Goal: Task Accomplishment & Management: Manage account settings

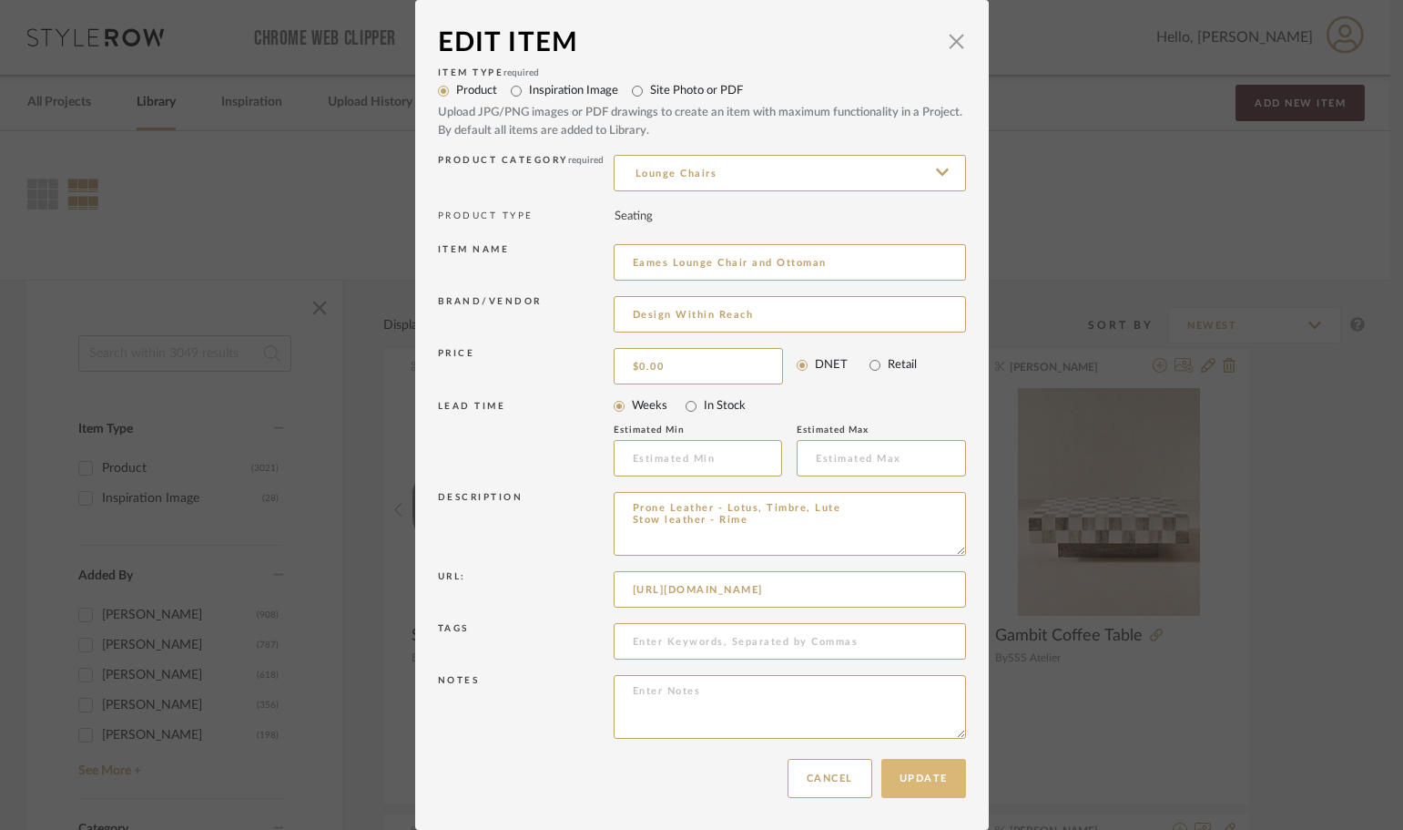
type textarea "Prone Leather - Lotus, Timbre, Lute Stow leather - Rime"
click at [908, 776] on button "Update" at bounding box center [924, 778] width 85 height 39
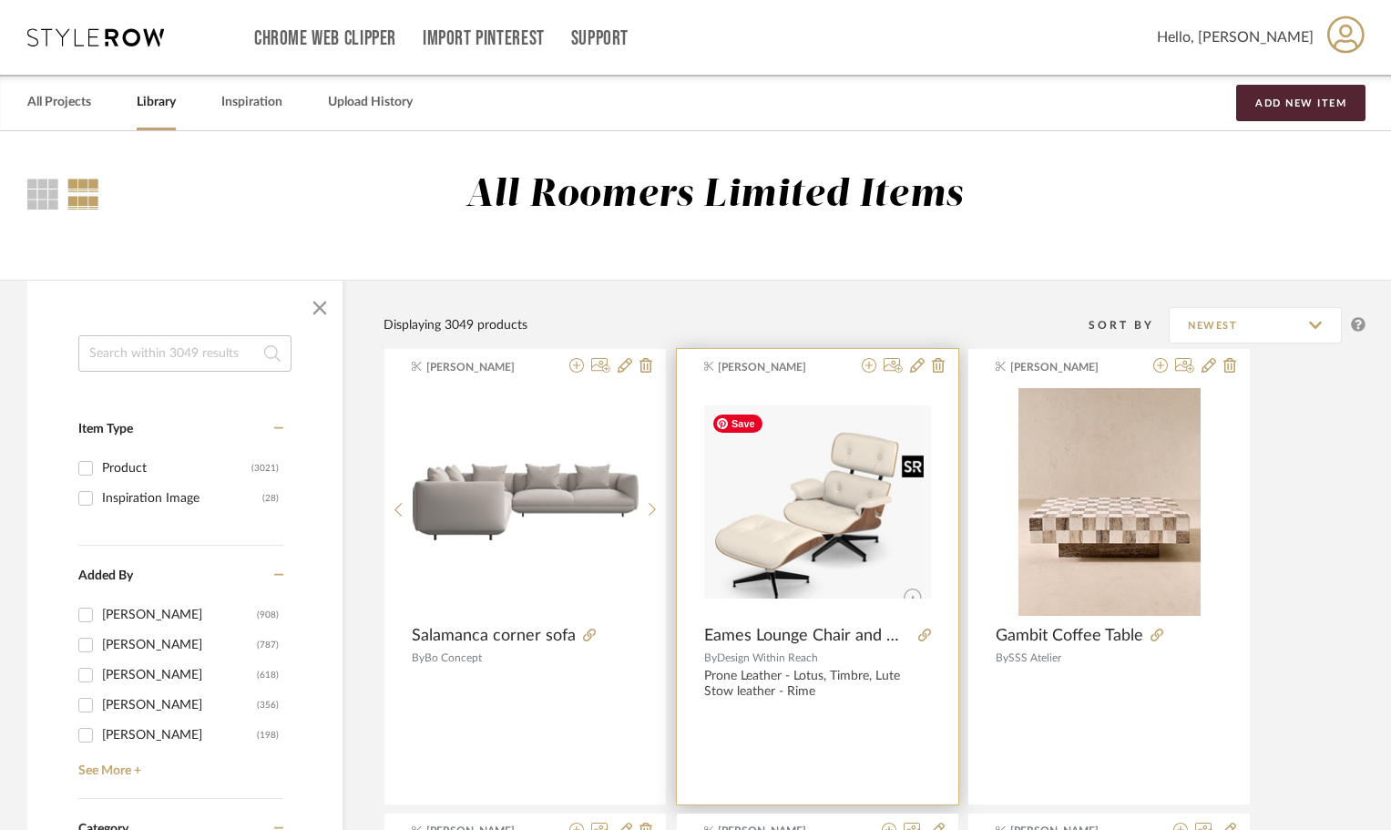
click at [894, 583] on img "0" at bounding box center [817, 501] width 227 height 193
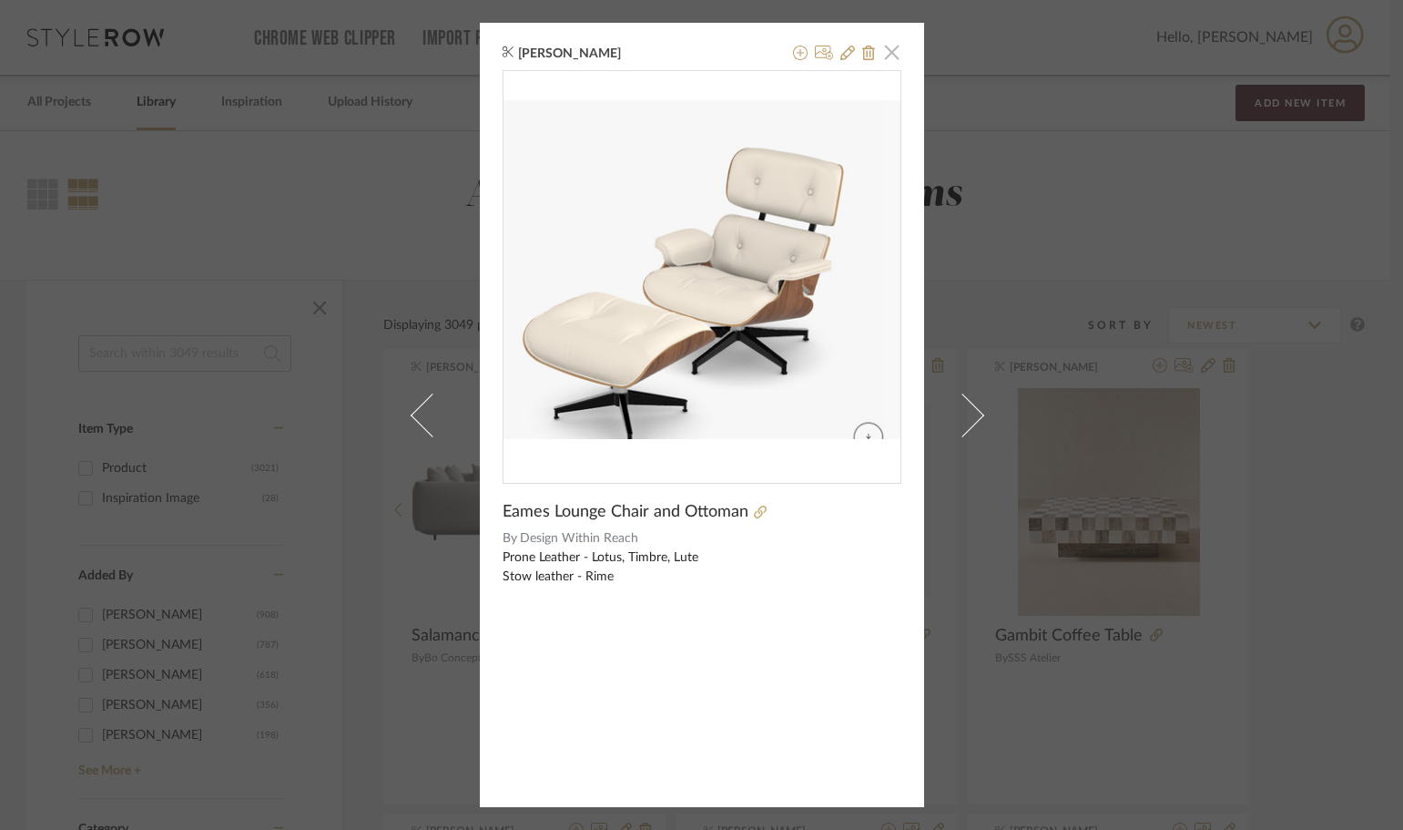
click at [889, 47] on span "button" at bounding box center [892, 52] width 36 height 36
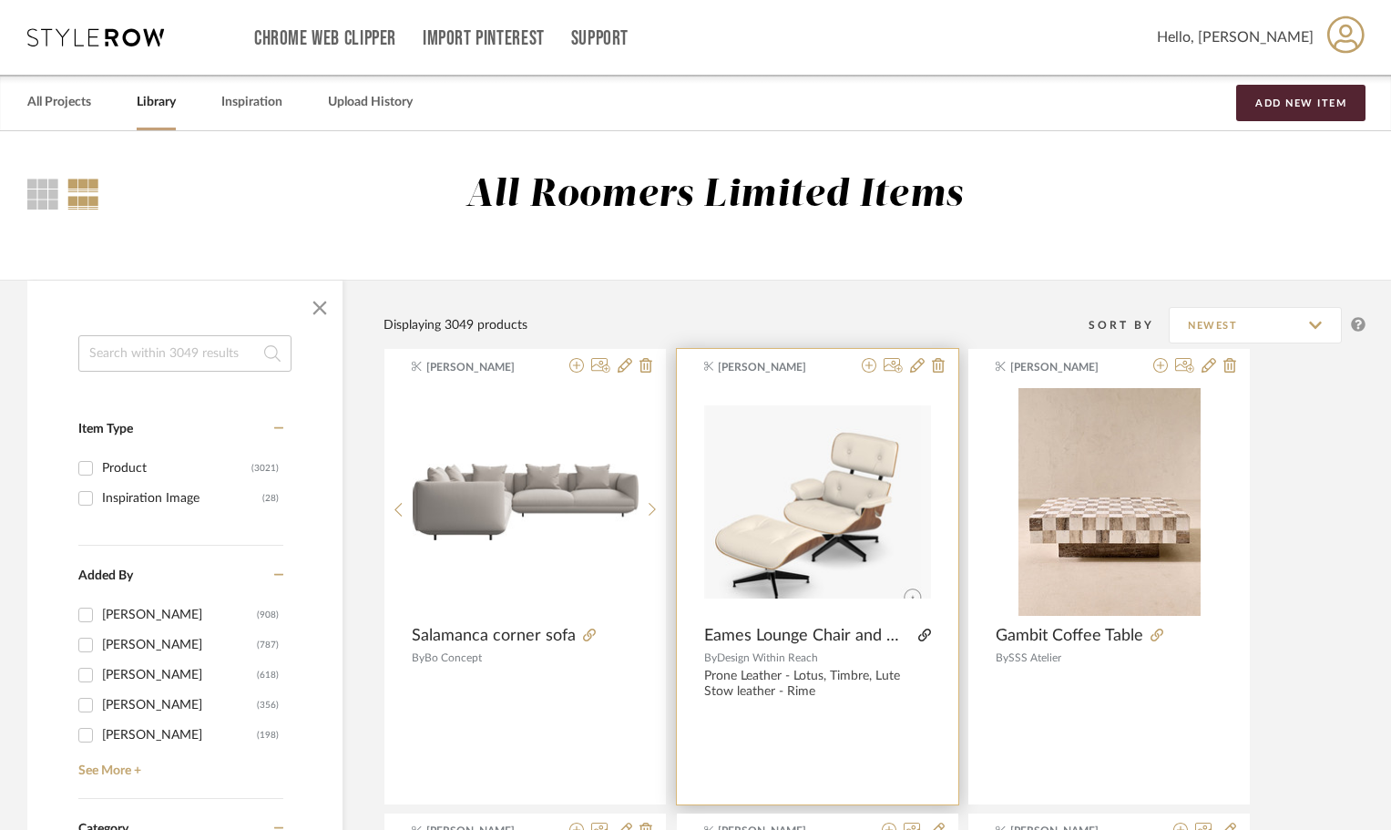
click at [925, 632] on icon at bounding box center [924, 634] width 13 height 13
click at [912, 364] on icon at bounding box center [917, 365] width 15 height 15
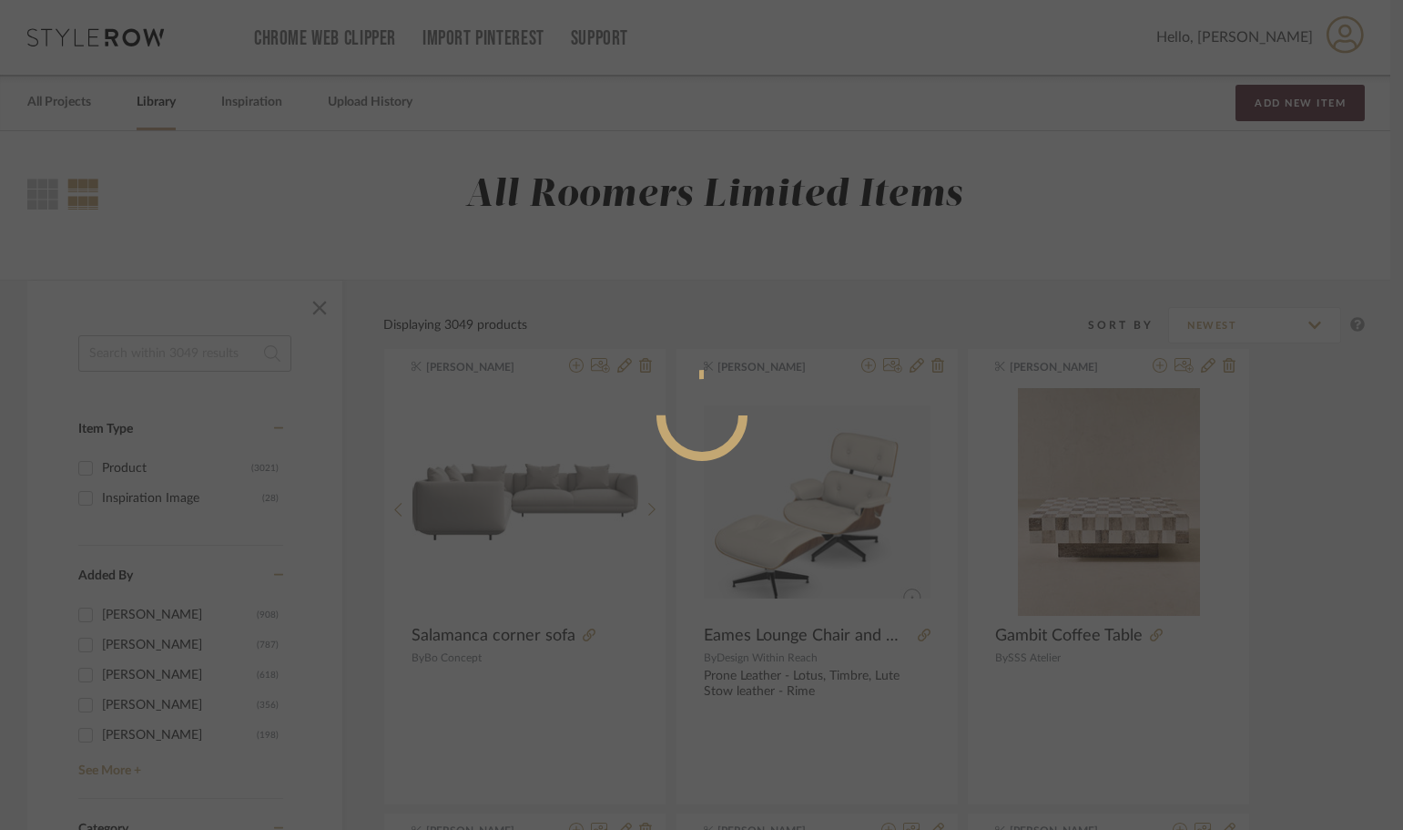
radio input "true"
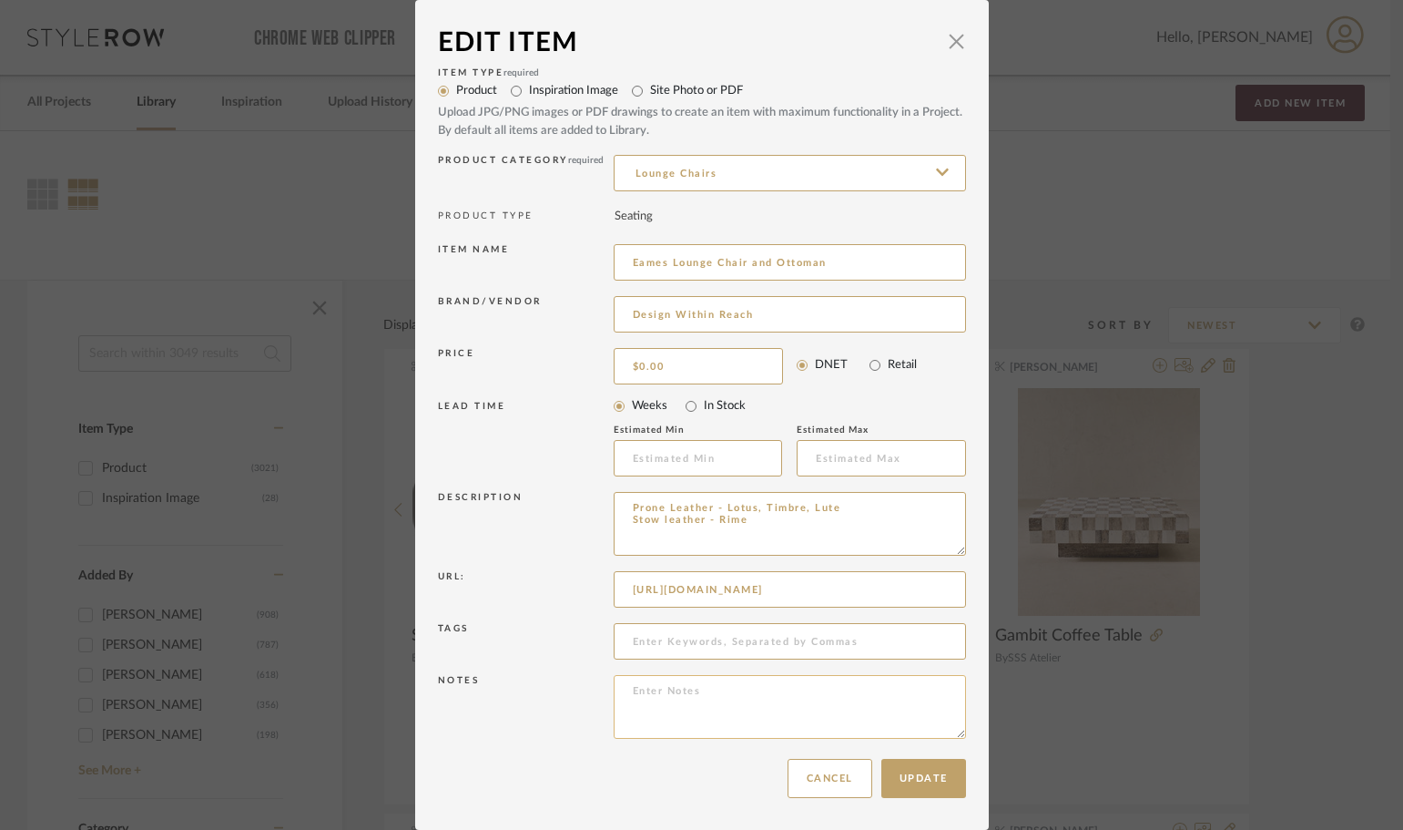
click at [649, 685] on textarea at bounding box center [790, 707] width 352 height 64
paste textarea "Height (in): 31½ Width (in): 33½ Depth (in): 35 Weight (lbs): 95 Seat Height (i…"
type textarea "Height (in): 31½ Width (in): 33½ Depth (in): 35 Weight (lbs): 95 Seat Height (i…"
click at [899, 769] on button "Update" at bounding box center [924, 778] width 85 height 39
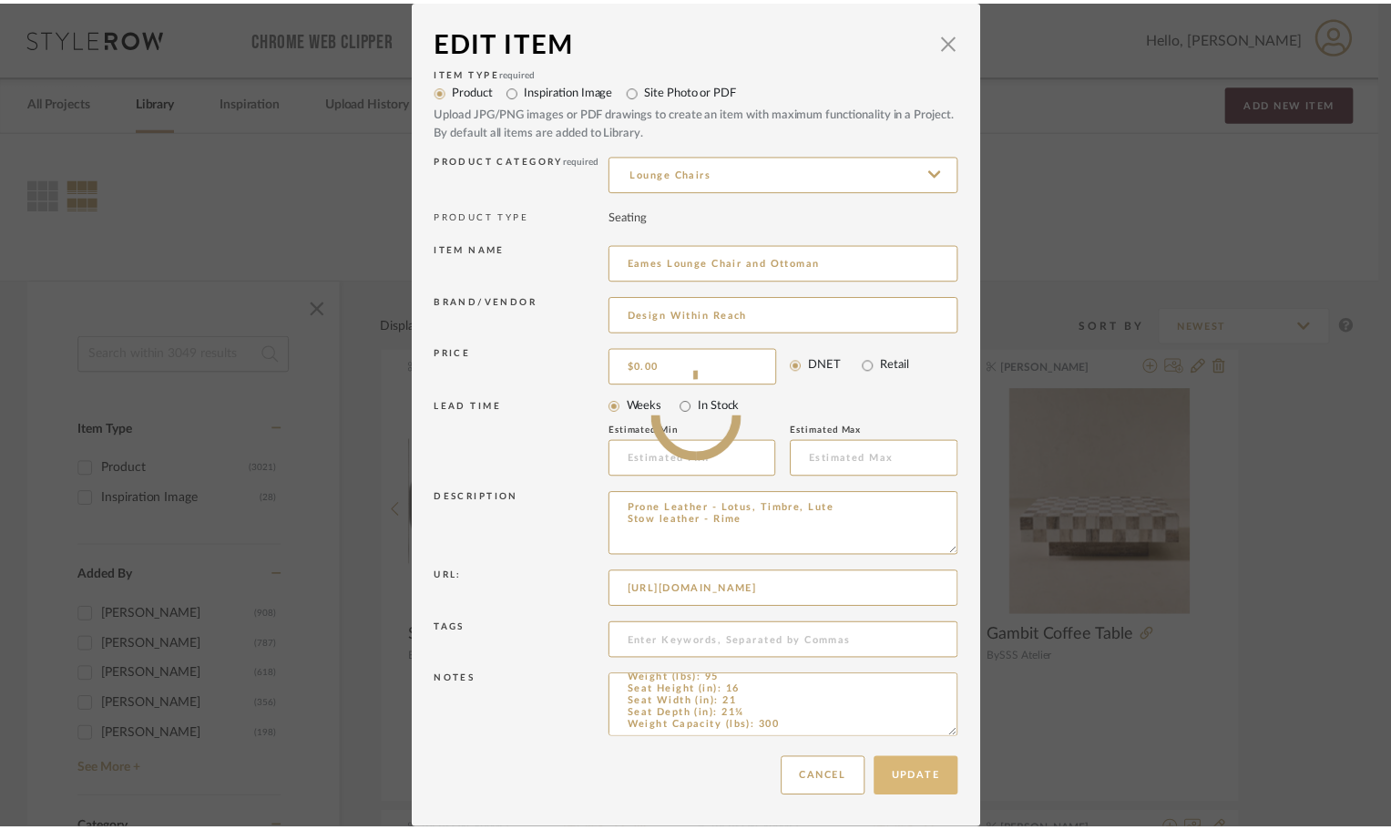
scroll to position [47, 0]
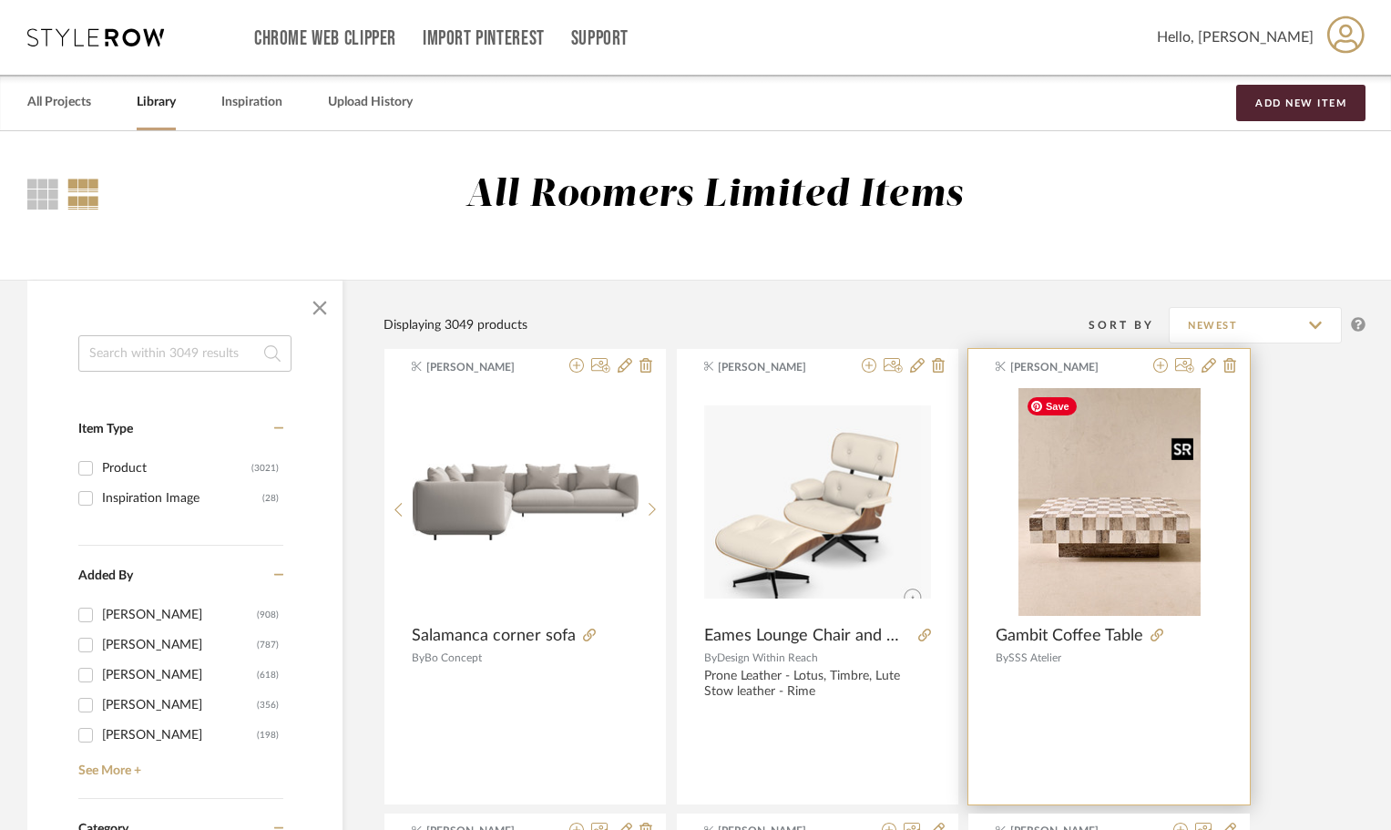
click at [1153, 545] on img "0" at bounding box center [1109, 502] width 182 height 228
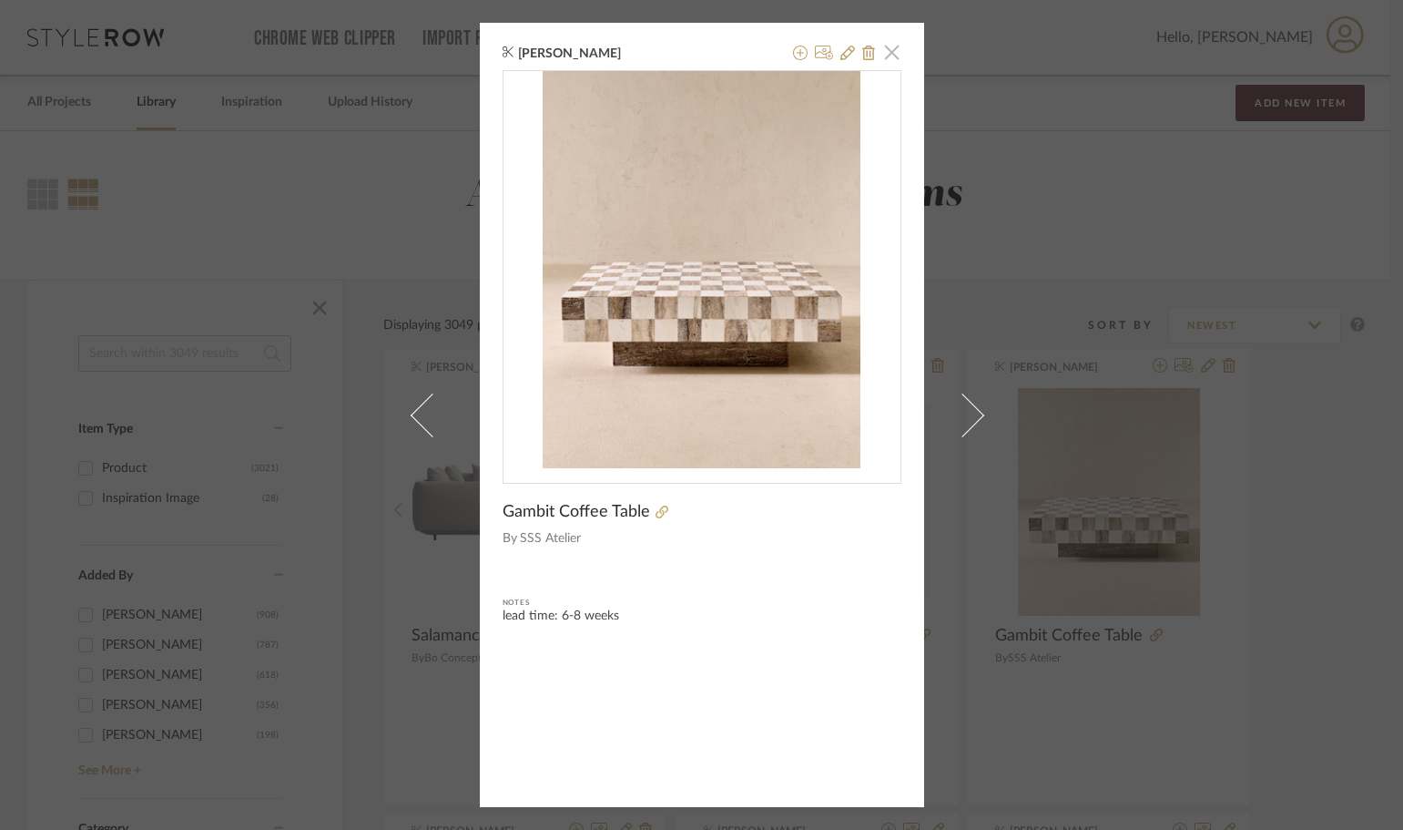
click at [882, 47] on span "button" at bounding box center [892, 52] width 36 height 36
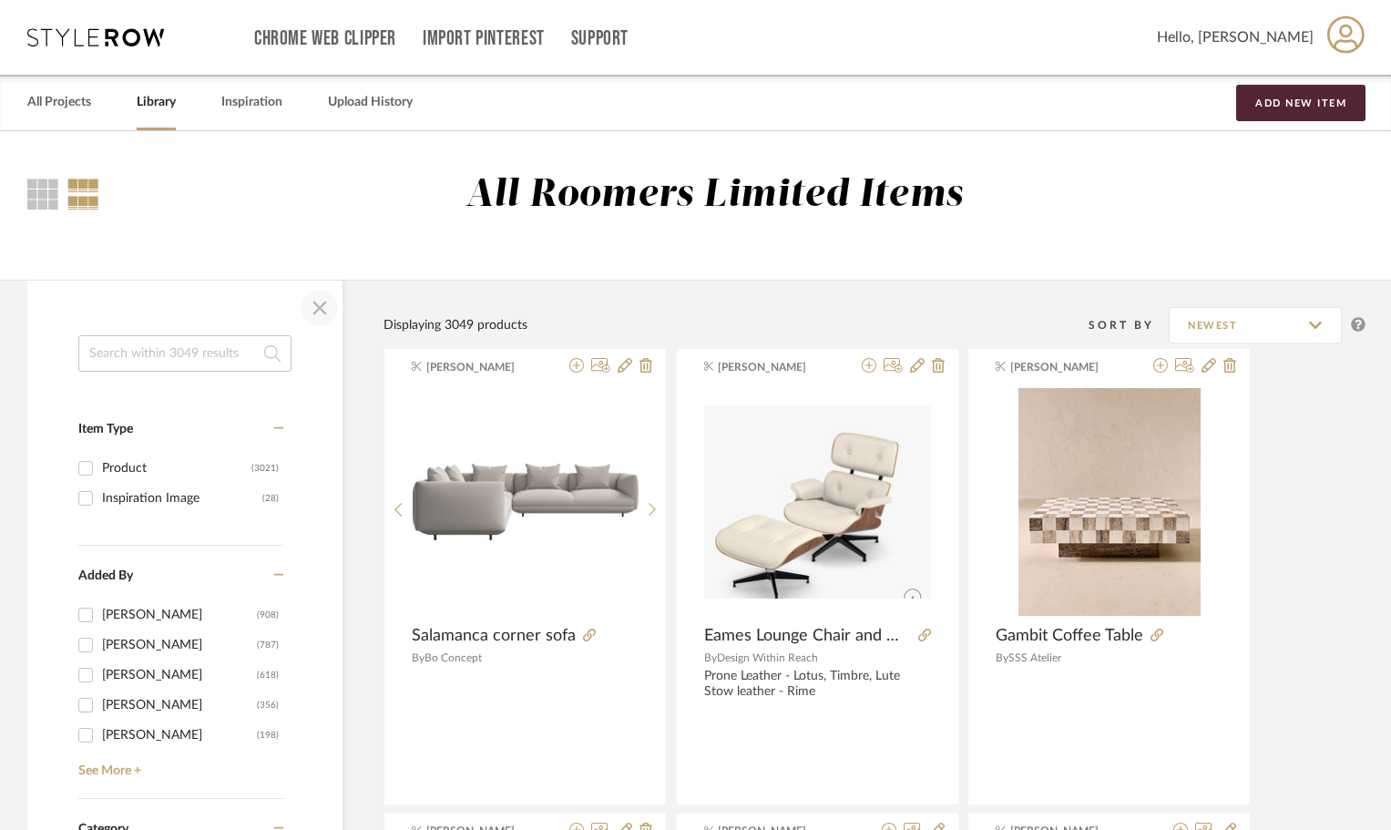
click at [303, 316] on span "button" at bounding box center [320, 308] width 44 height 44
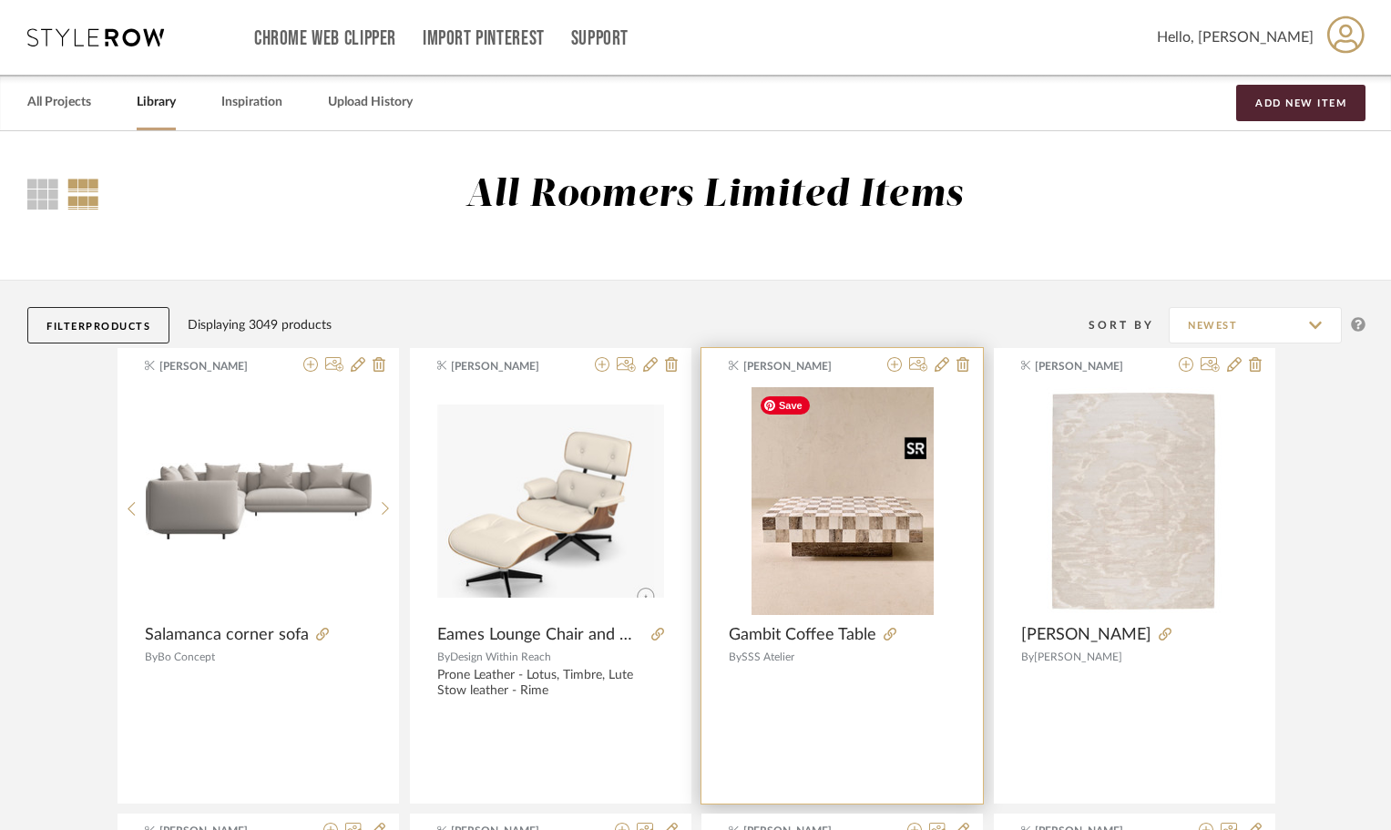
click at [877, 458] on img "0" at bounding box center [842, 501] width 182 height 228
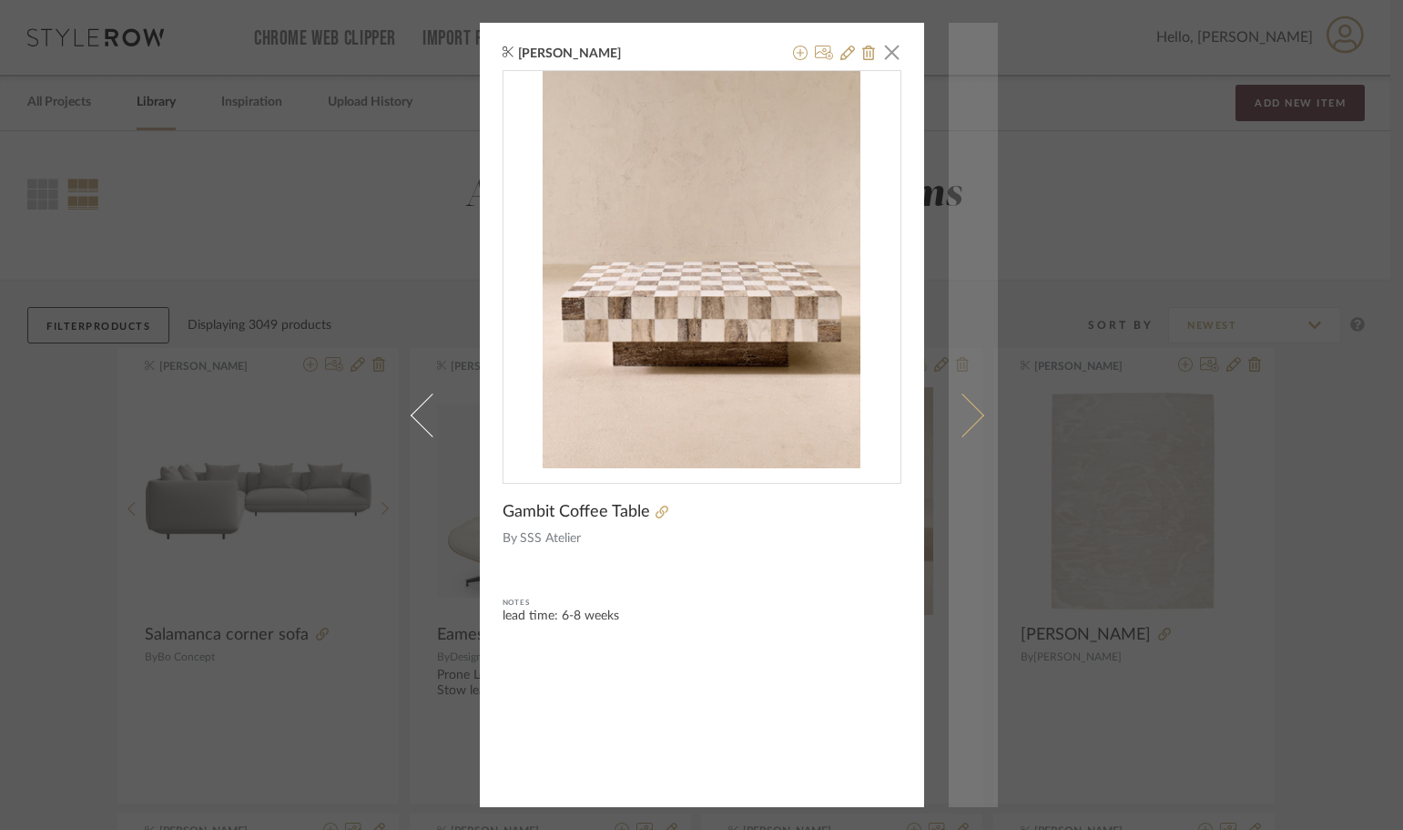
click at [977, 407] on link at bounding box center [973, 415] width 49 height 784
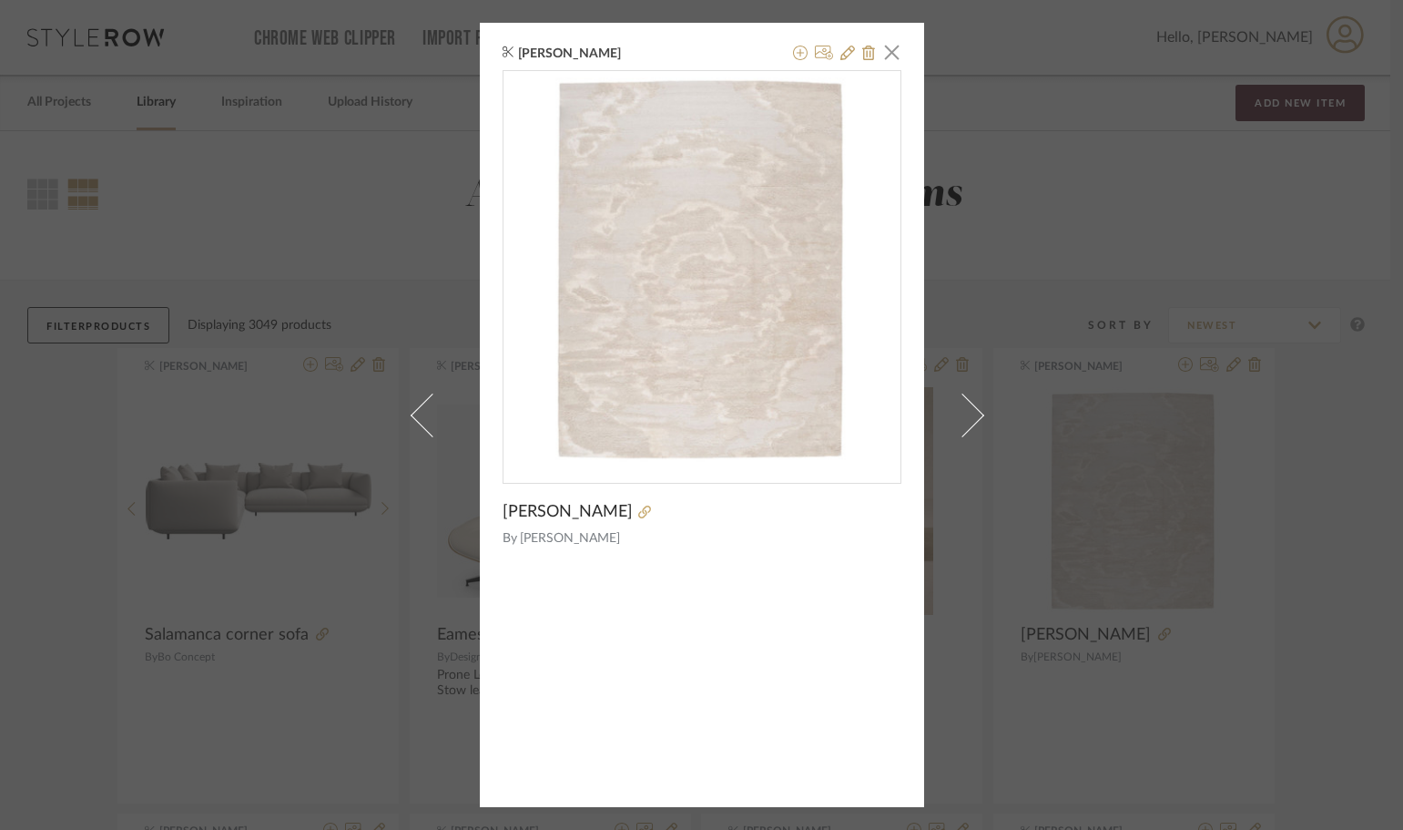
click at [977, 407] on link at bounding box center [973, 415] width 49 height 784
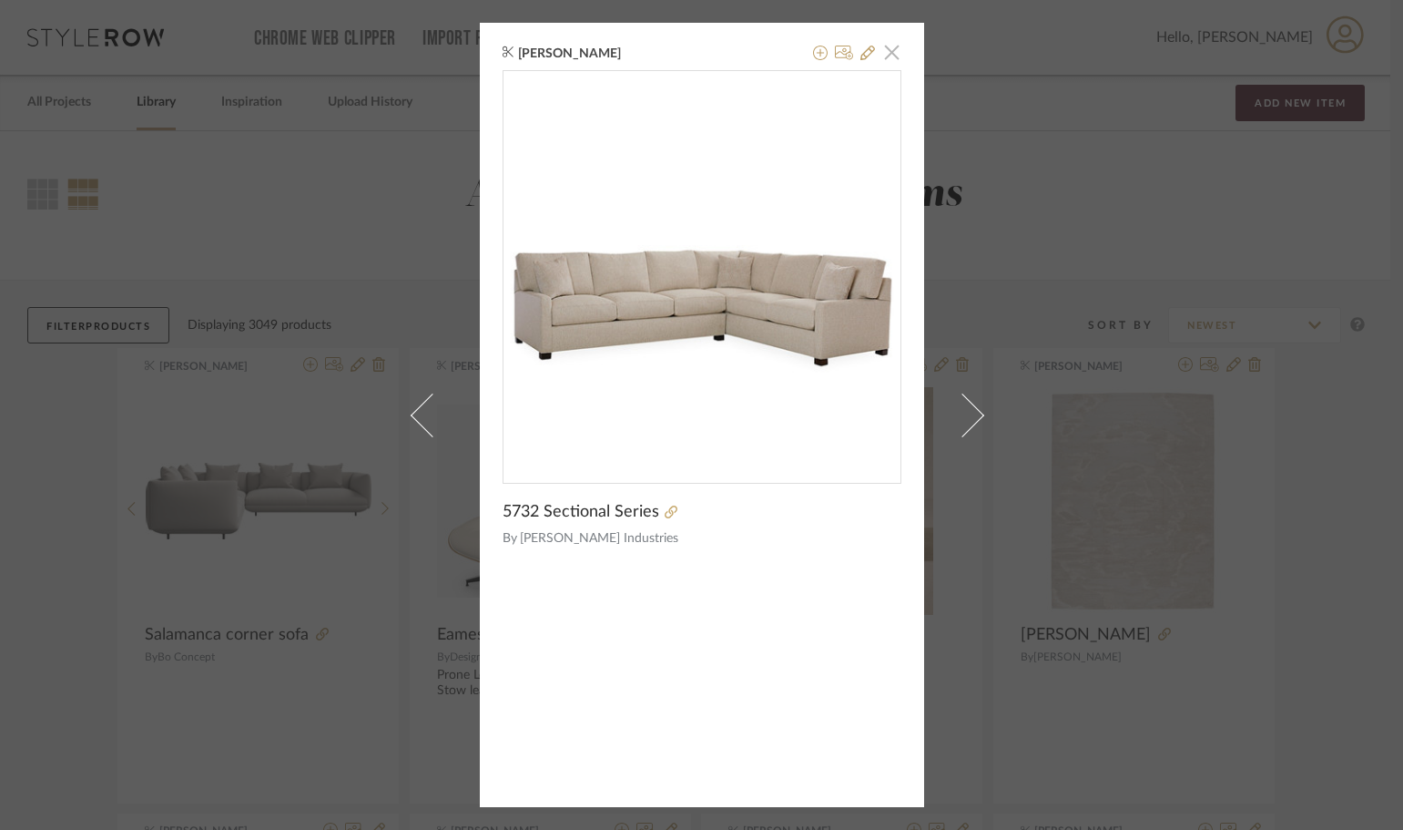
click at [888, 45] on span "button" at bounding box center [892, 52] width 36 height 36
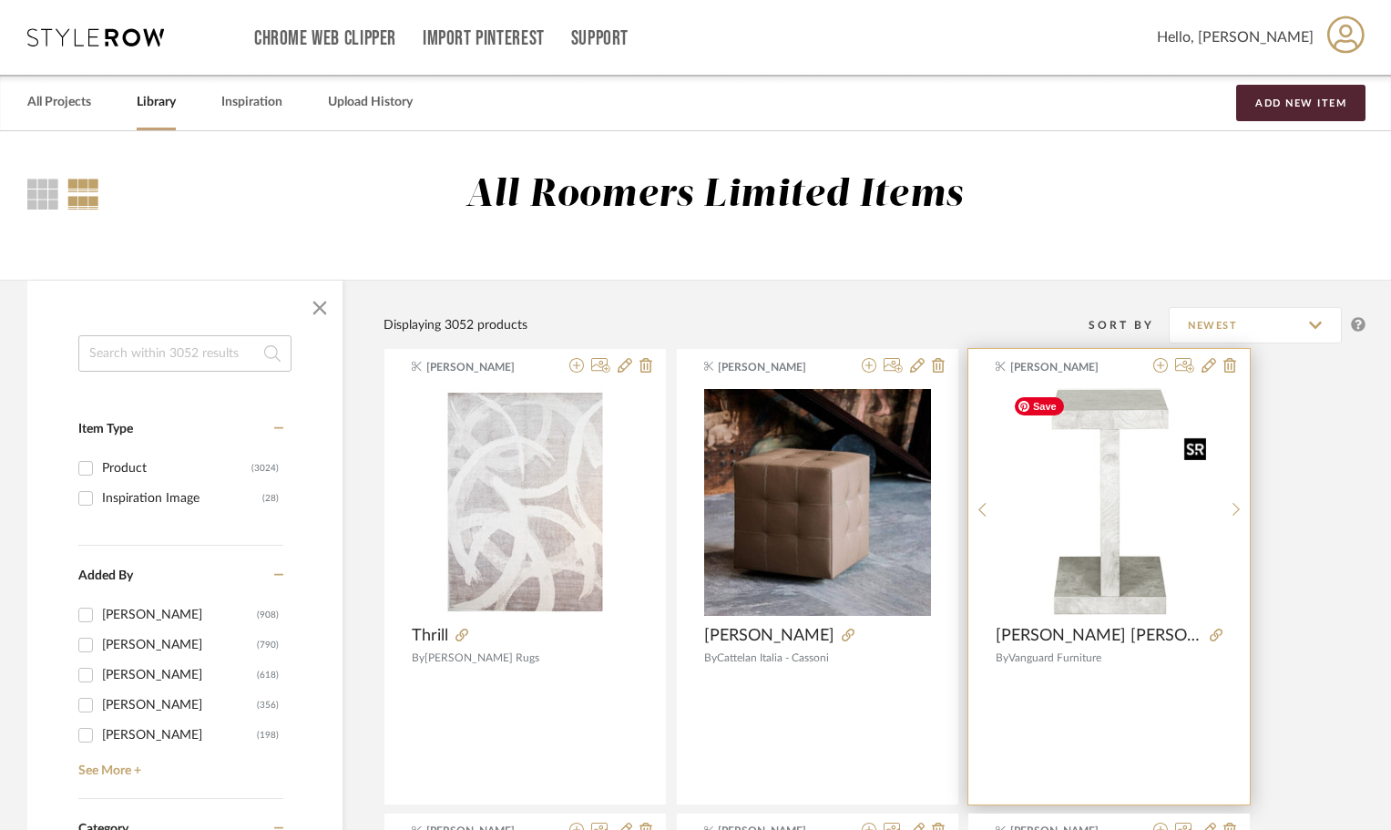
click at [1098, 553] on img "0" at bounding box center [1109, 502] width 208 height 228
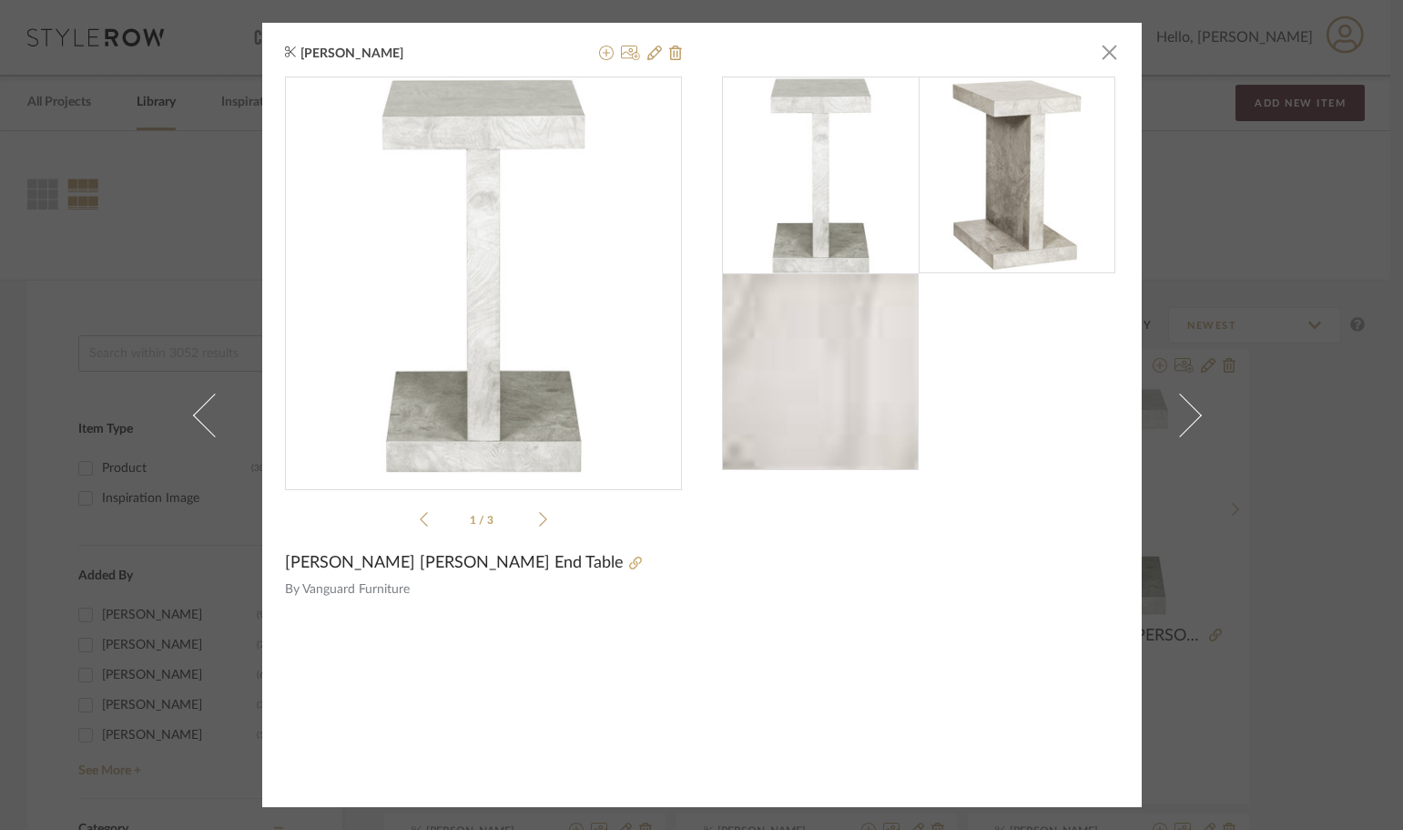
click at [539, 522] on icon at bounding box center [543, 519] width 8 height 16
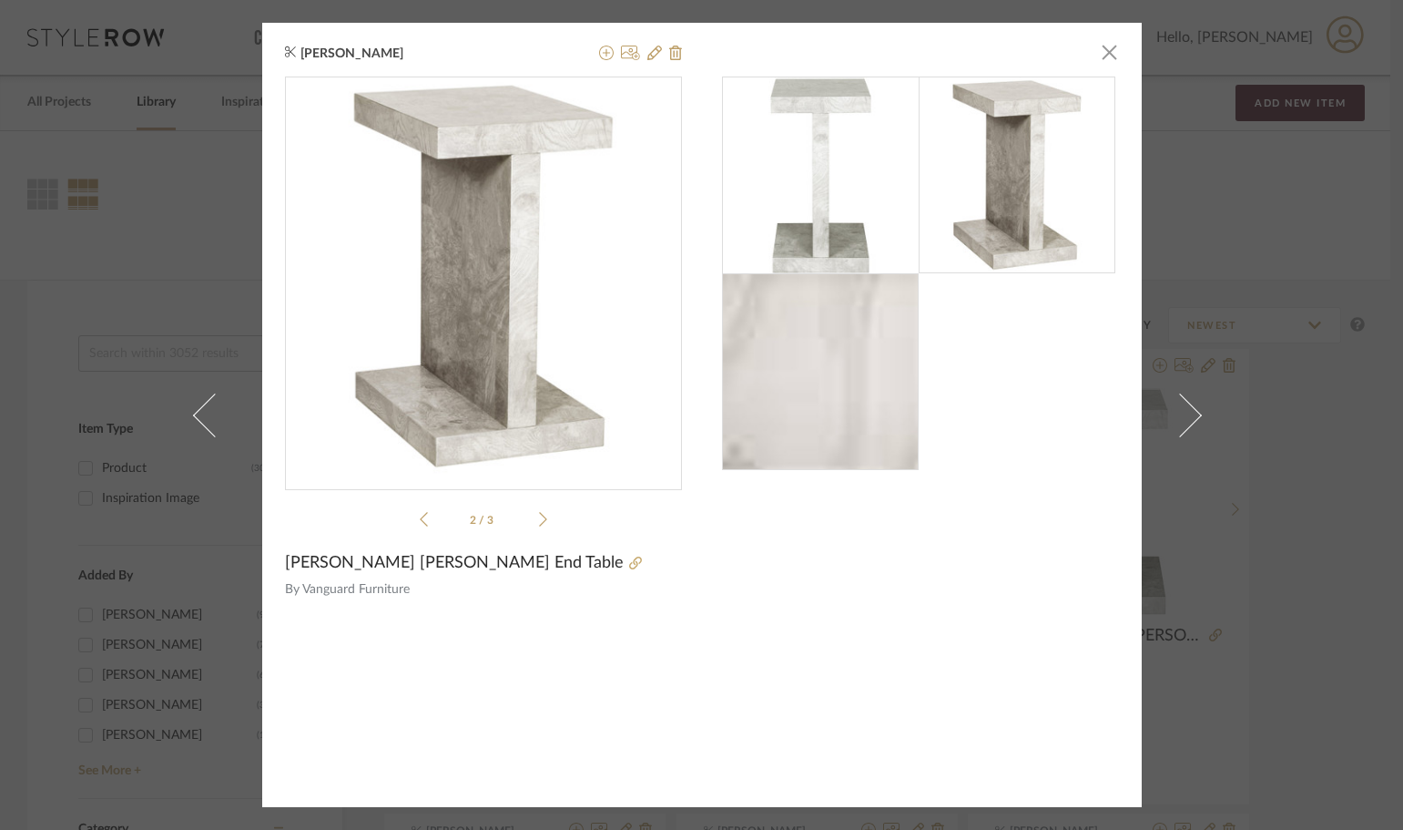
click at [539, 522] on icon at bounding box center [543, 519] width 8 height 16
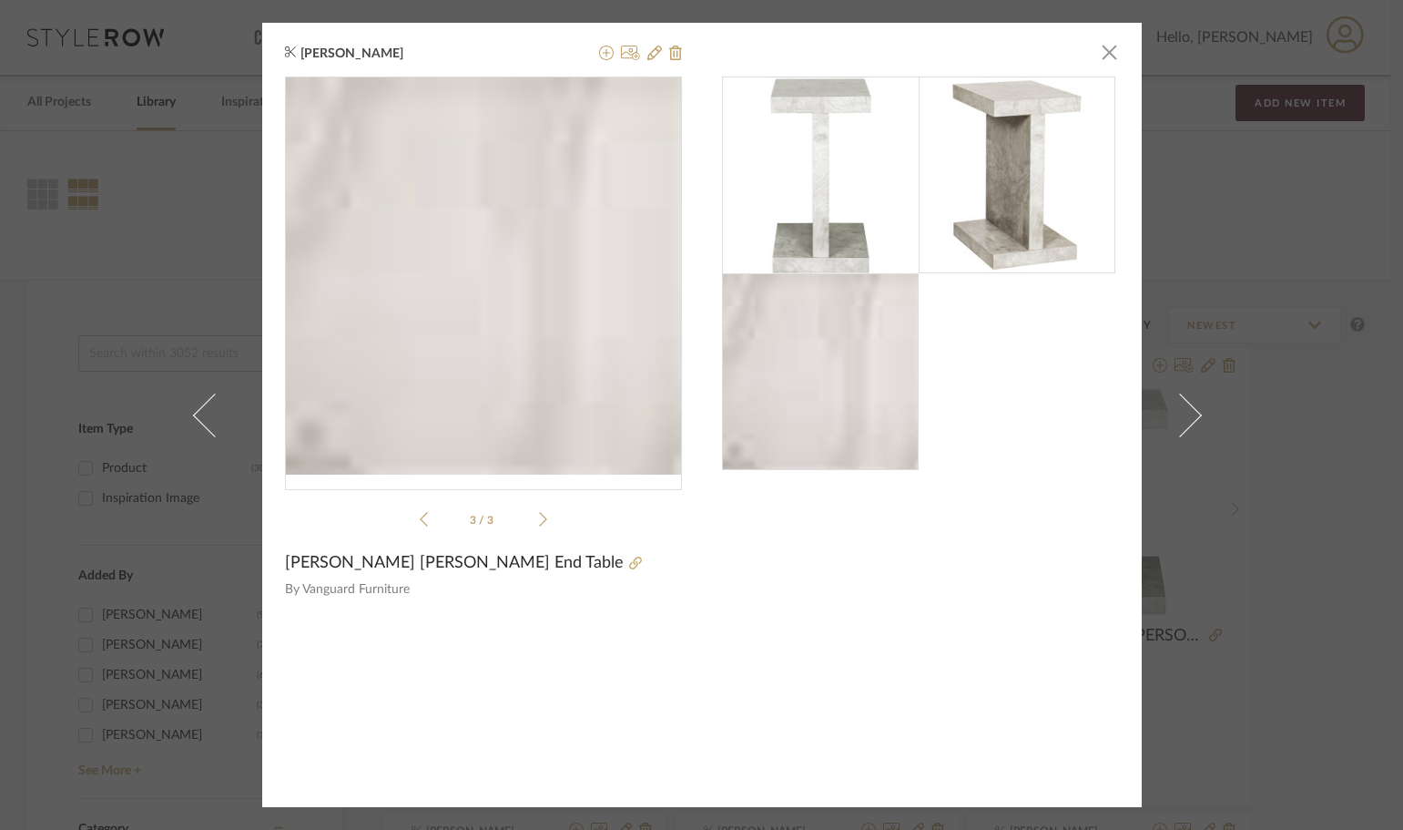
click at [539, 522] on icon at bounding box center [543, 519] width 8 height 16
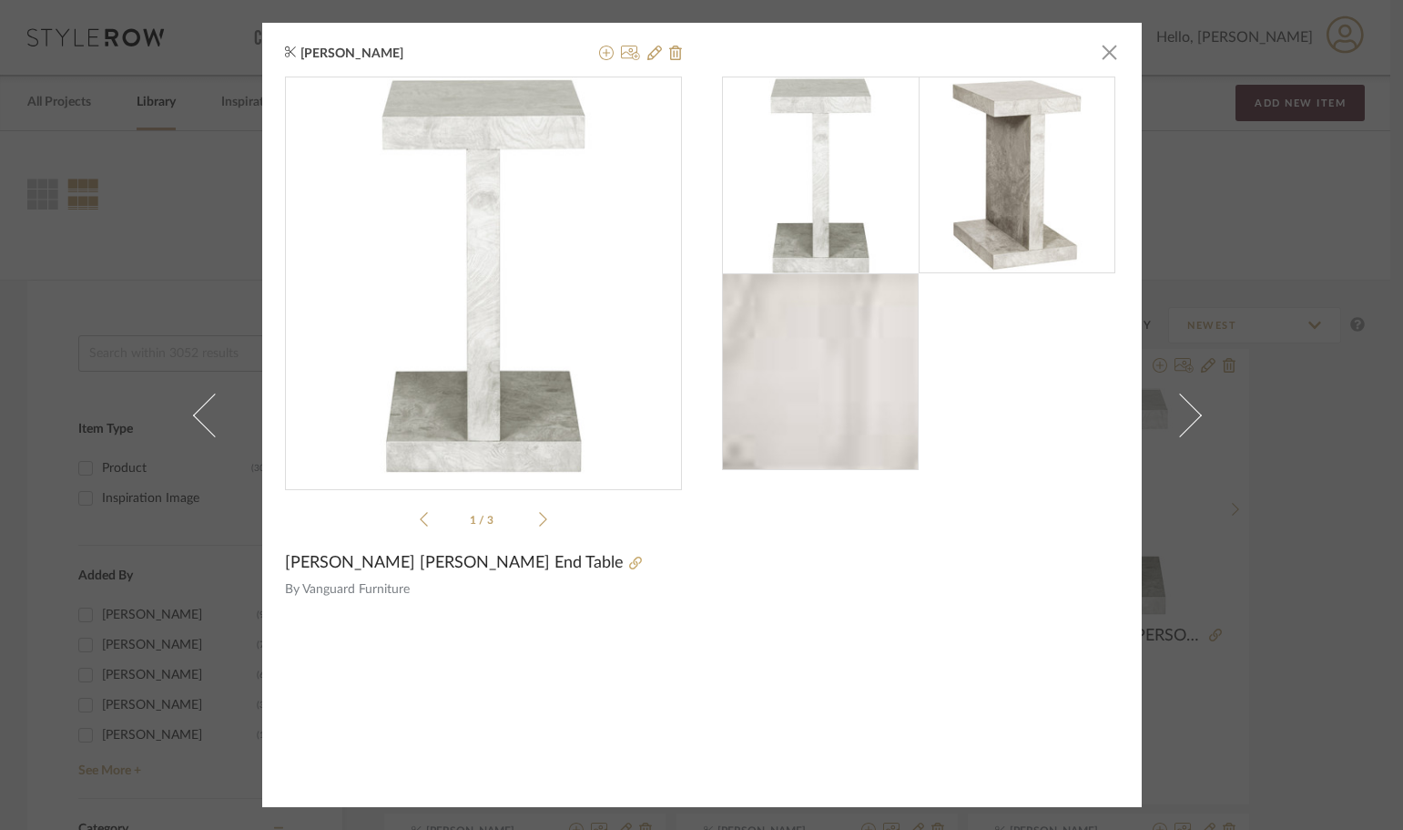
click at [539, 522] on icon at bounding box center [543, 519] width 8 height 16
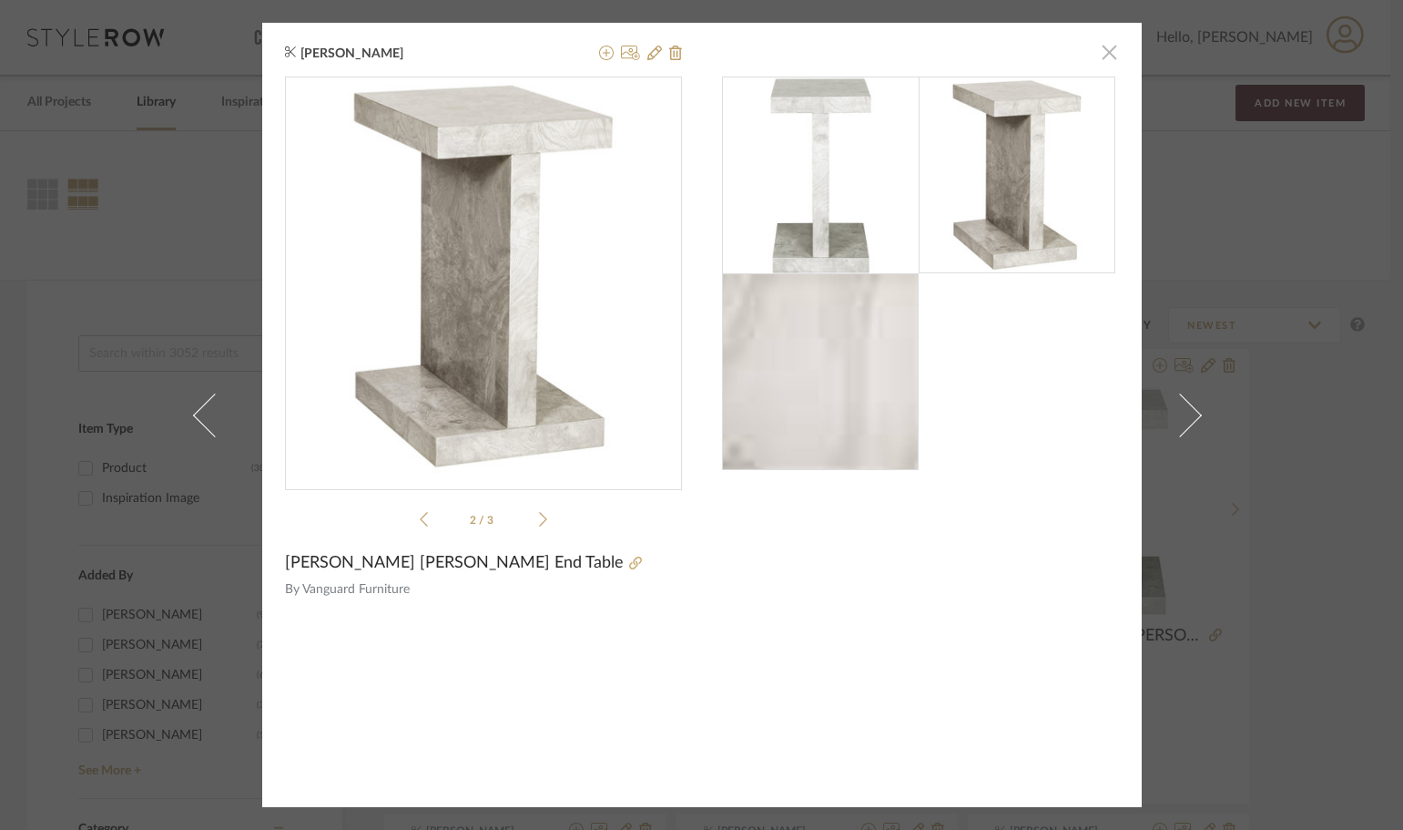
click at [1104, 44] on span "button" at bounding box center [1110, 52] width 36 height 36
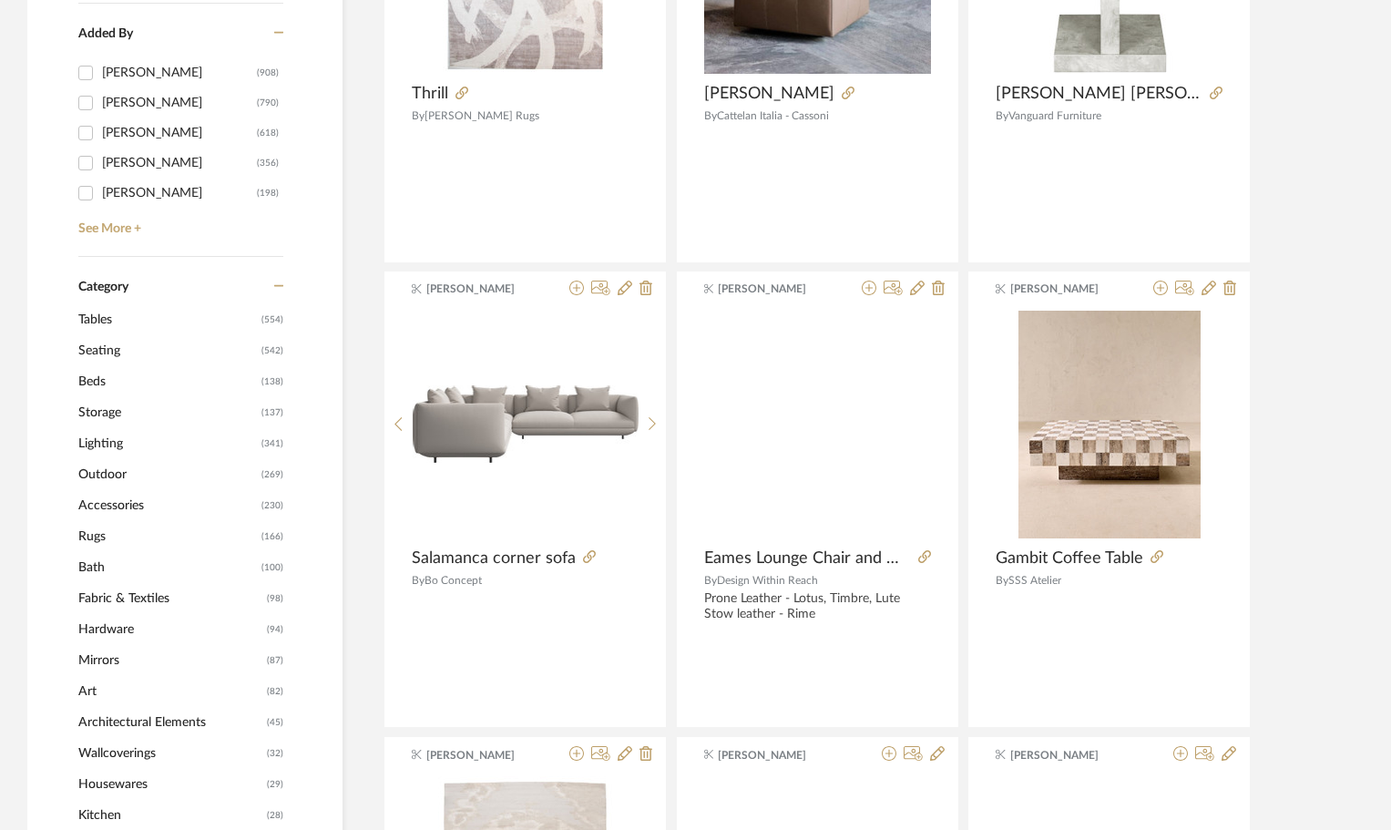
scroll to position [546, 0]
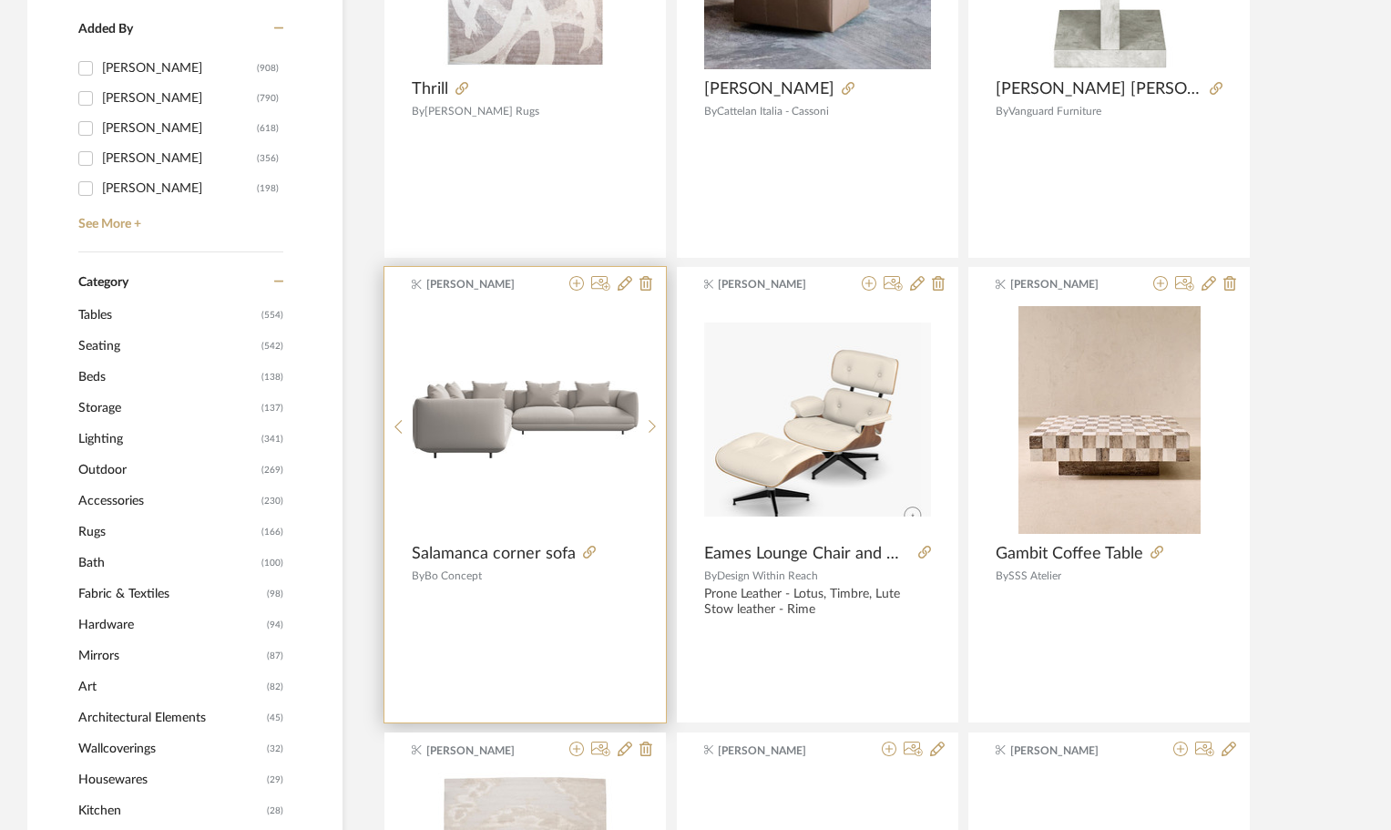
click at [535, 483] on div "0" at bounding box center [526, 420] width 226 height 228
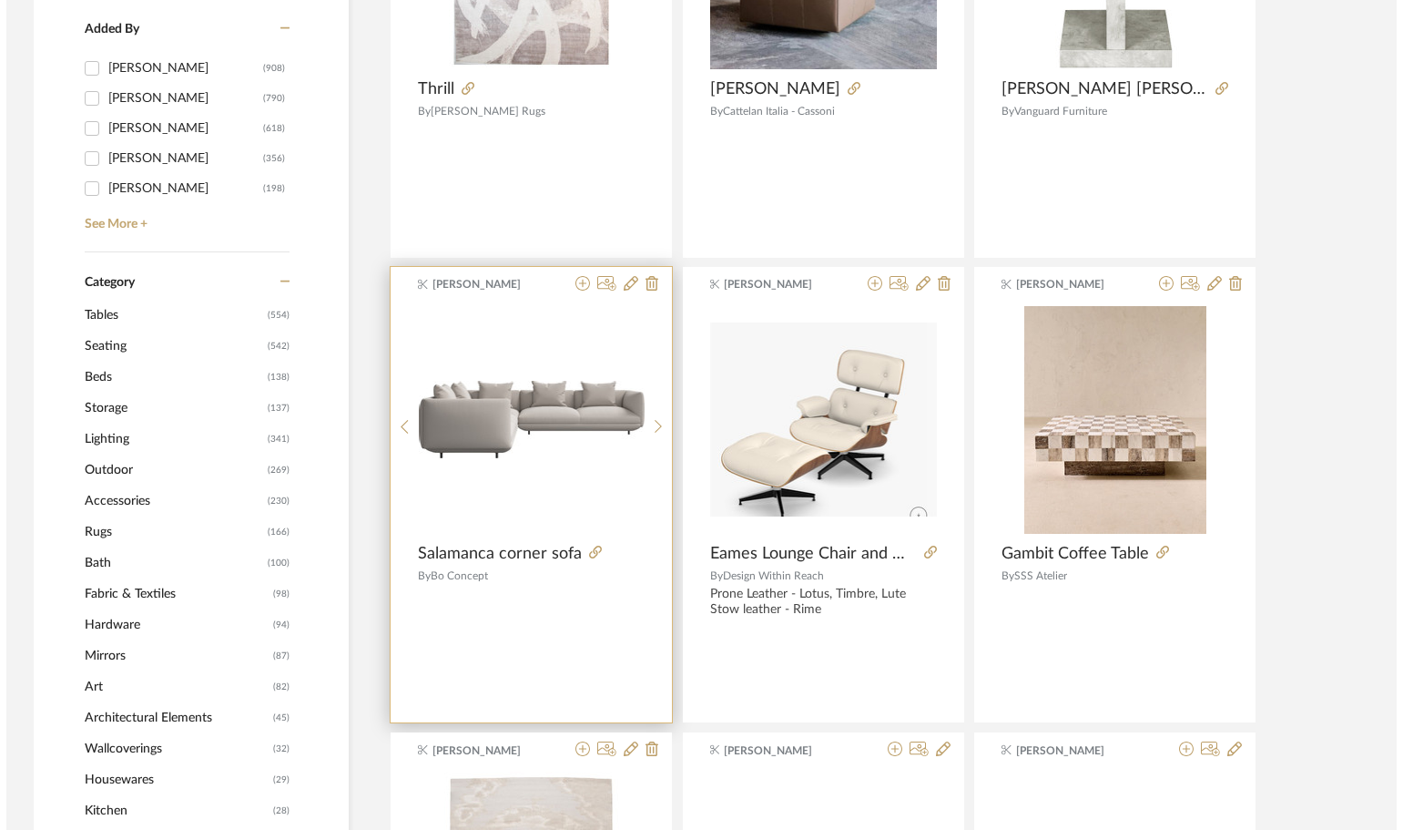
scroll to position [0, 0]
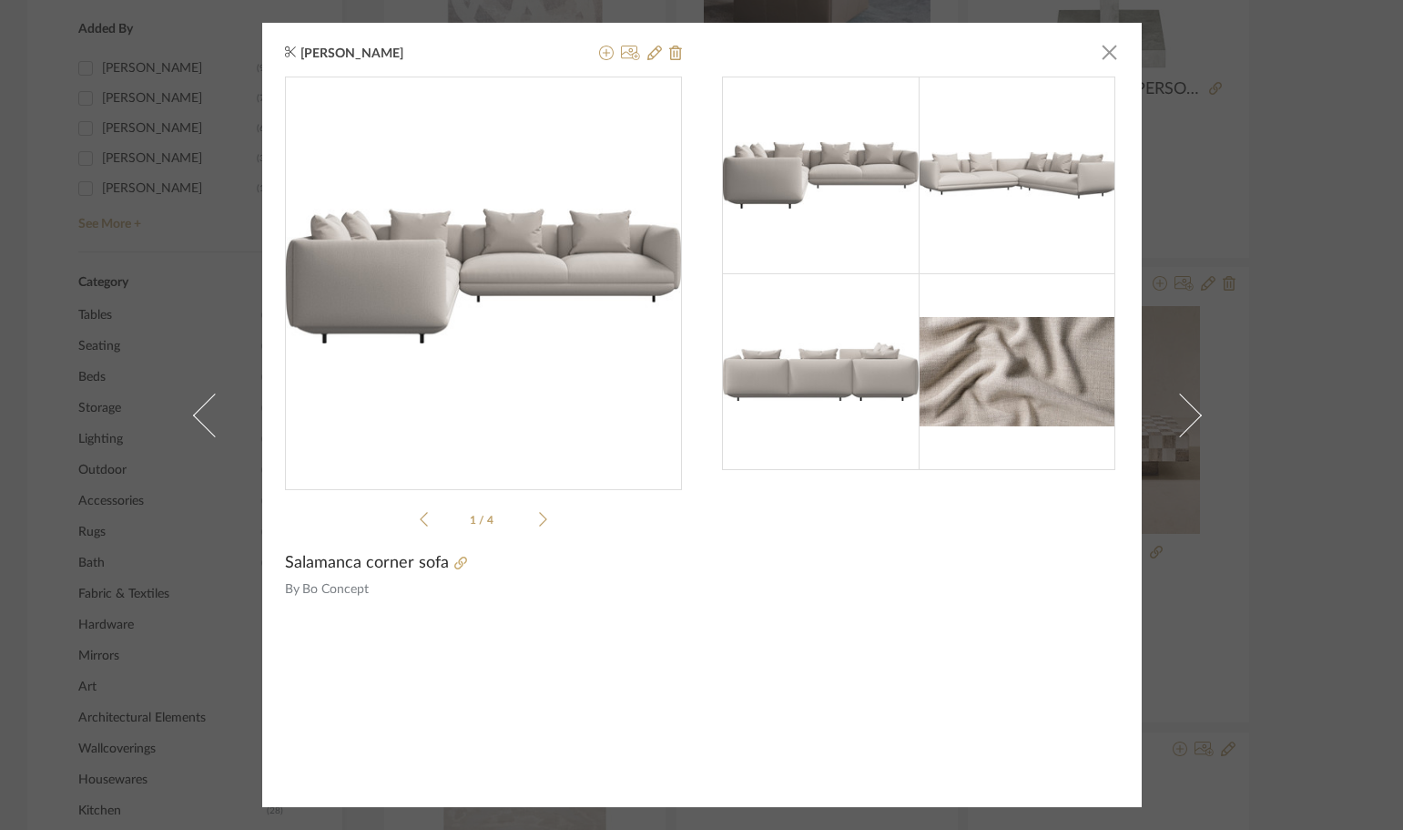
click at [352, 585] on span "Bo Concept" at bounding box center [492, 589] width 380 height 19
click at [354, 645] on product-info "1 / 4 Salamanca corner sofa By Bo Concept" at bounding box center [483, 430] width 397 height 708
click at [1093, 48] on span "button" at bounding box center [1110, 52] width 36 height 36
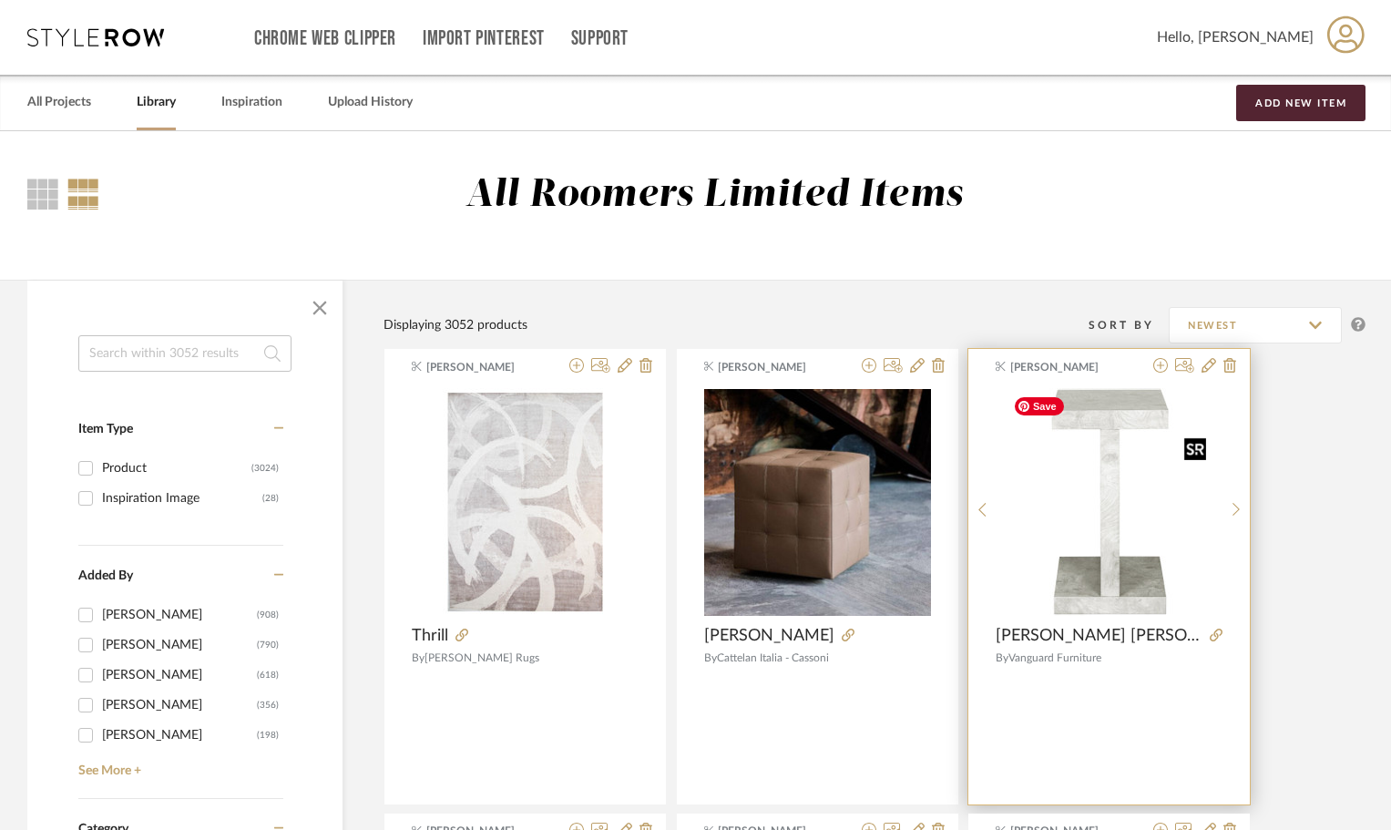
click at [1152, 598] on img "0" at bounding box center [1109, 502] width 208 height 228
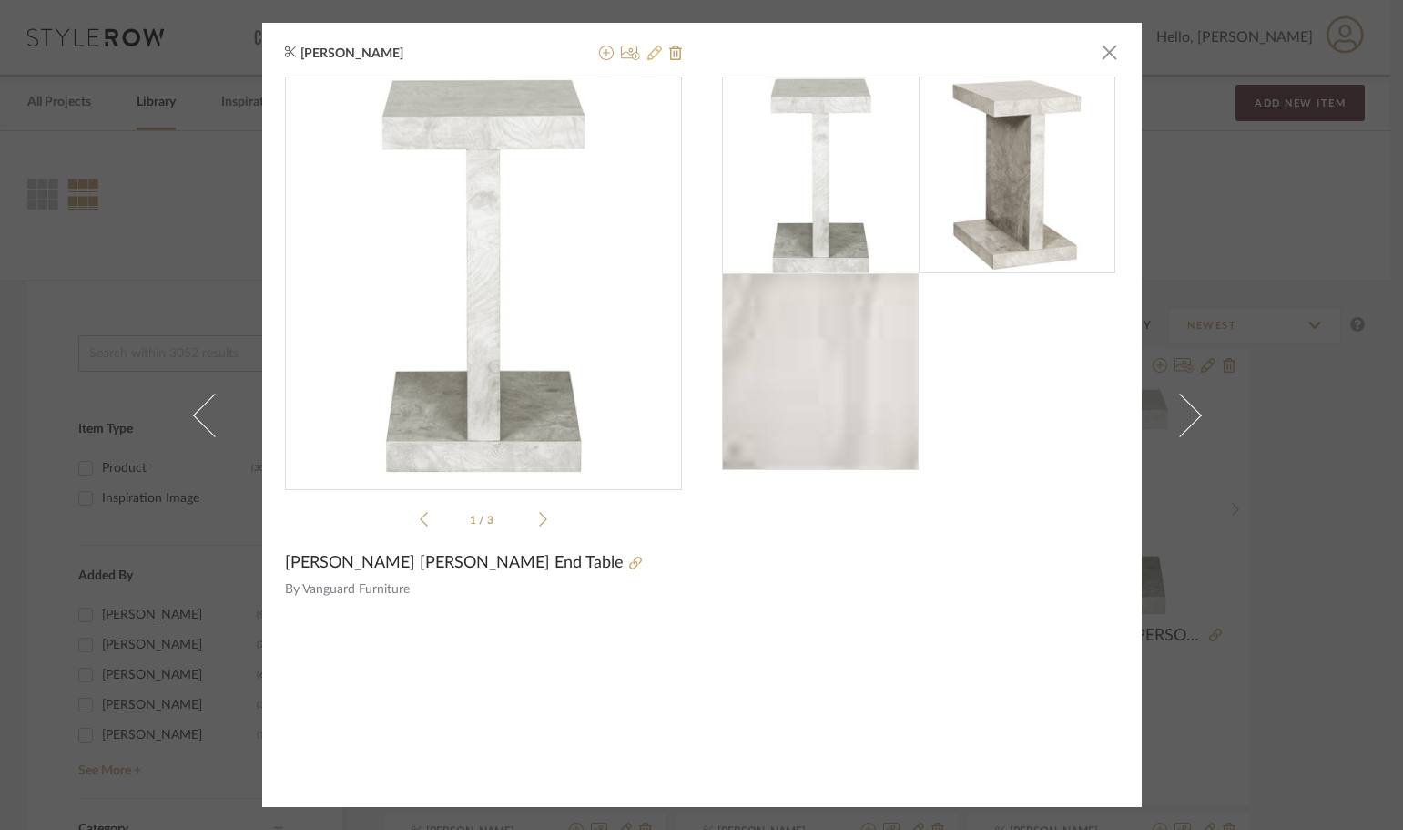
click at [653, 58] on icon at bounding box center [654, 53] width 15 height 15
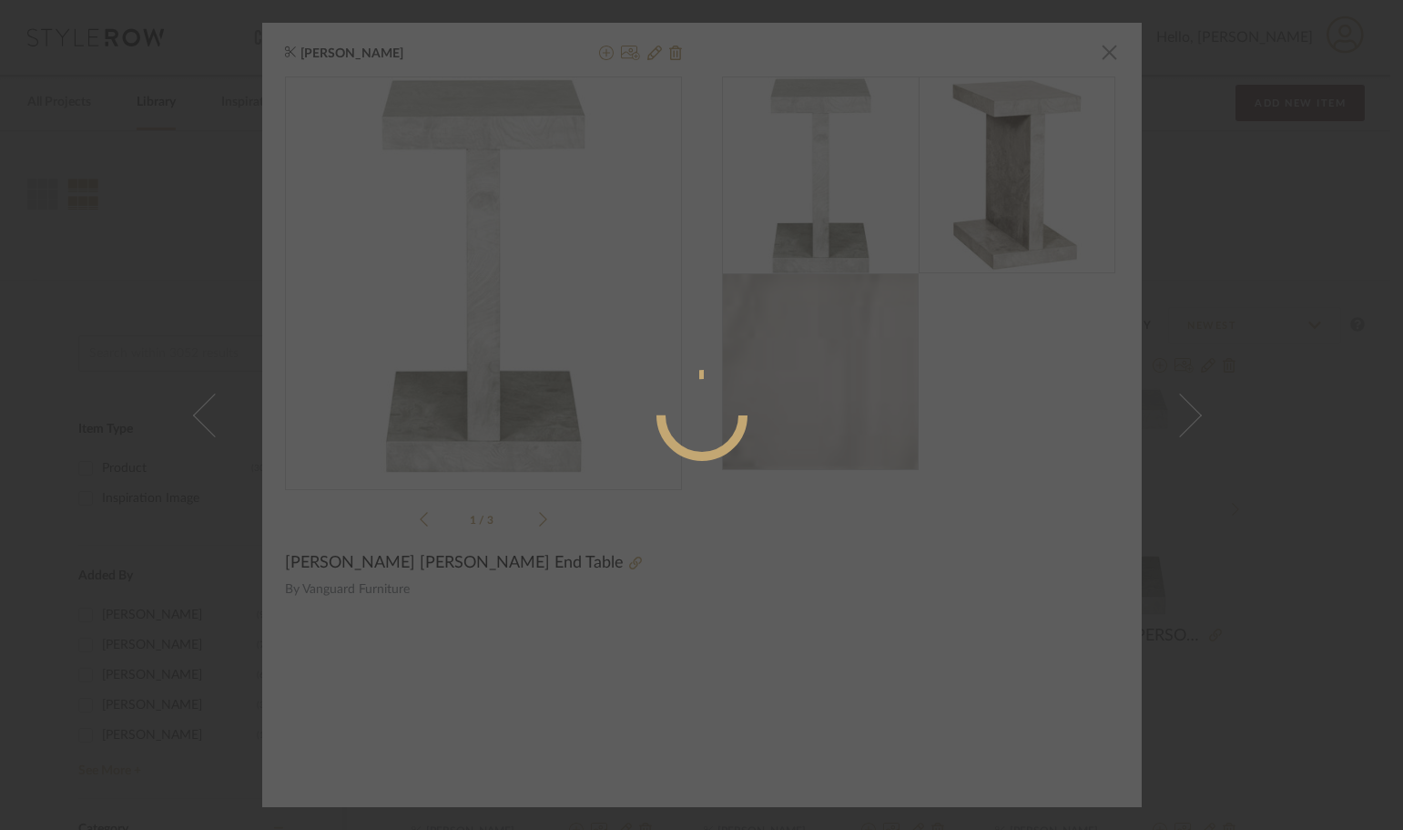
radio input "true"
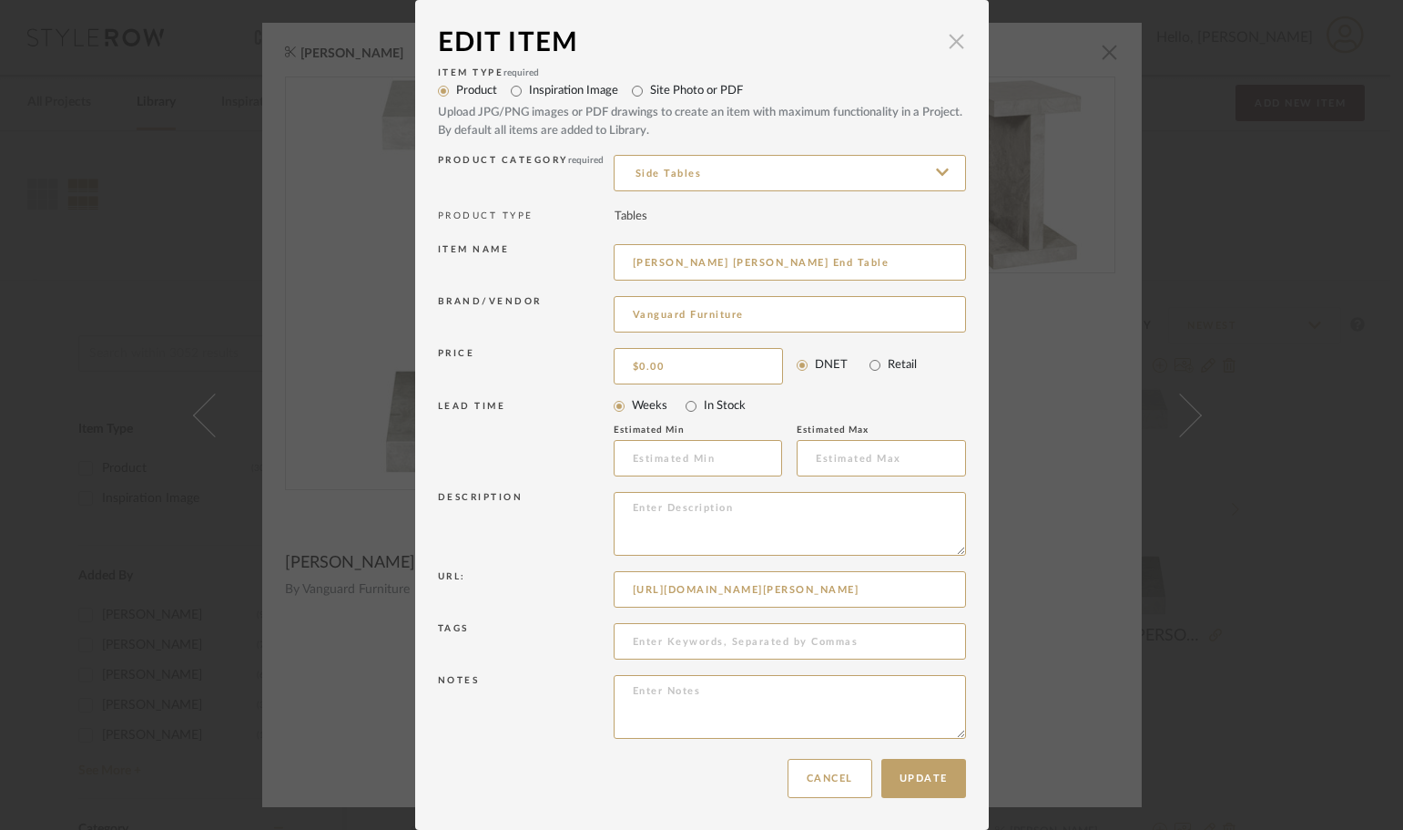
click at [941, 38] on span "button" at bounding box center [957, 41] width 36 height 36
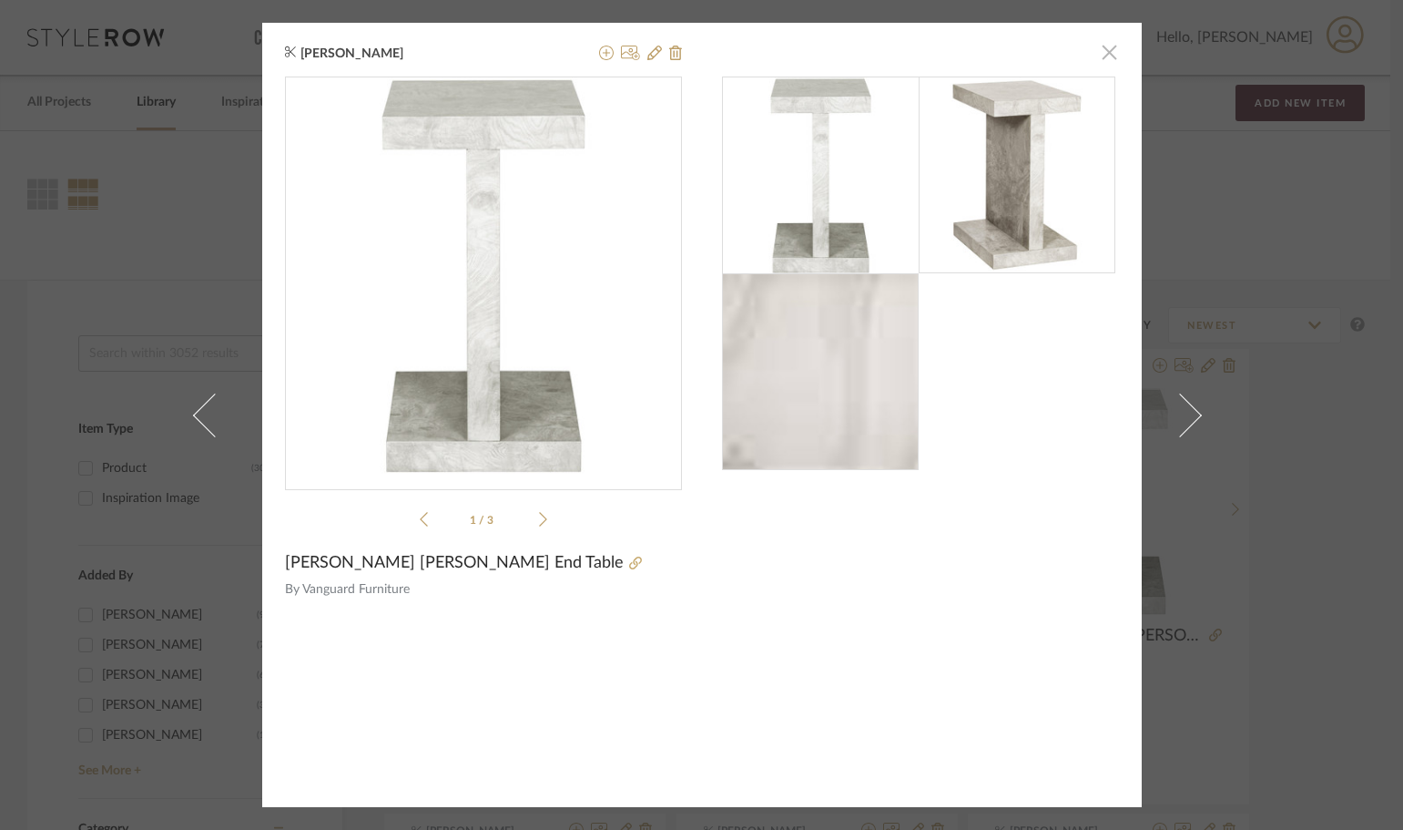
click at [1094, 46] on span "button" at bounding box center [1110, 52] width 36 height 36
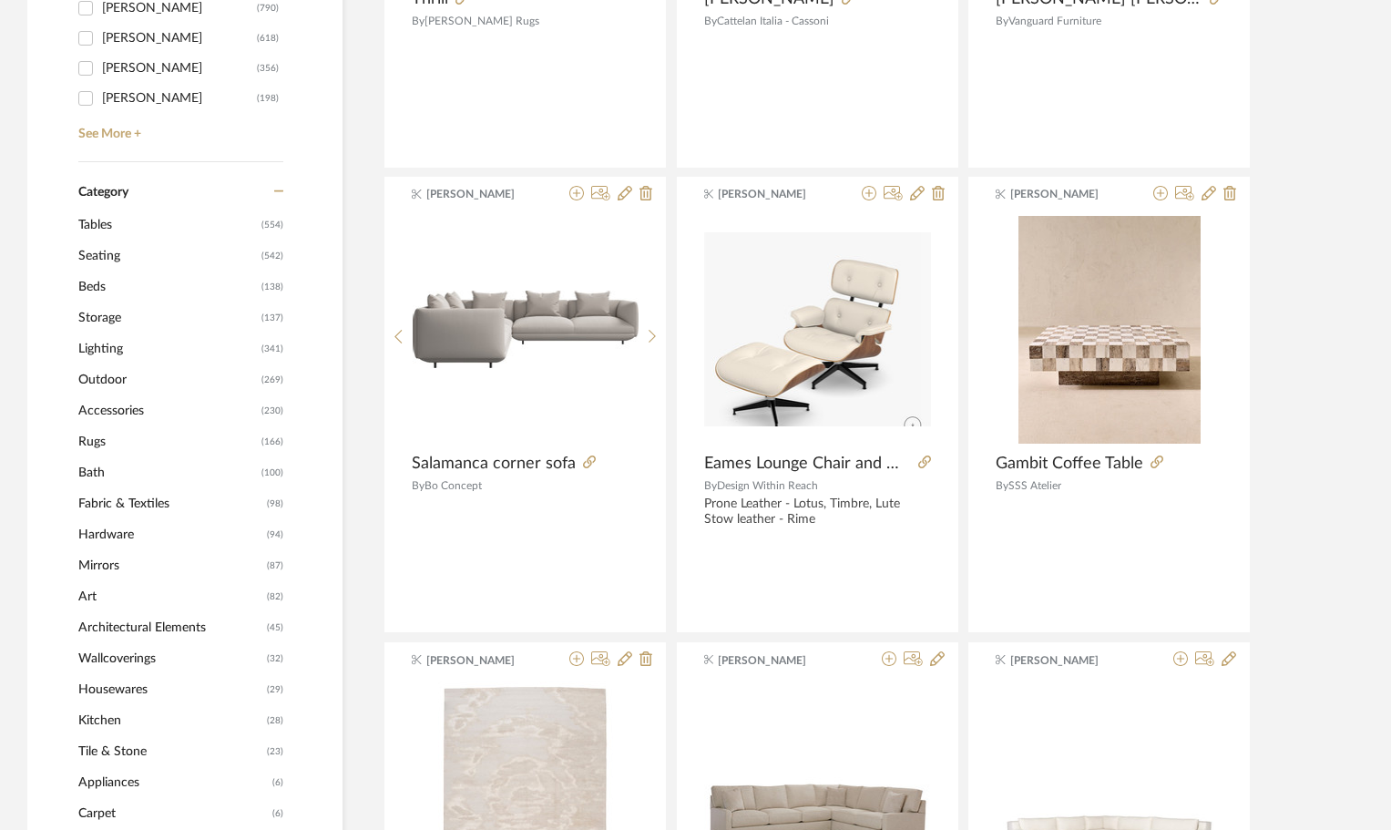
scroll to position [637, 0]
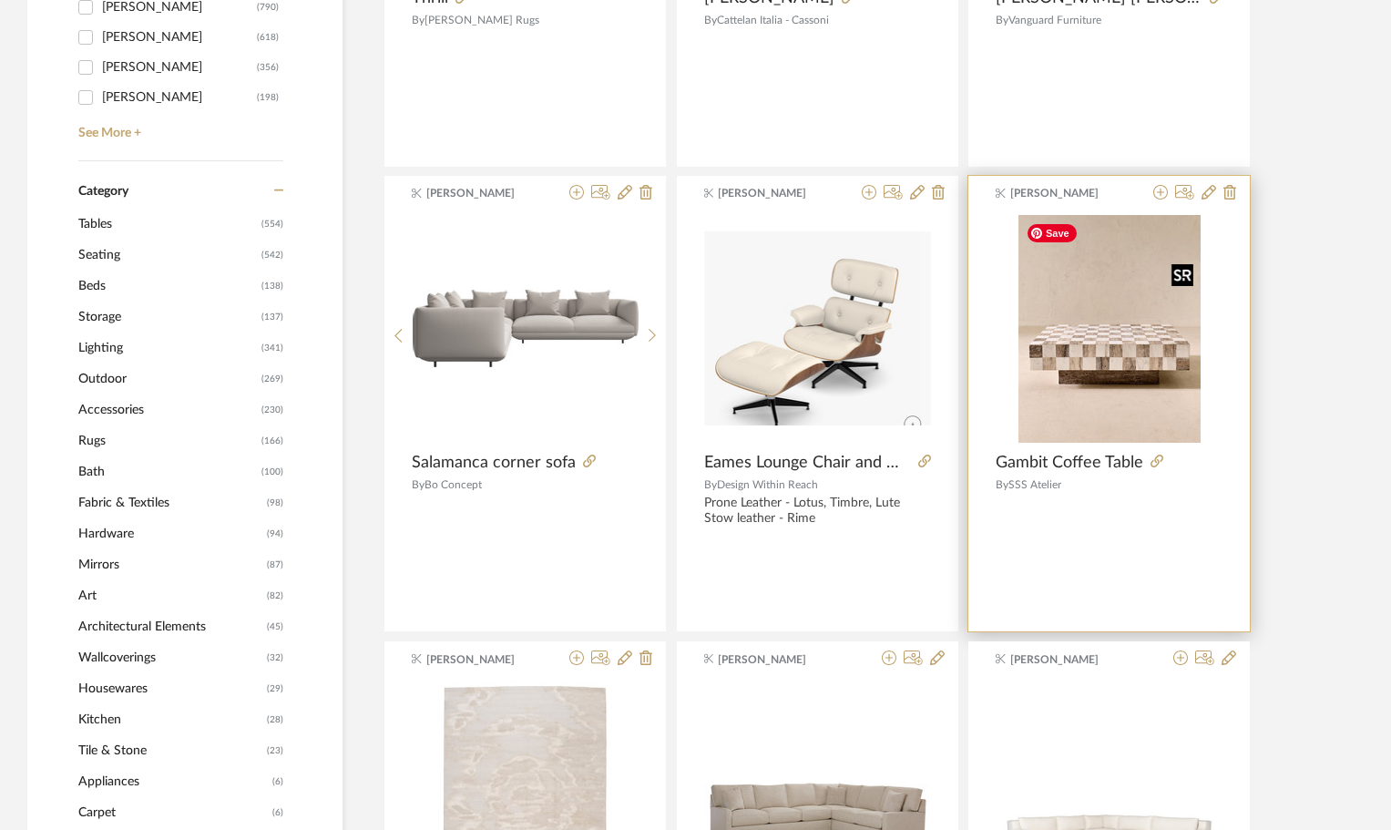
click at [1056, 305] on img "0" at bounding box center [1109, 329] width 182 height 228
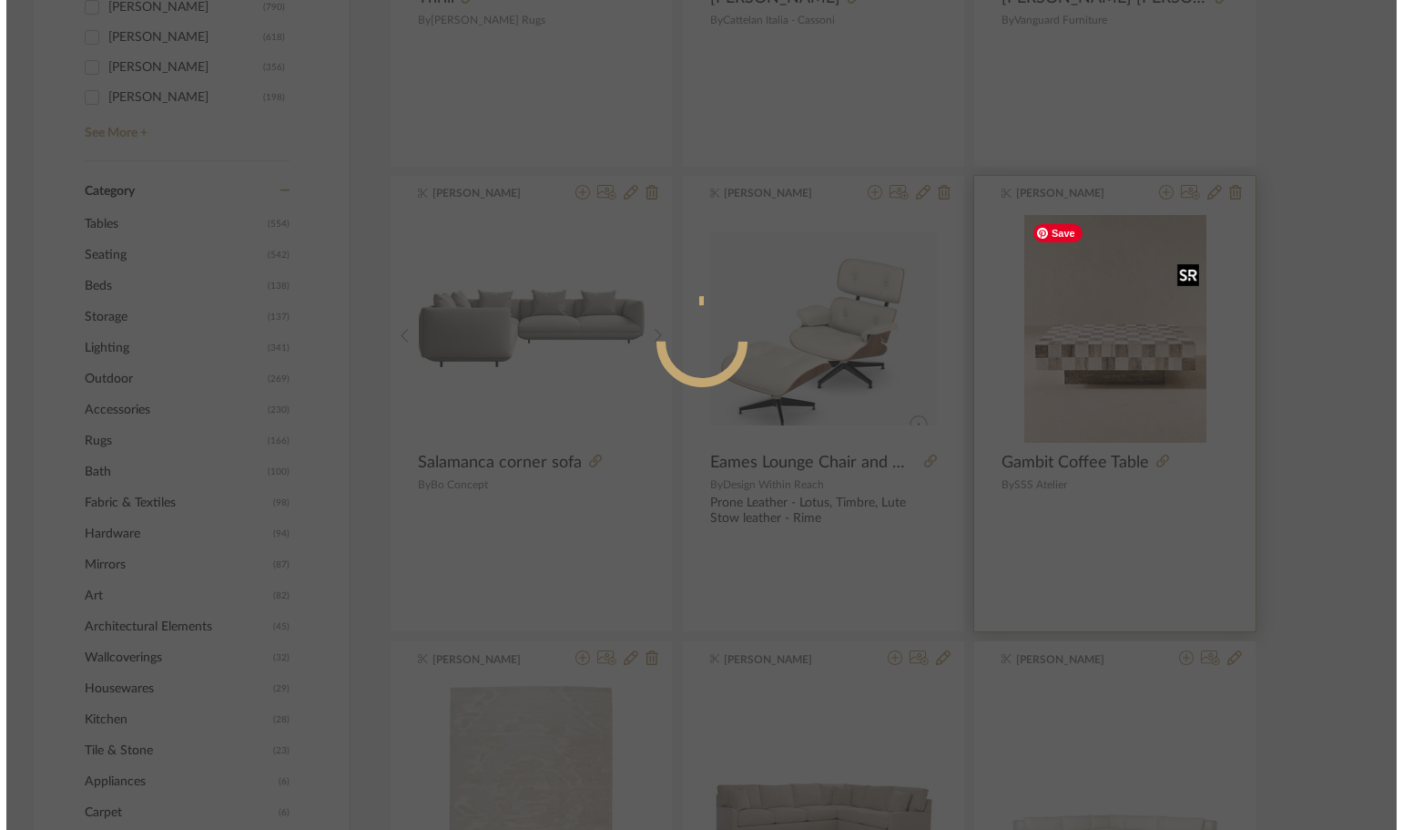
scroll to position [0, 0]
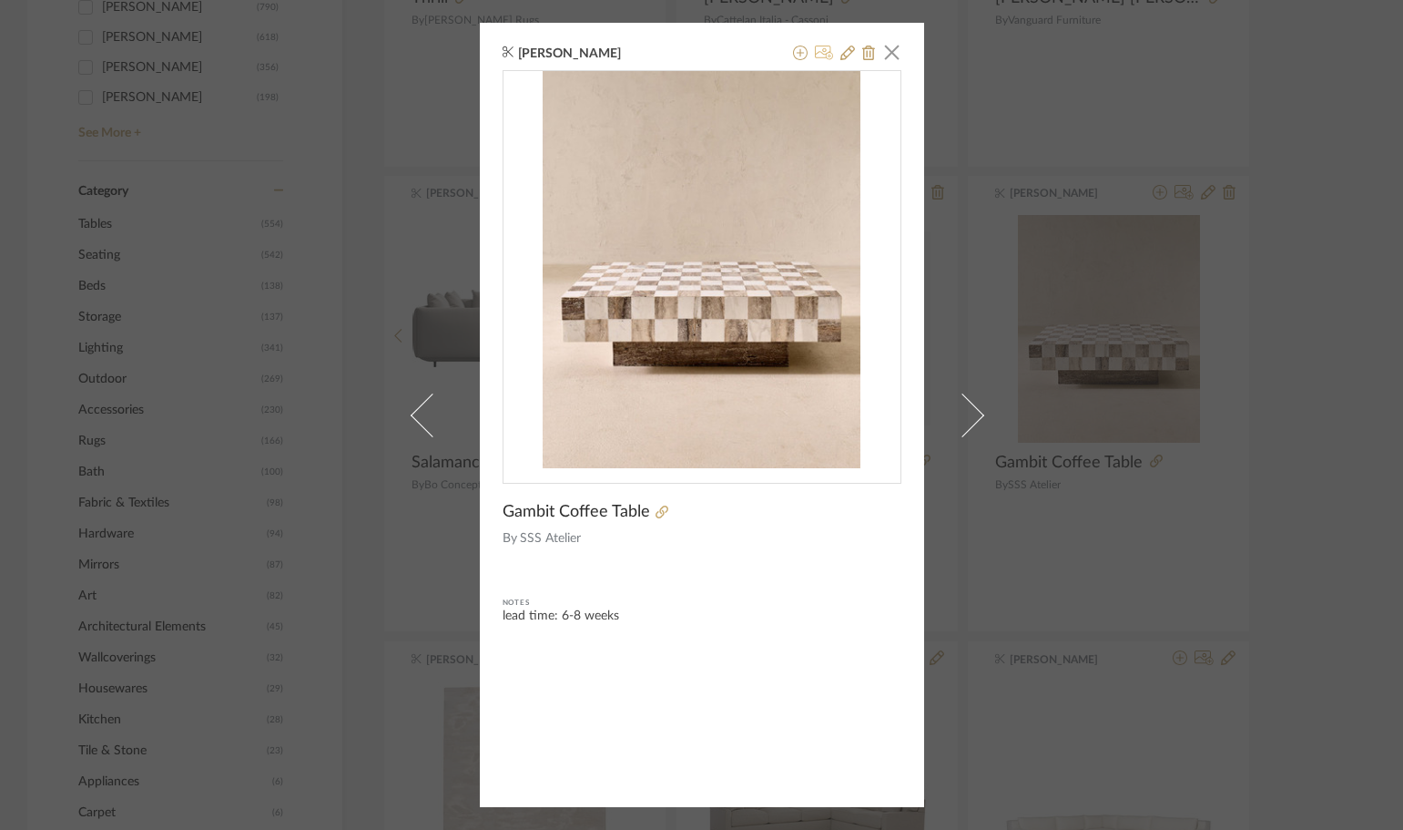
click at [815, 56] on icon at bounding box center [824, 53] width 19 height 15
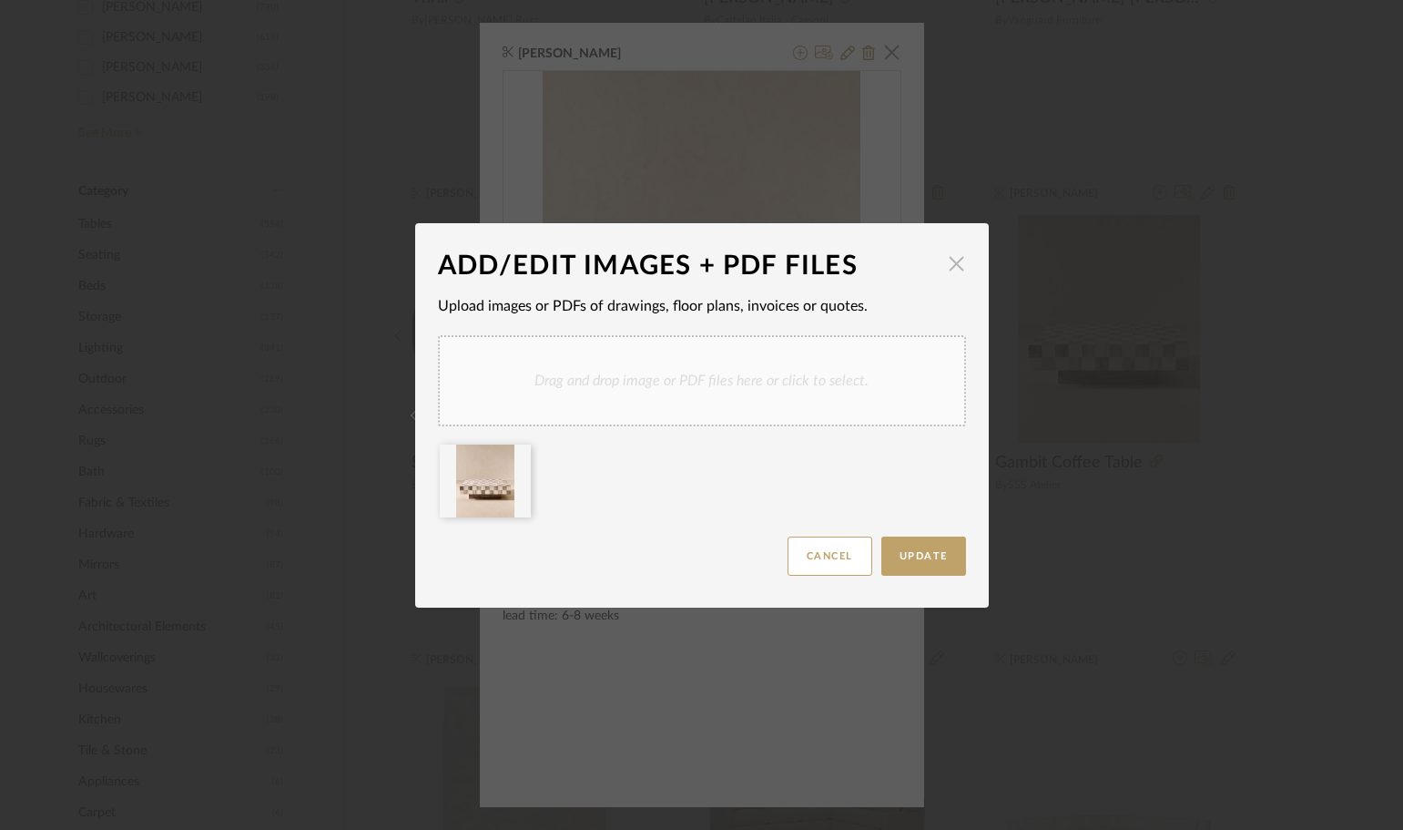
click at [957, 269] on span "button" at bounding box center [957, 264] width 36 height 36
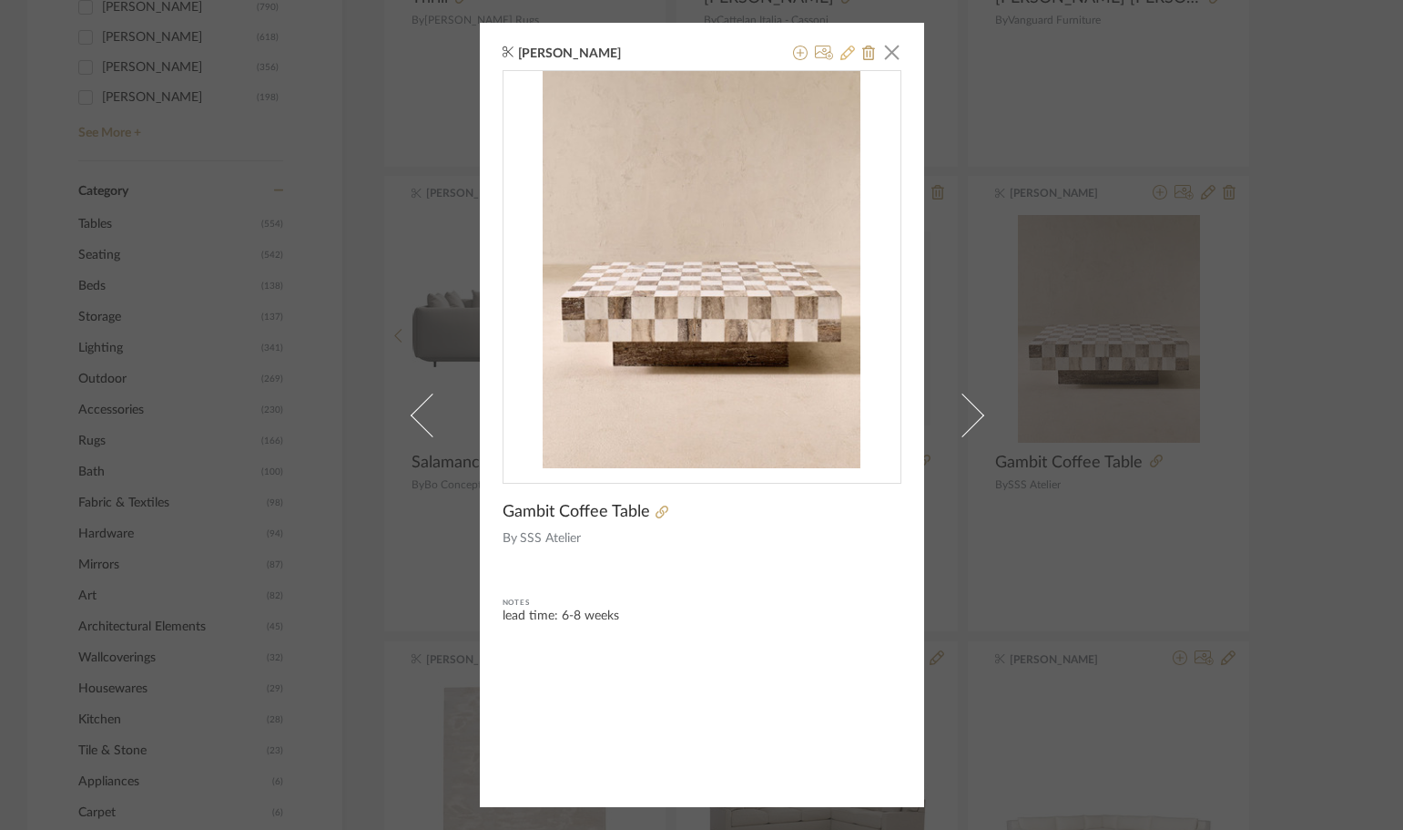
click at [843, 57] on icon at bounding box center [848, 53] width 15 height 15
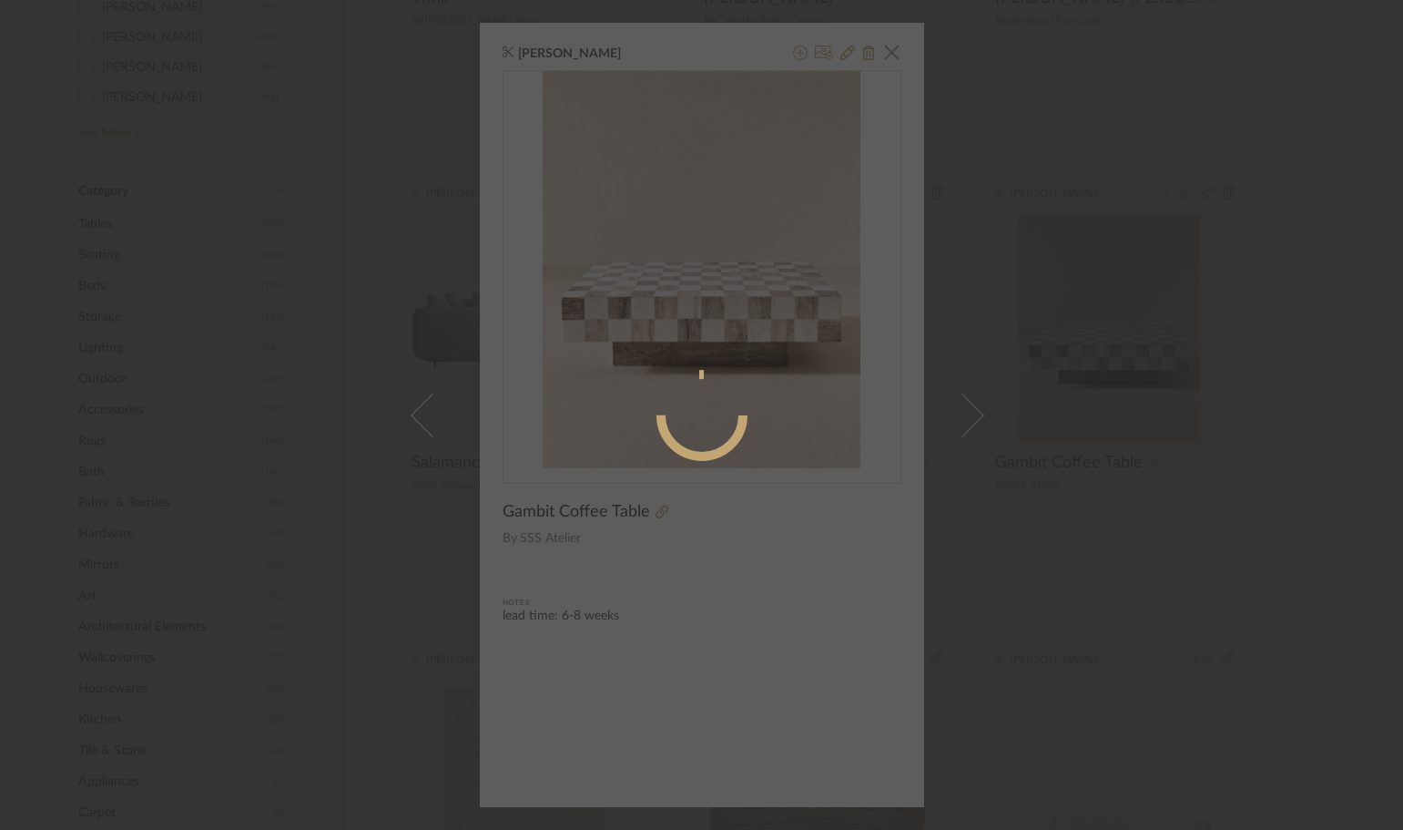
radio input "true"
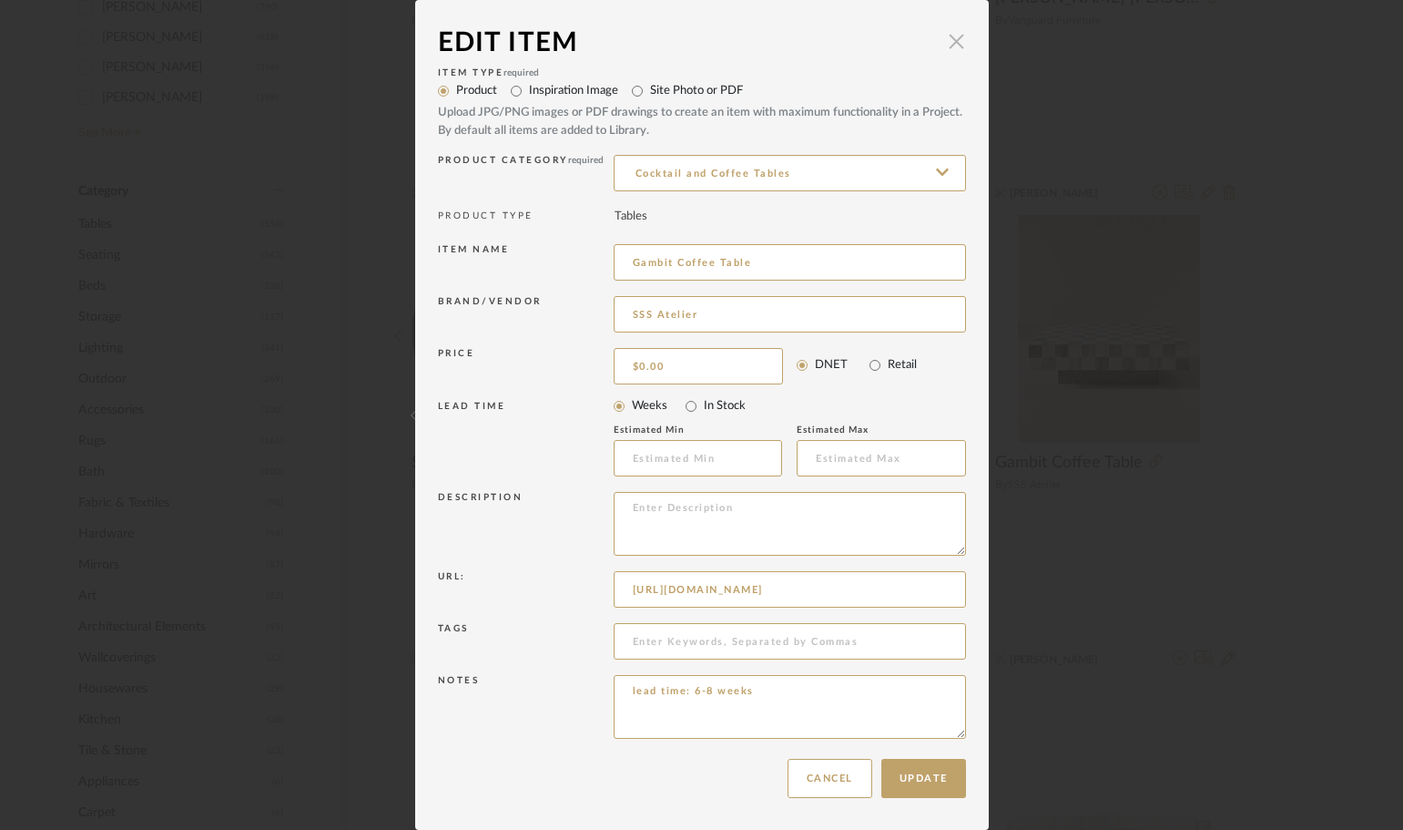
click at [948, 38] on span "button" at bounding box center [957, 41] width 36 height 36
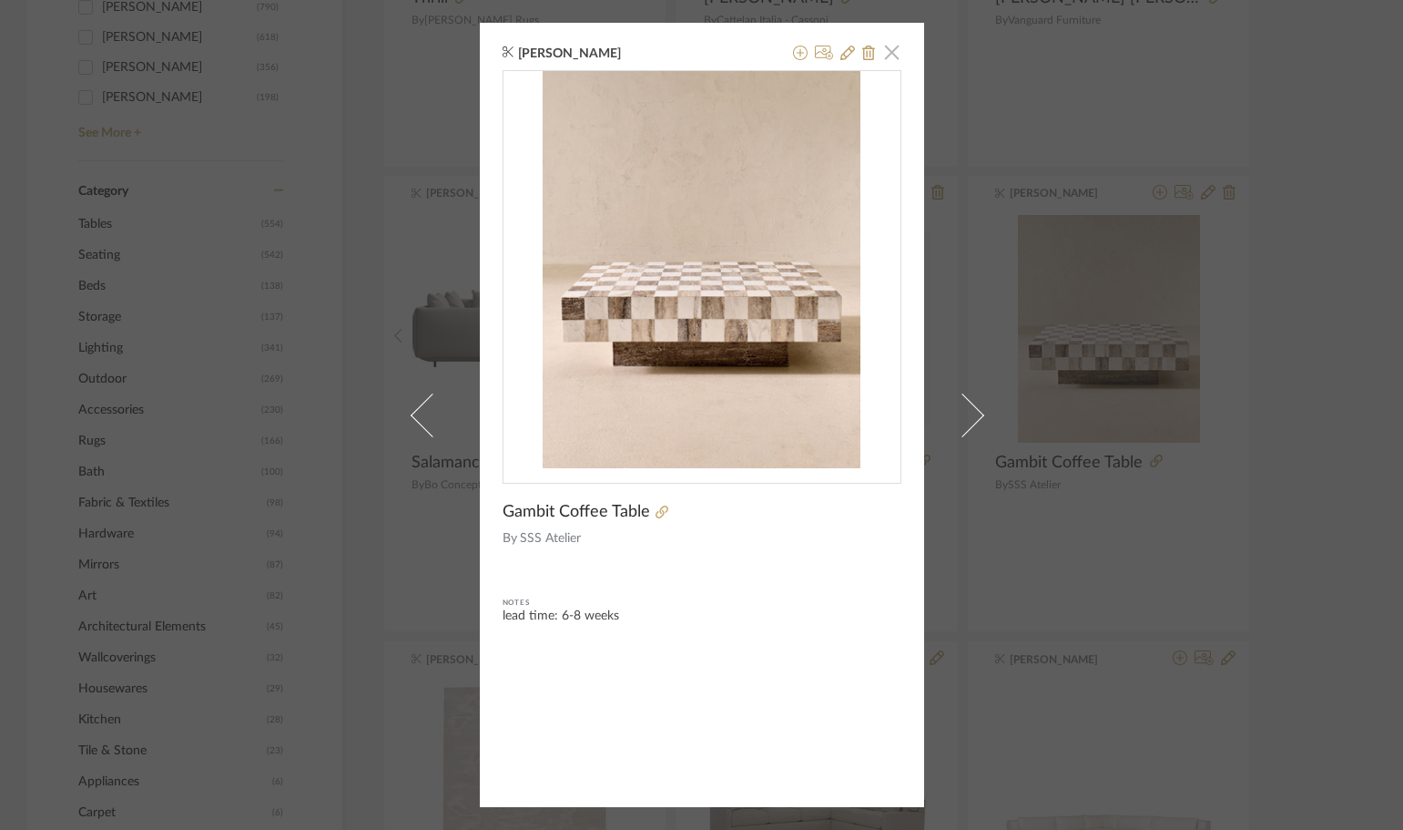
click at [884, 50] on span "button" at bounding box center [892, 52] width 36 height 36
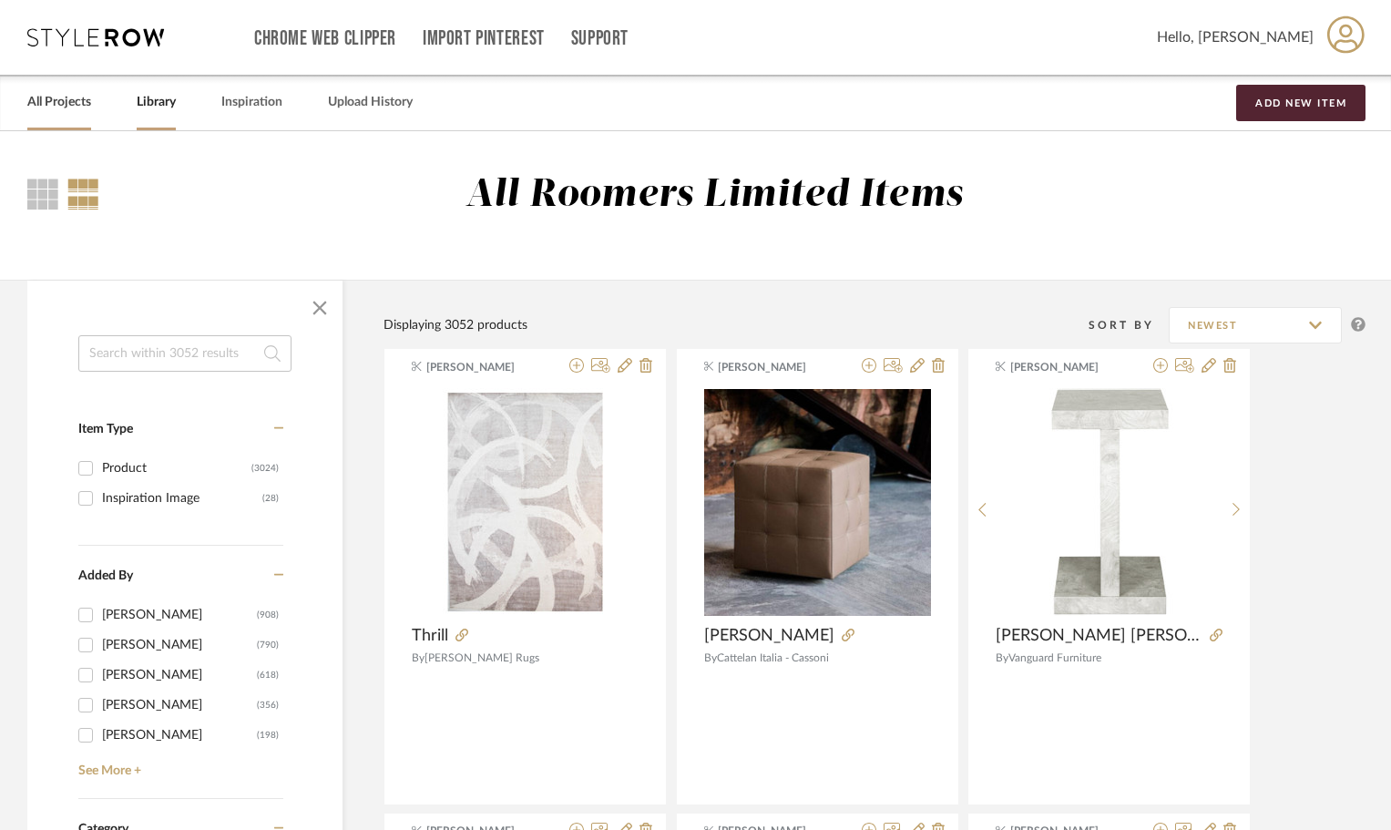
click at [69, 107] on link "All Projects" at bounding box center [59, 102] width 64 height 25
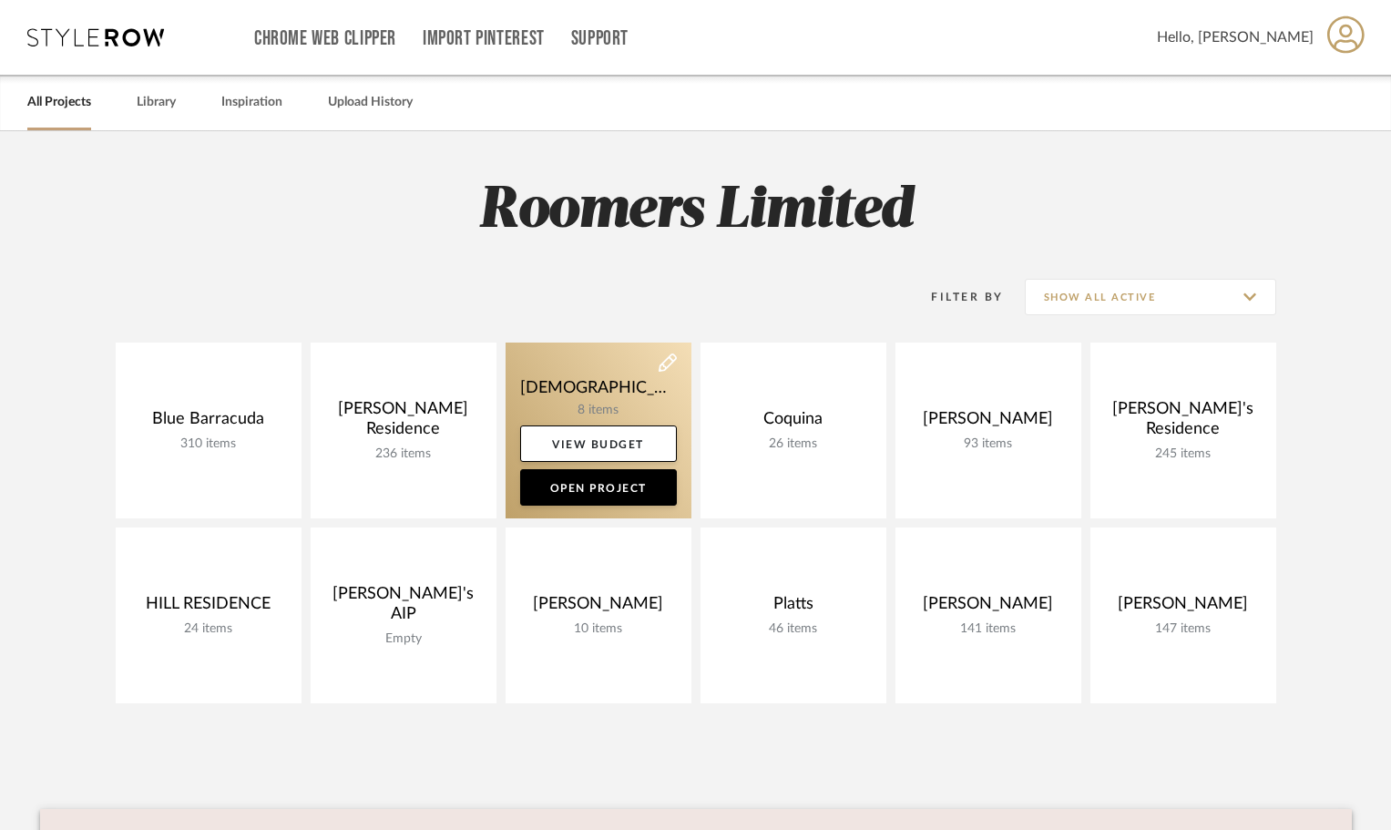
click at [581, 380] on link at bounding box center [598, 430] width 186 height 176
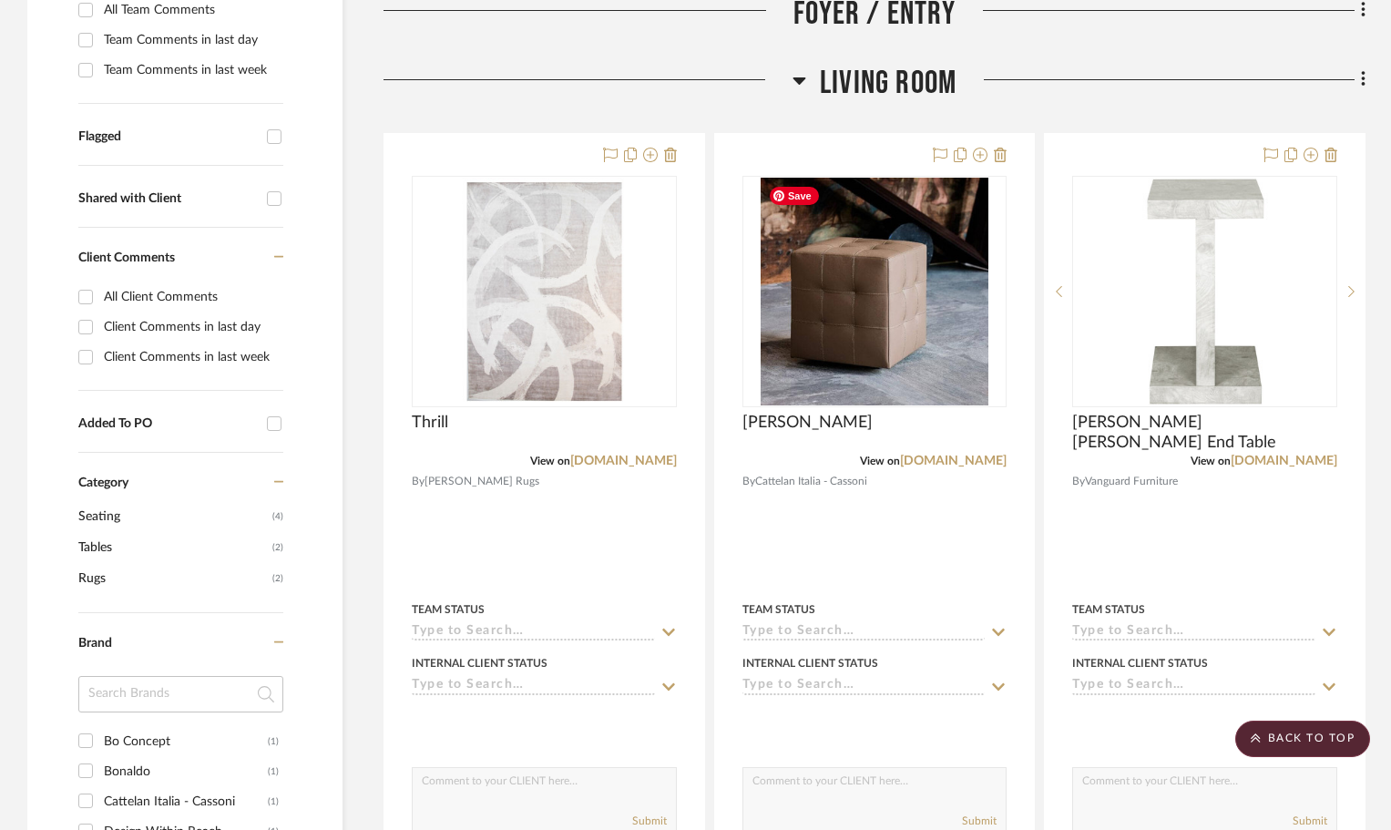
scroll to position [637, 0]
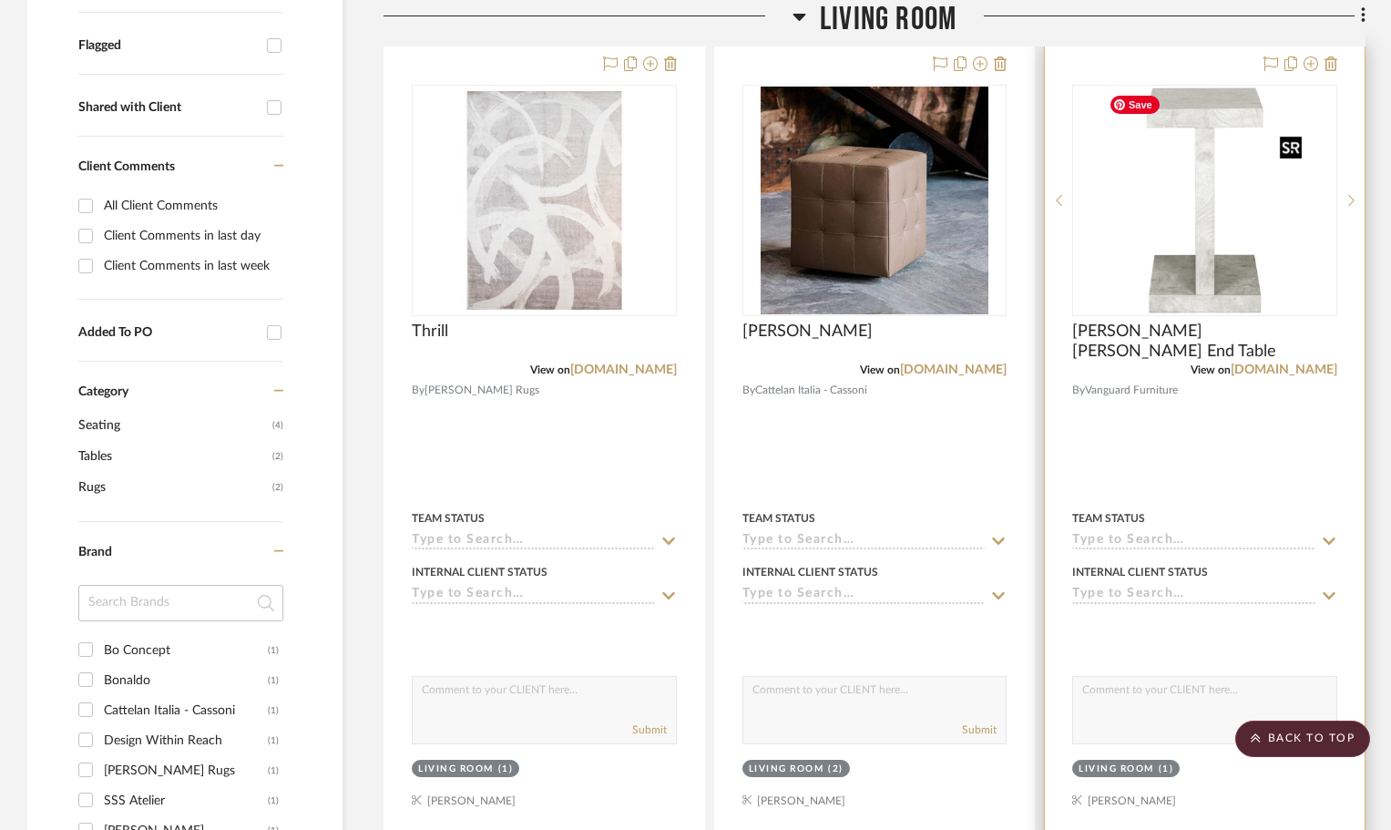
click at [1177, 270] on img "0" at bounding box center [1205, 201] width 208 height 228
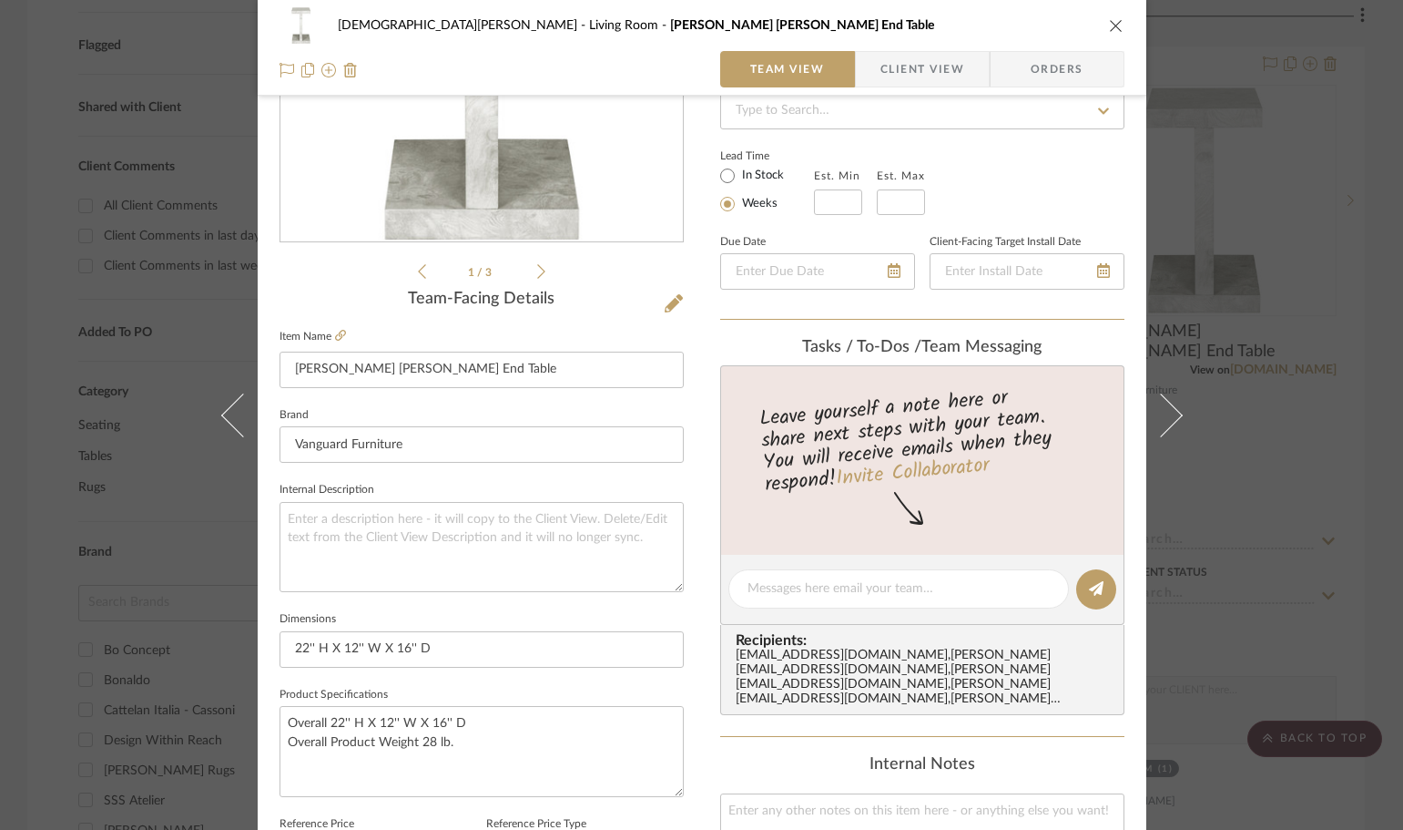
scroll to position [273, 0]
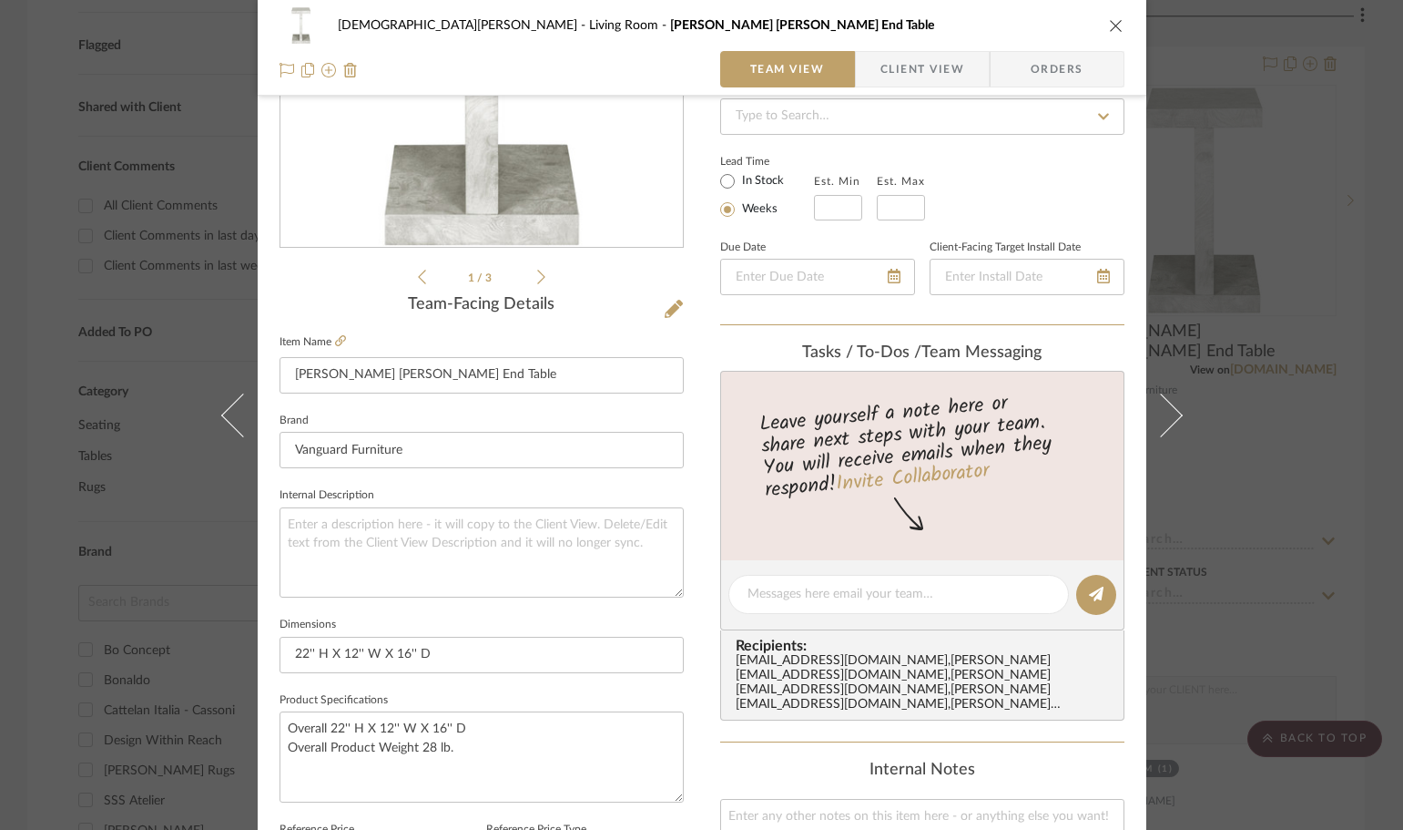
click at [1217, 204] on div "[DEMOGRAPHIC_DATA][PERSON_NAME] Living Room [PERSON_NAME] [PERSON_NAME] End Tab…" at bounding box center [701, 415] width 1403 height 830
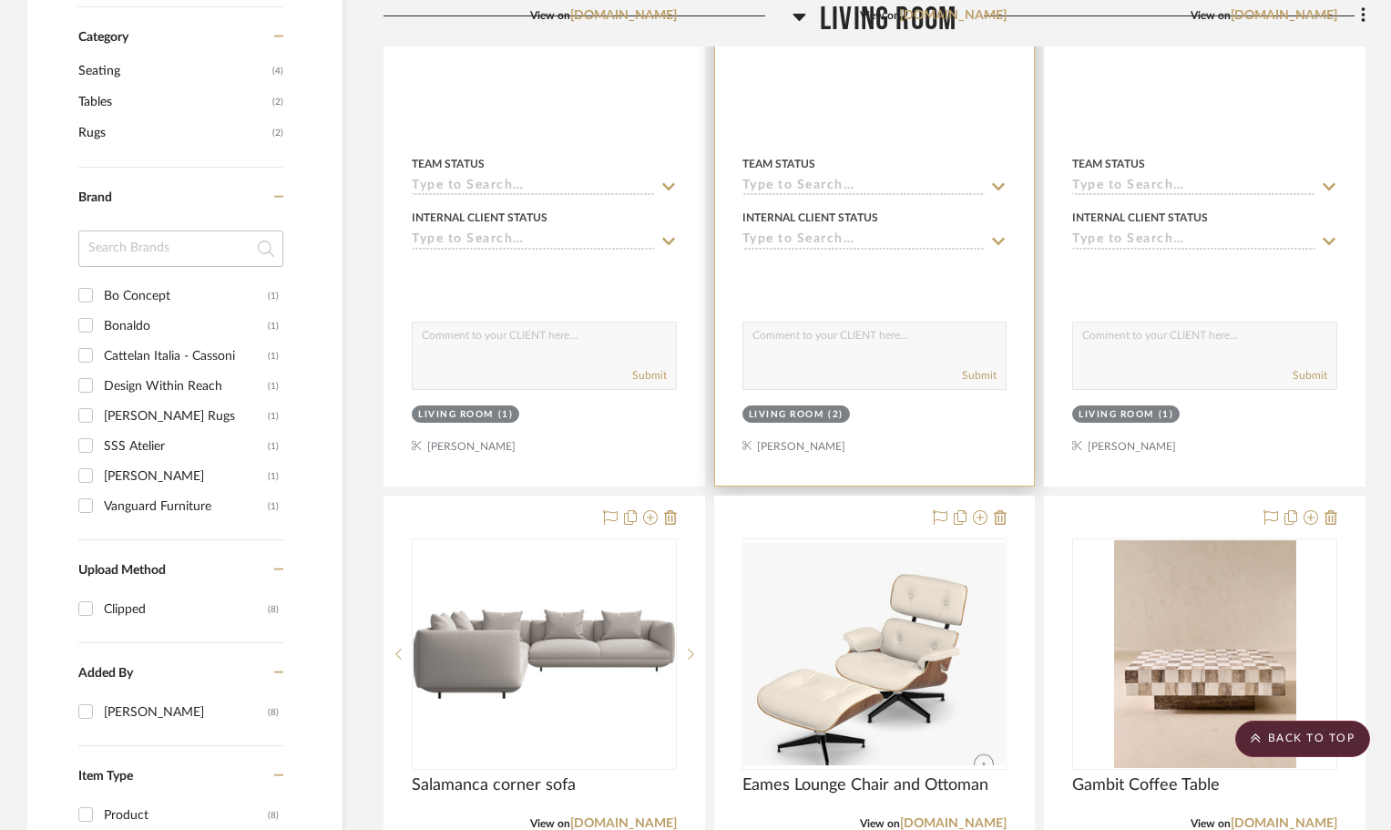
scroll to position [1093, 0]
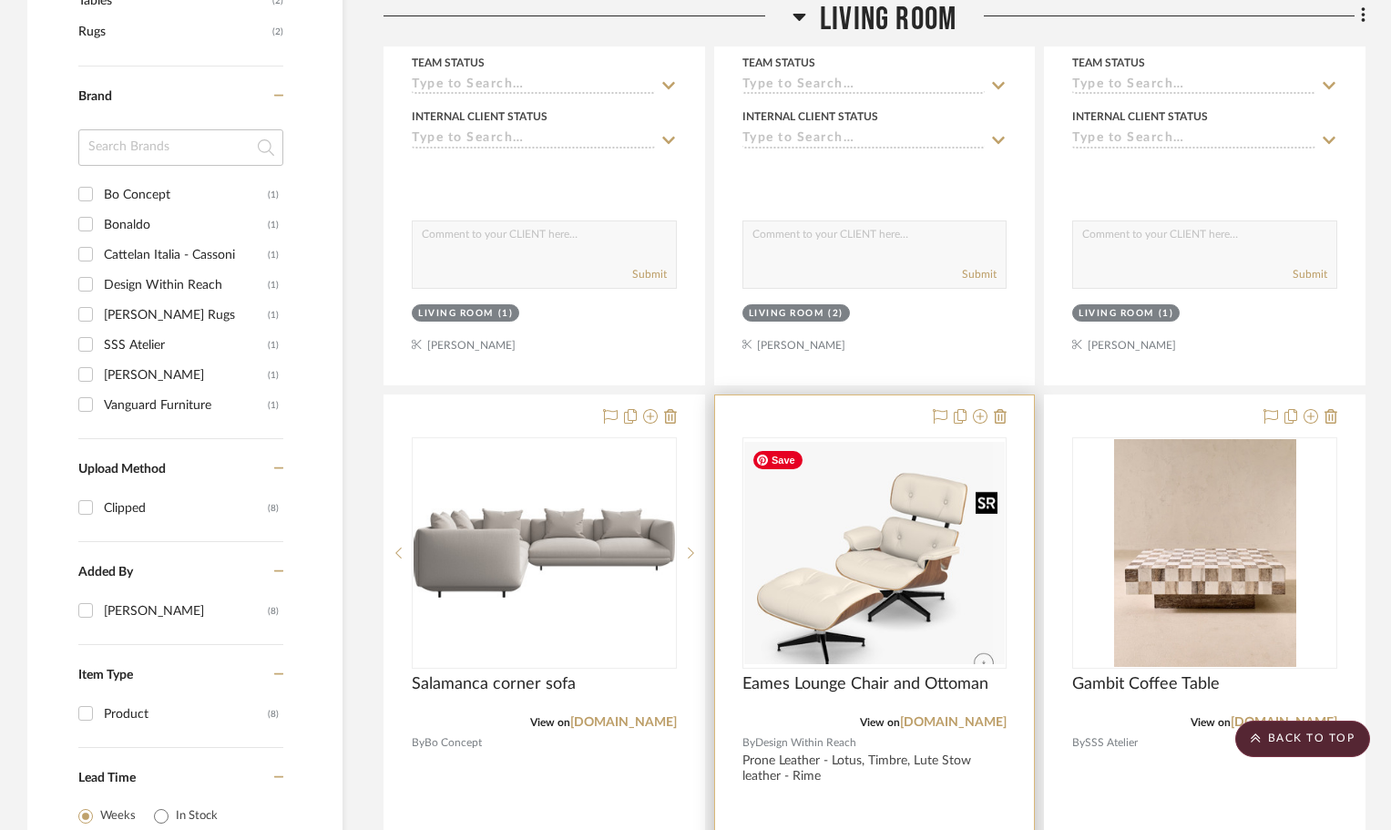
click at [0, 0] on img at bounding box center [0, 0] width 0 height 0
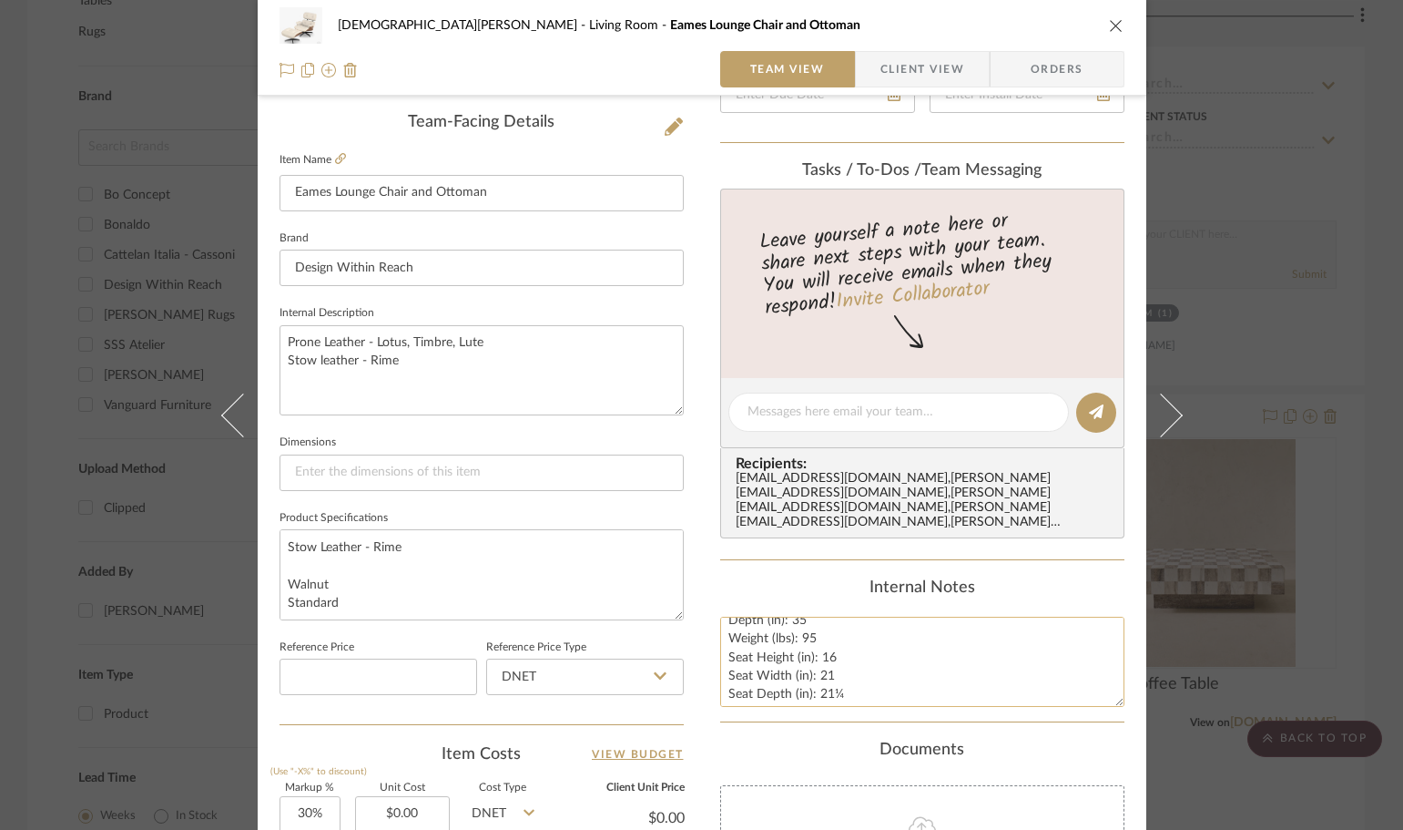
scroll to position [74, 0]
click at [387, 470] on input at bounding box center [482, 472] width 404 height 36
paste input "Height (in): 31½ Width (in): 33½ Depth (in): 35 Weight (lbs): 95 Seat Height (i…"
type input "Height (in): 31½ Width (in): 33½ Depth (in): 35 Weight (lbs): 95 Seat Height (i…"
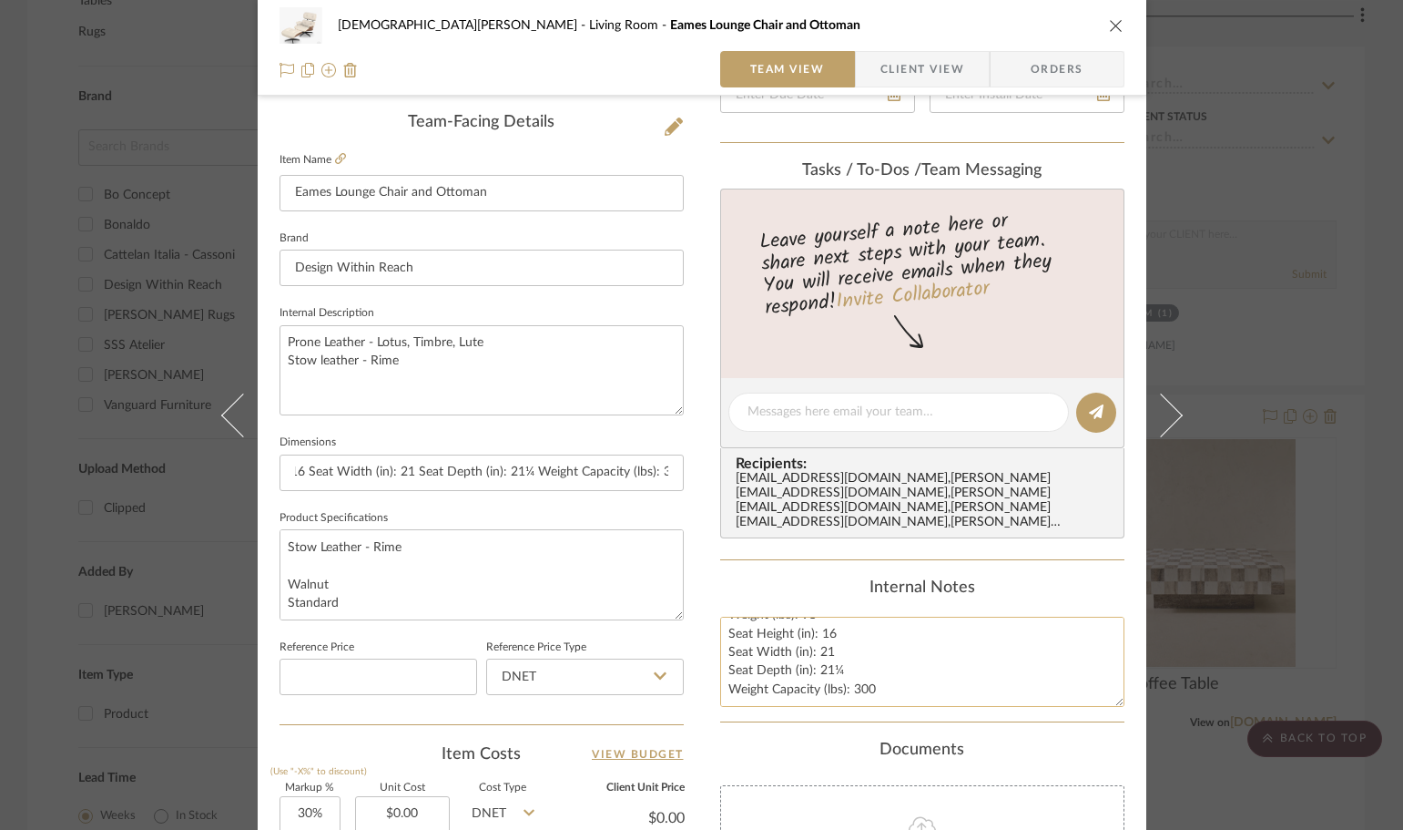
click at [960, 675] on textarea "Height (in): 31½ Width (in): 33½ Depth (in): 35 Weight (lbs): 95 Seat Height (i…" at bounding box center [922, 662] width 404 height 90
drag, startPoint x: 908, startPoint y: 673, endPoint x: 684, endPoint y: 573, distance: 245.4
click at [684, 573] on div "[DEMOGRAPHIC_DATA][PERSON_NAME] Living Room Eames Lounge Chair and Ottoman Team…" at bounding box center [702, 399] width 889 height 1682
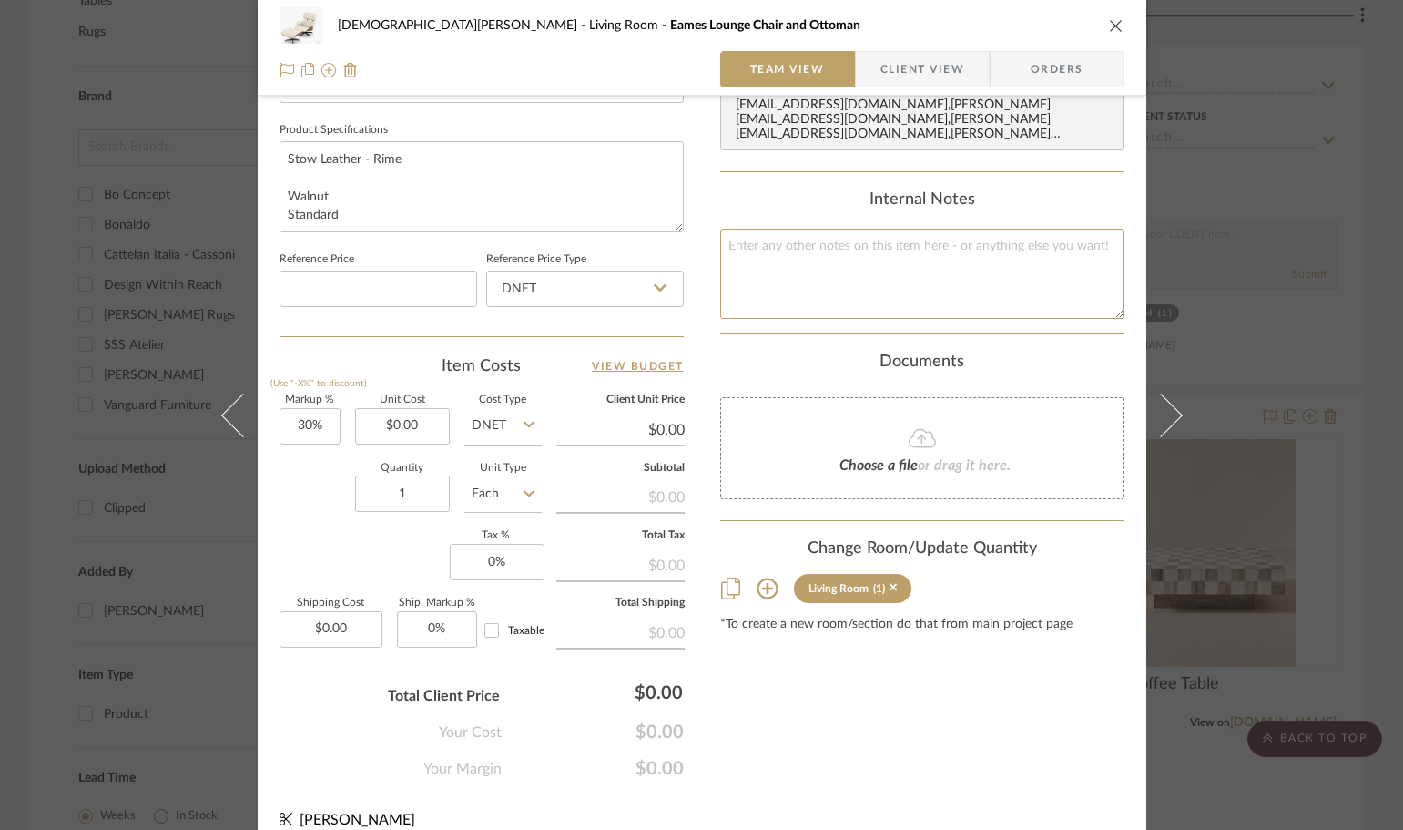
scroll to position [866, 0]
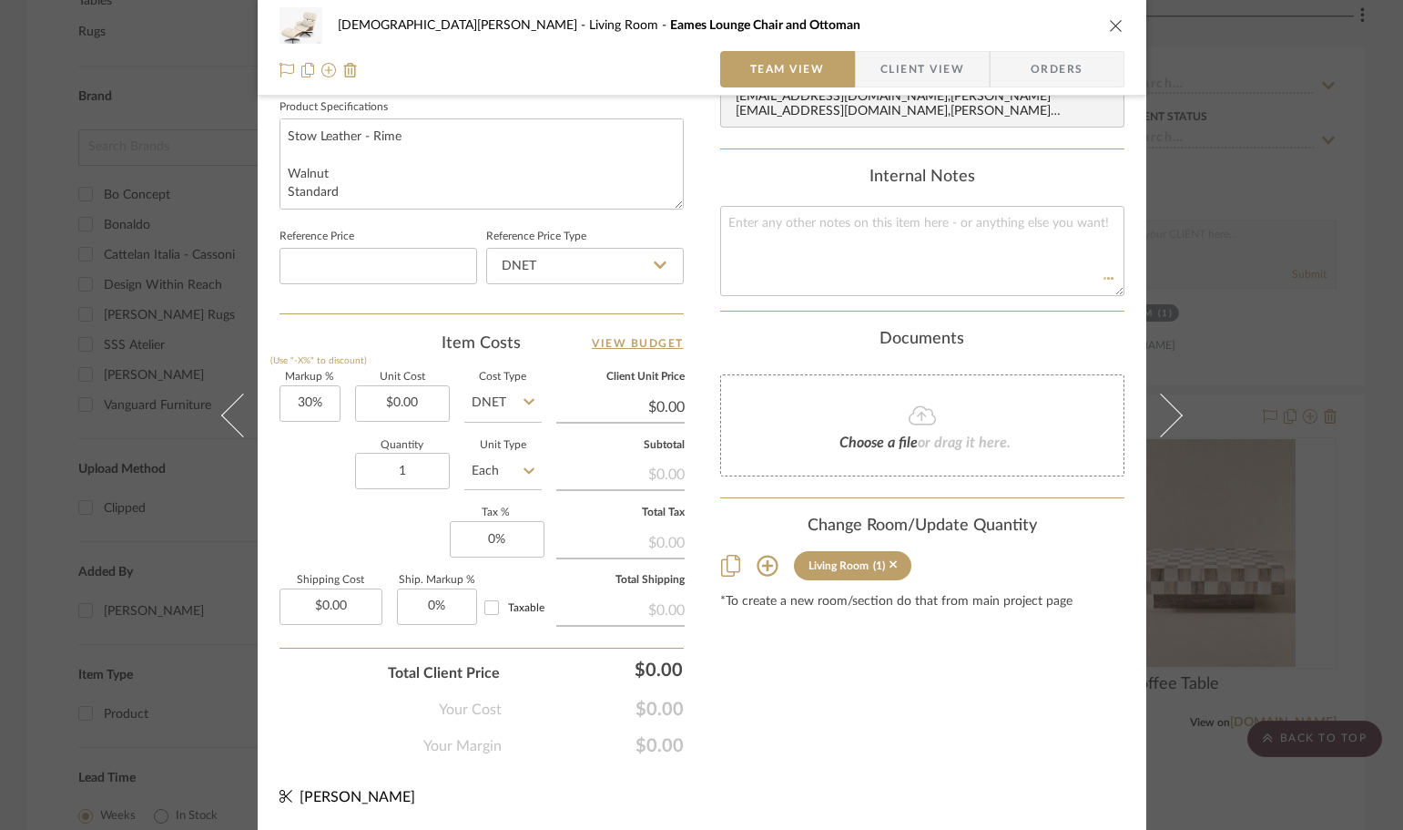
click at [1113, 20] on icon "close" at bounding box center [1116, 25] width 15 height 15
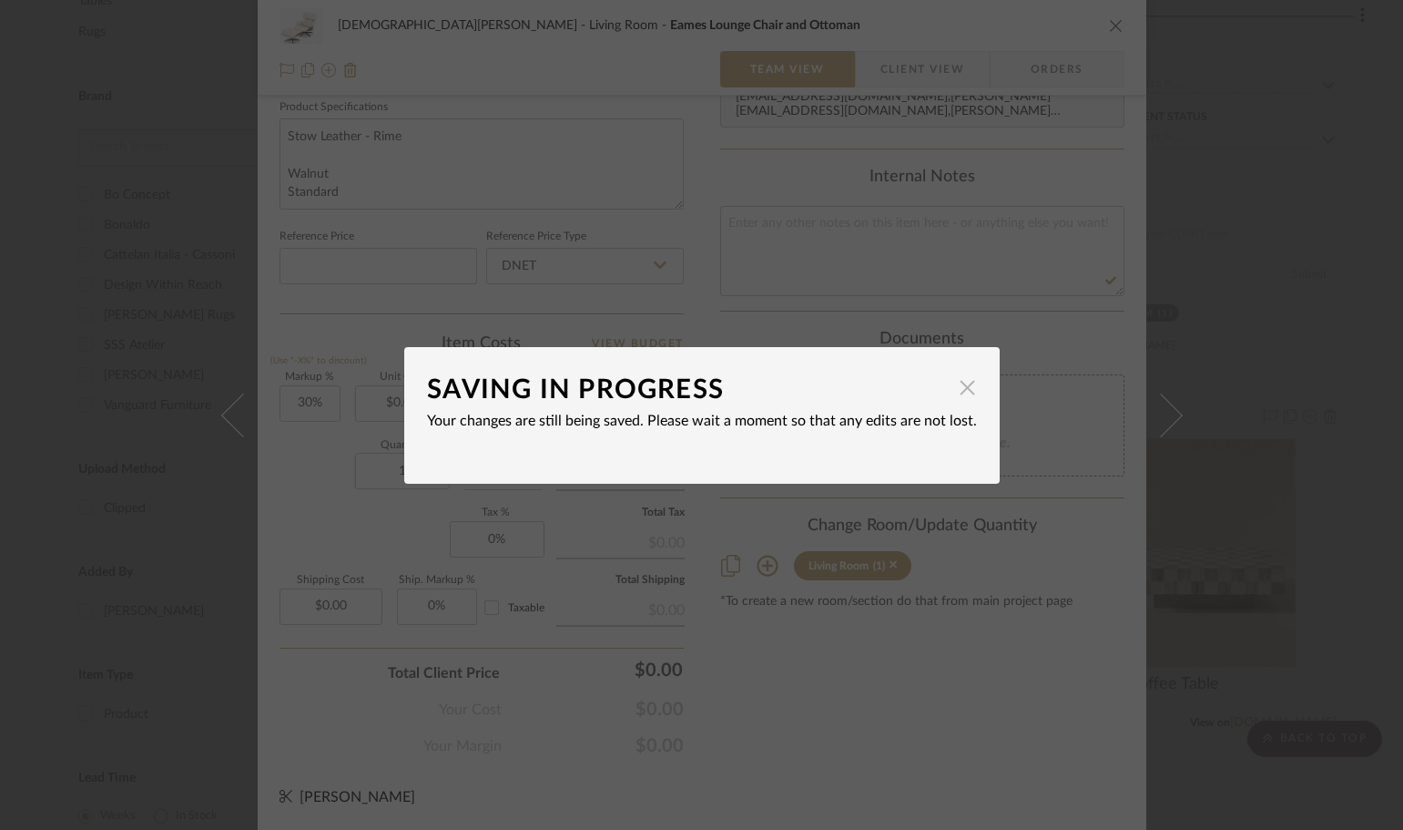
click at [953, 387] on span "button" at bounding box center [968, 388] width 36 height 36
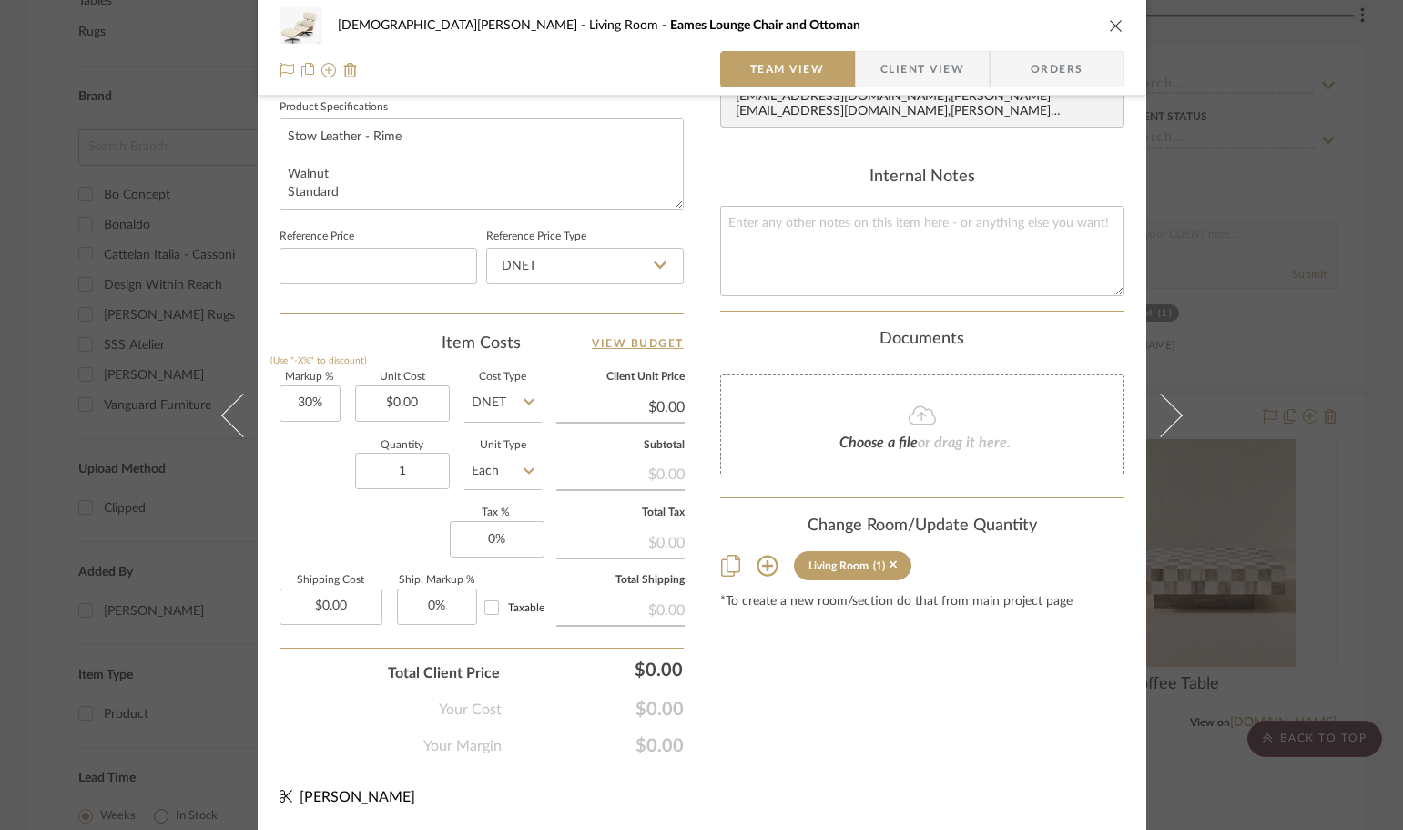
click at [739, 743] on div "Content here copies to Client View - confirm visibility there. Show in Client D…" at bounding box center [922, 7] width 404 height 1499
click at [890, 656] on div "Content here copies to Client View - confirm visibility there. Show in Client D…" at bounding box center [922, 7] width 404 height 1499
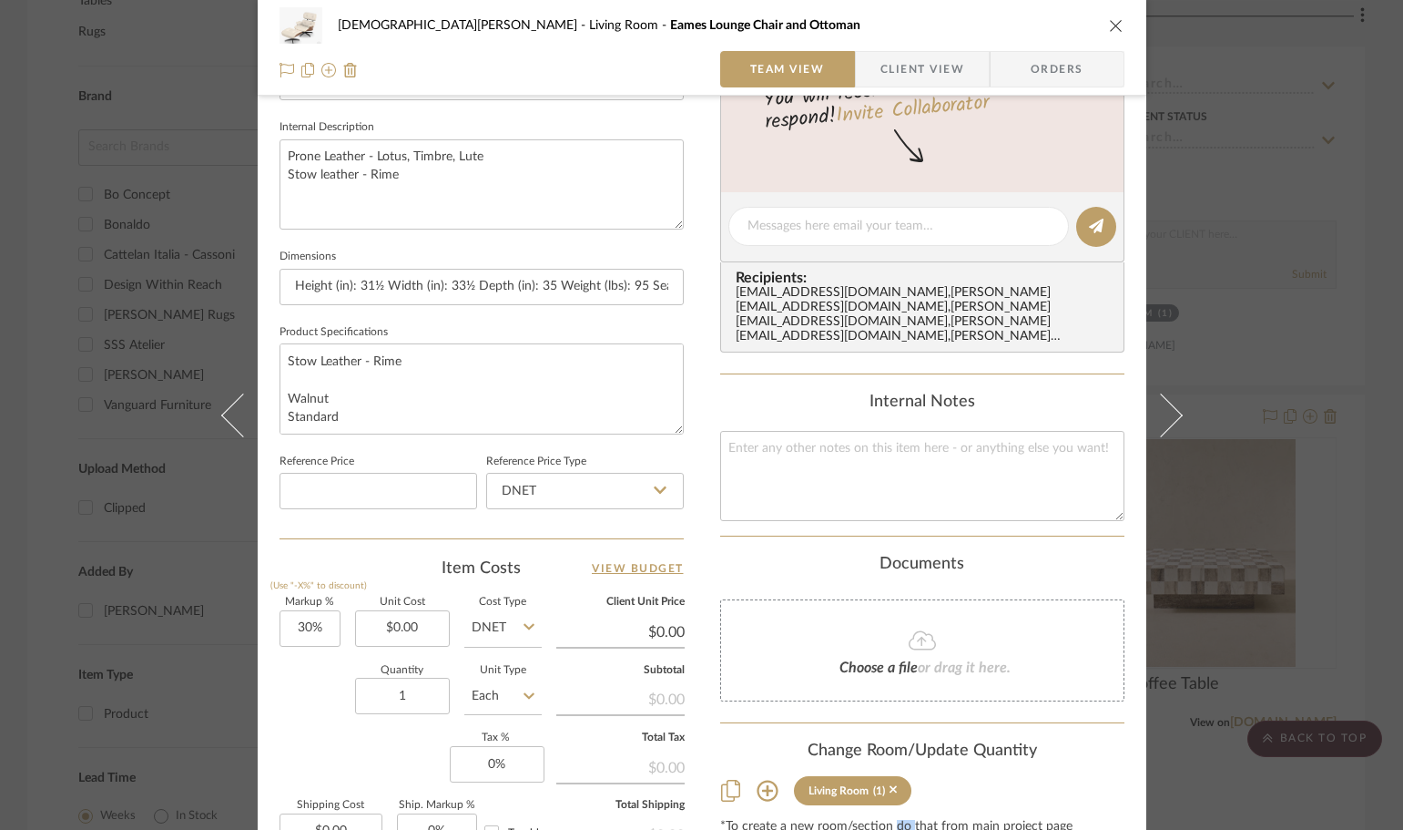
scroll to position [411, 0]
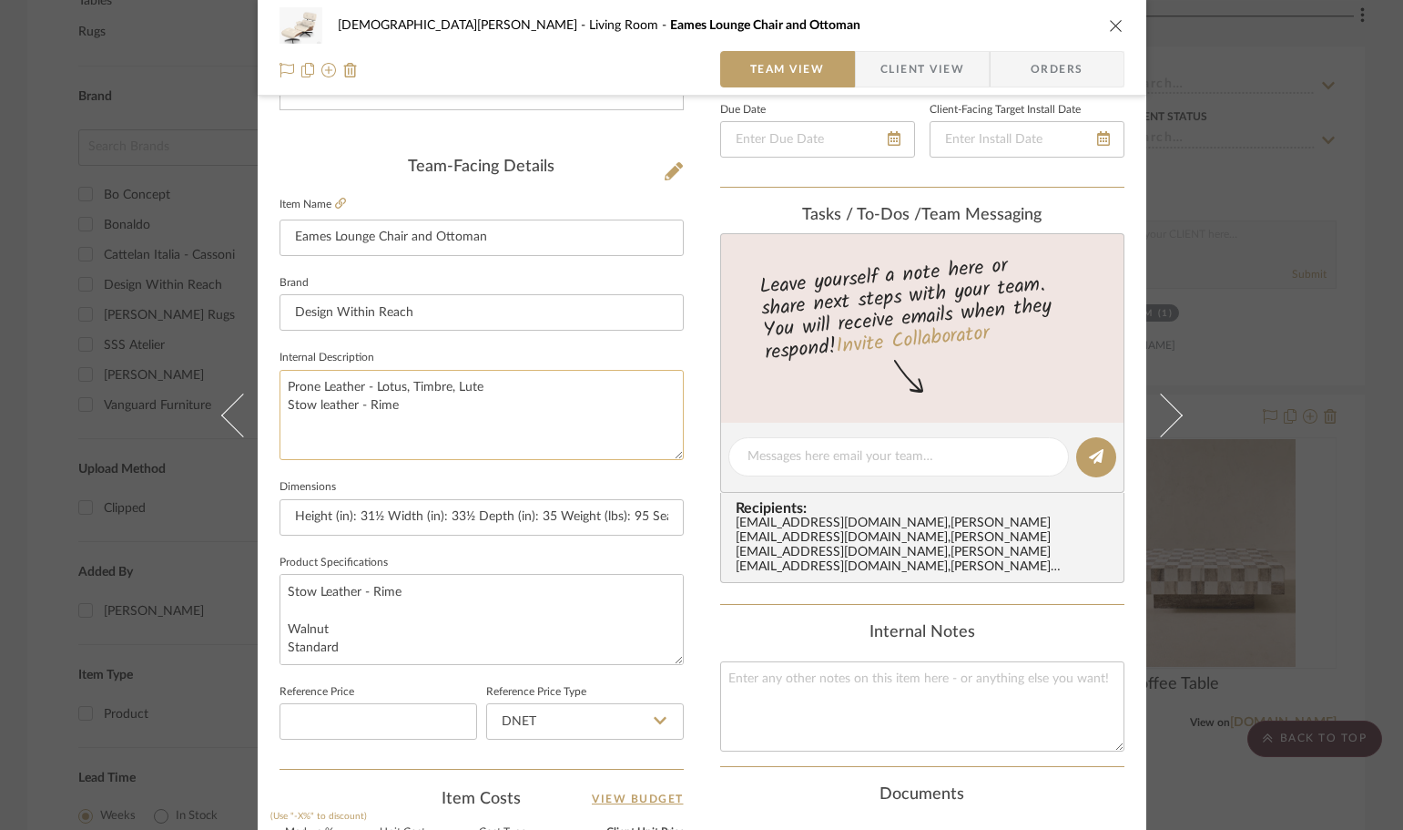
click at [528, 411] on textarea "Prone Leather - Lotus, Timbre, Lute Stow leather - Rime" at bounding box center [482, 415] width 404 height 90
click at [1113, 18] on icon "close" at bounding box center [1116, 25] width 15 height 15
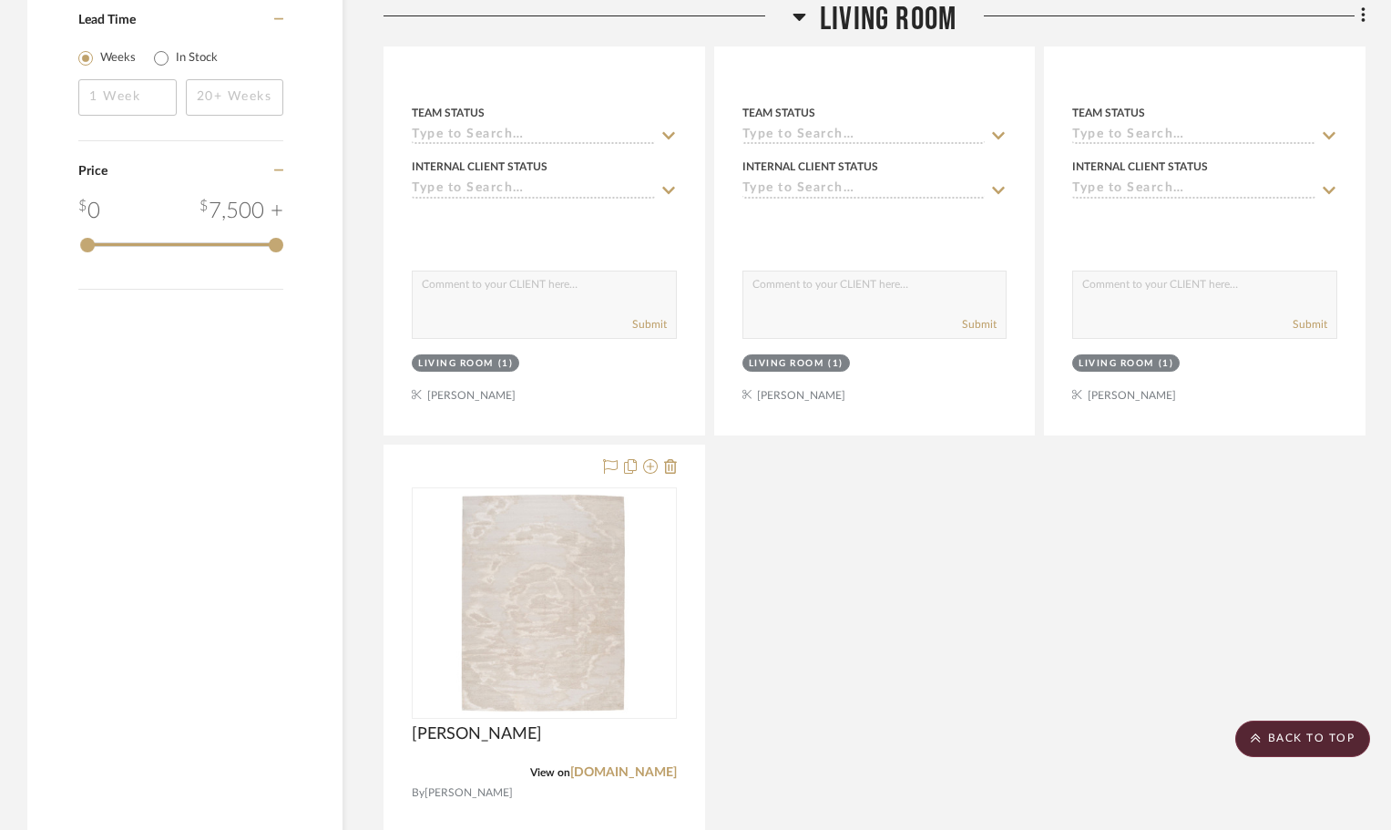
scroll to position [1548, 0]
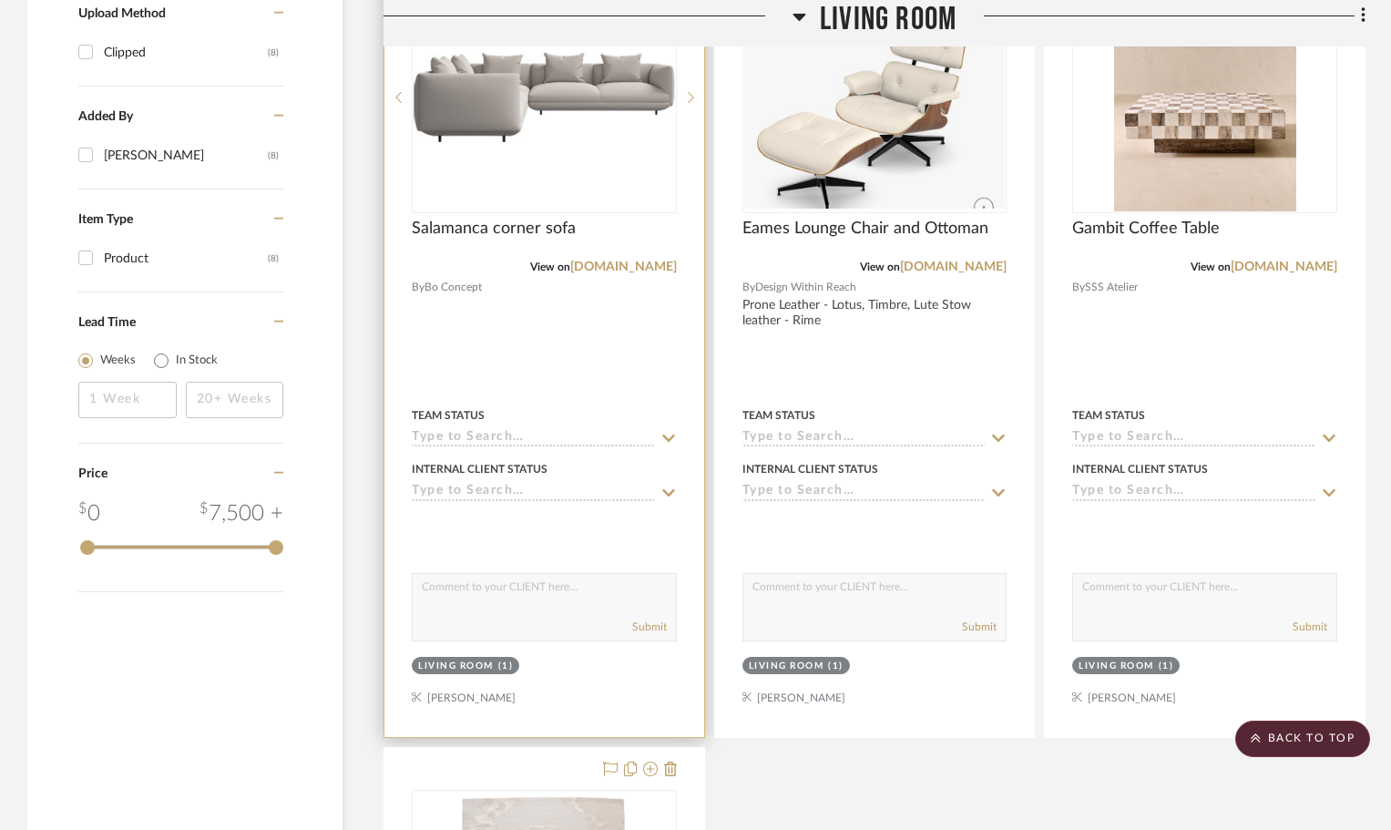
click at [0, 0] on div at bounding box center [0, 0] width 0 height 0
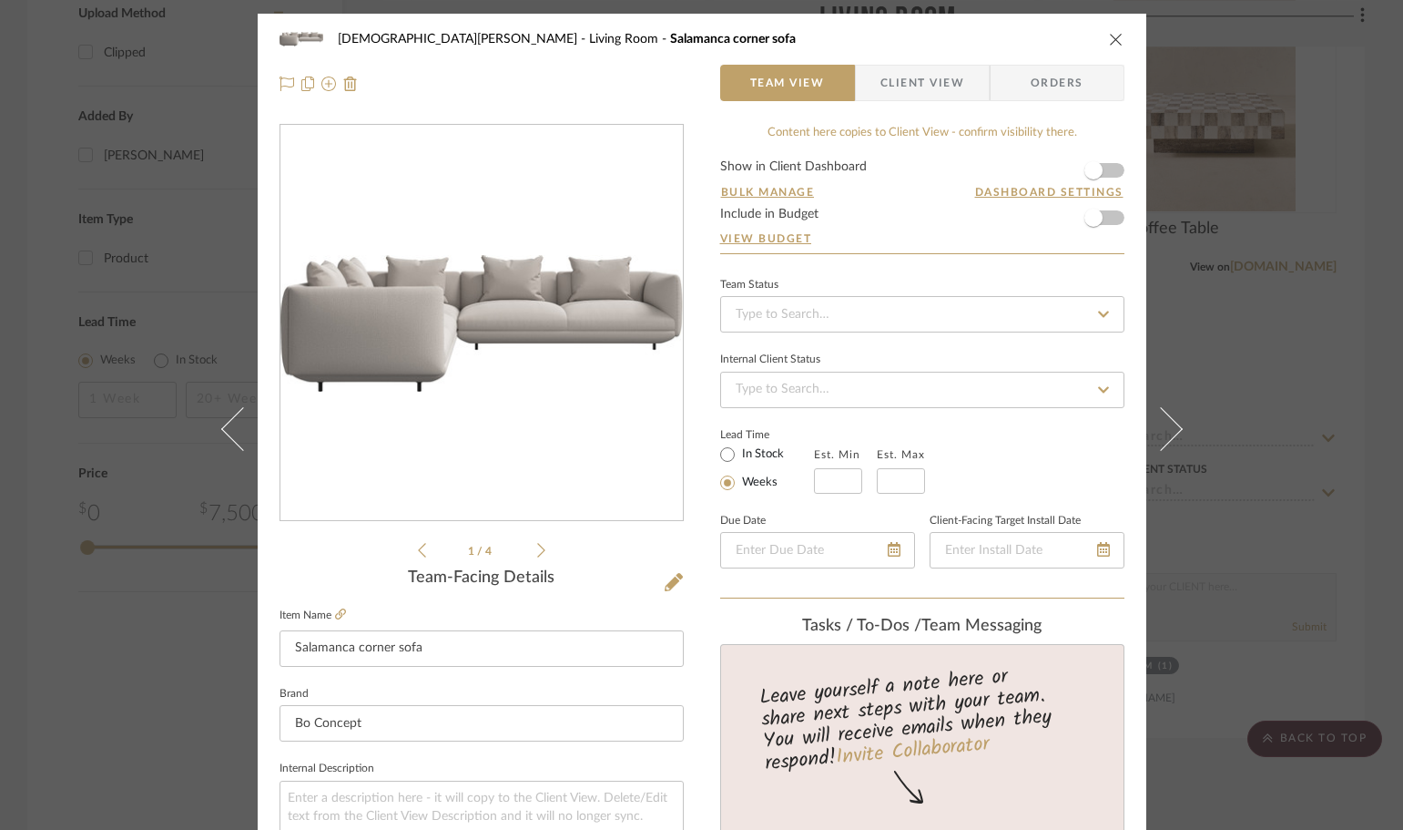
click at [533, 541] on ul "1 / 4" at bounding box center [481, 550] width 127 height 22
click at [537, 549] on icon at bounding box center [541, 550] width 8 height 16
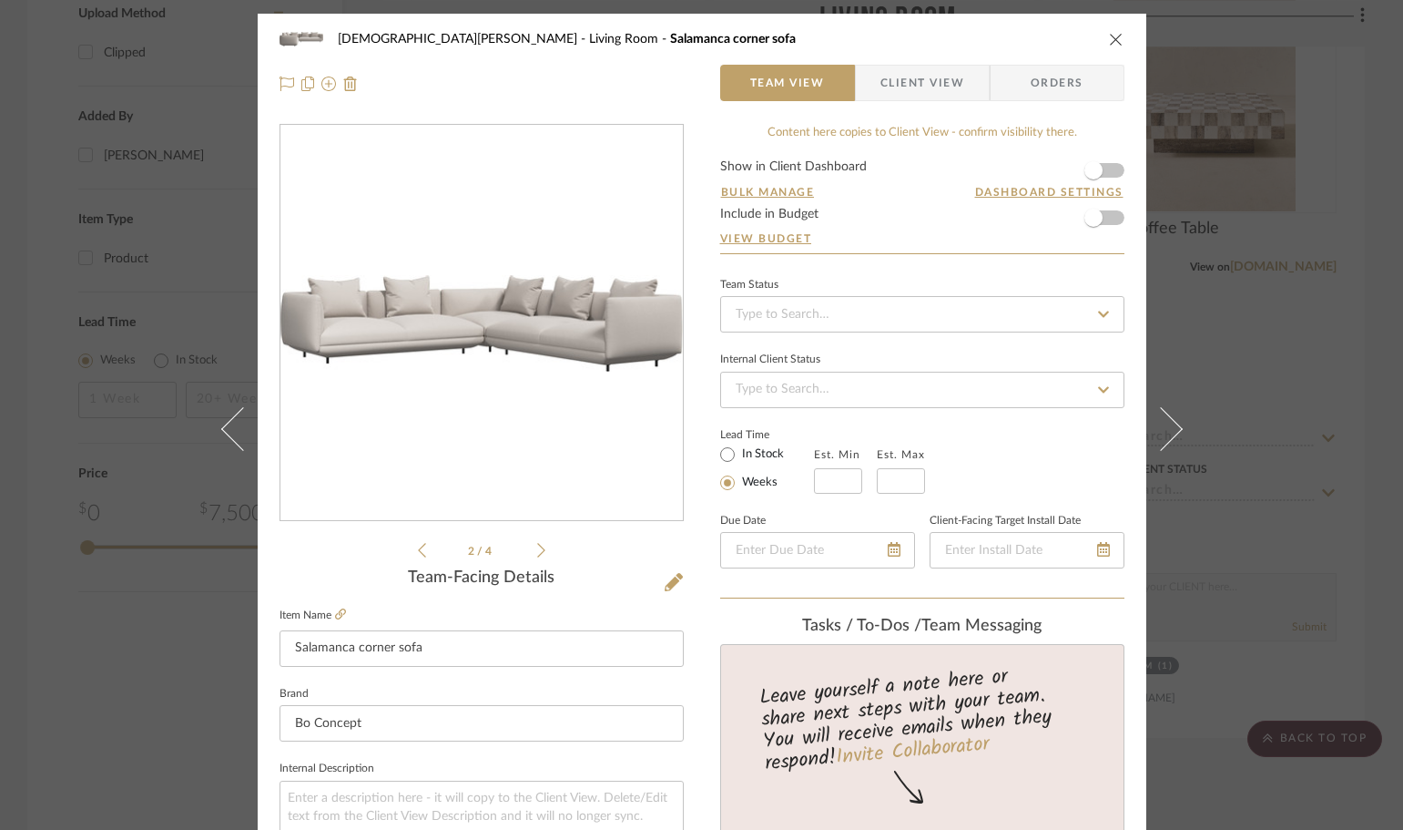
click at [537, 549] on icon at bounding box center [541, 550] width 8 height 16
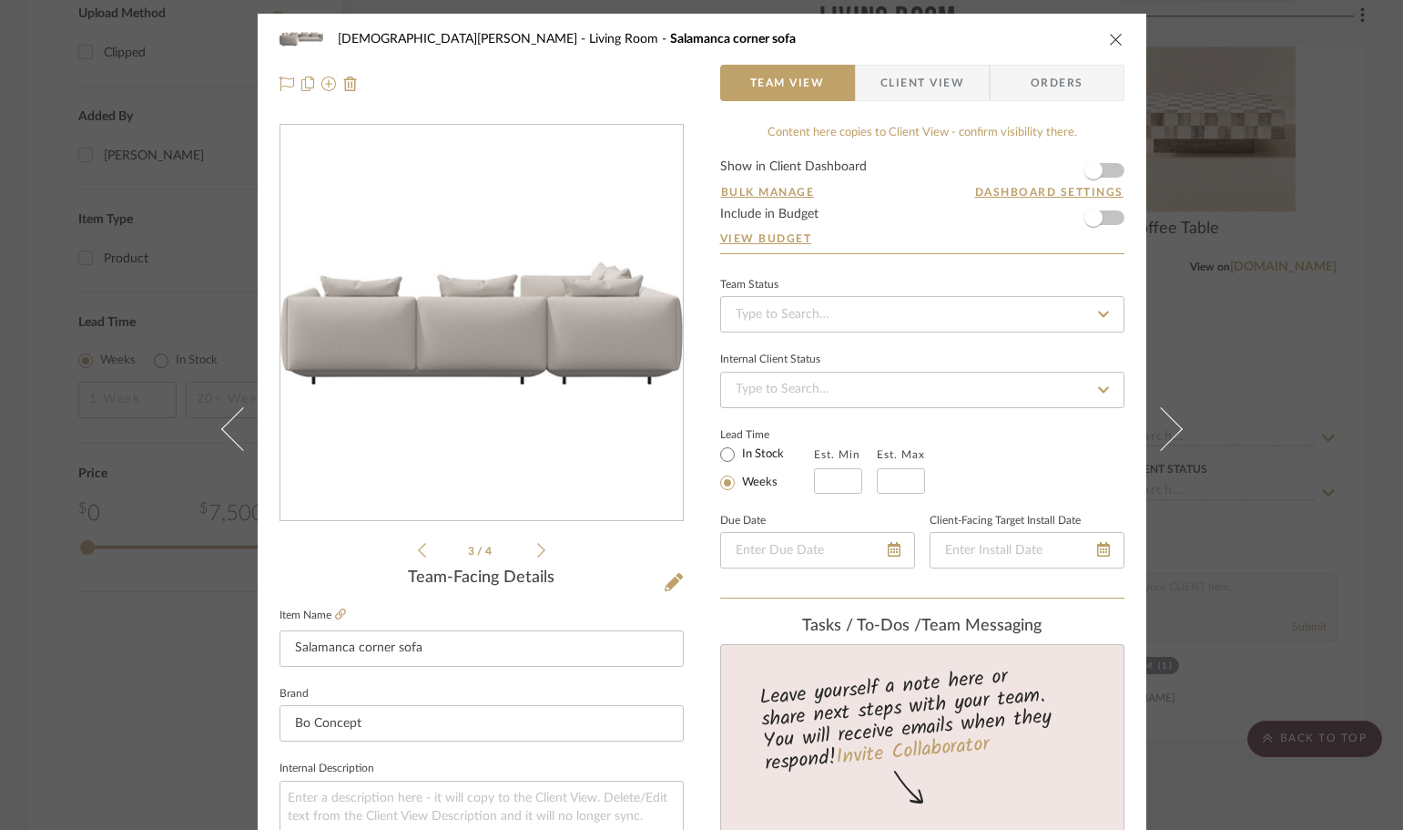
click at [1111, 38] on icon "close" at bounding box center [1116, 39] width 15 height 15
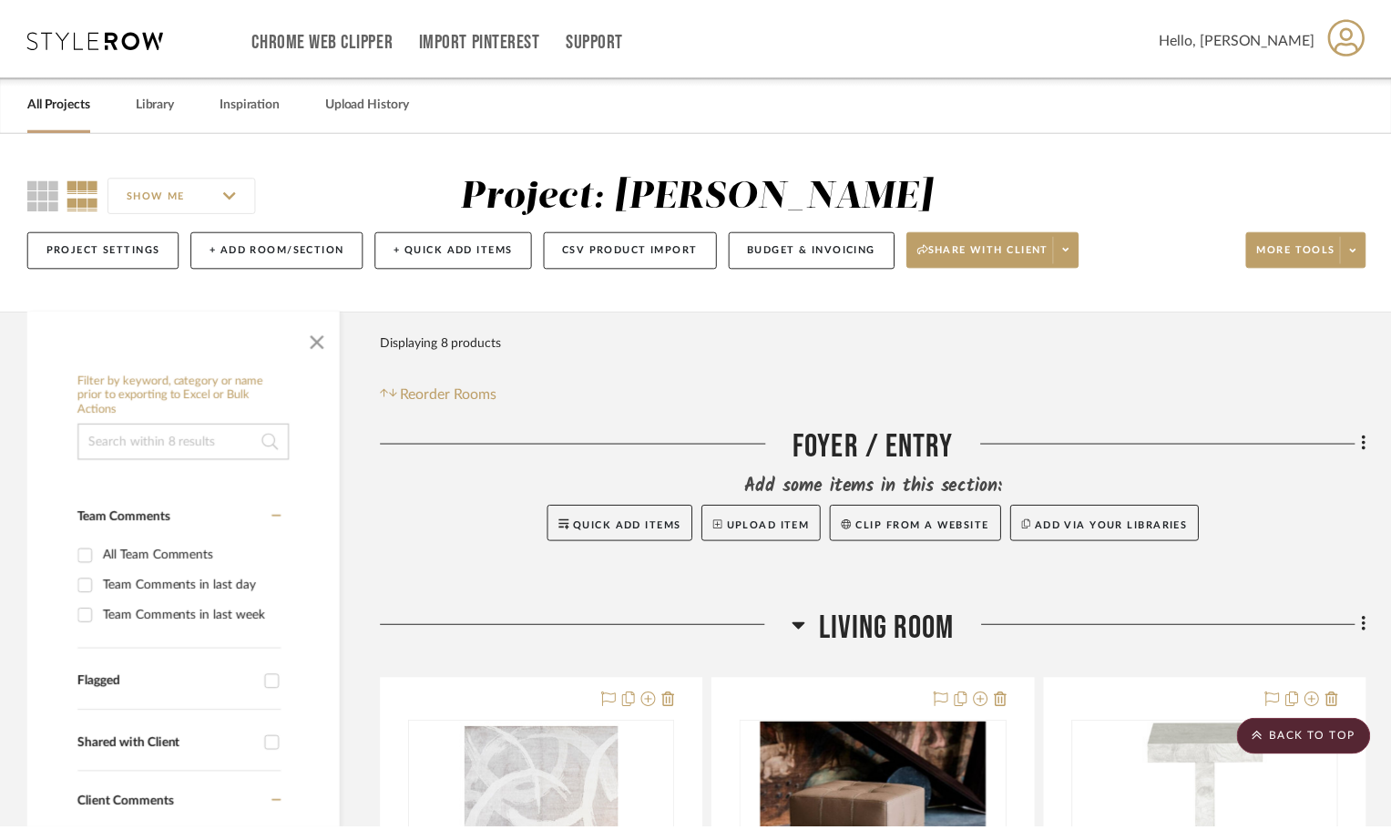
scroll to position [1548, 0]
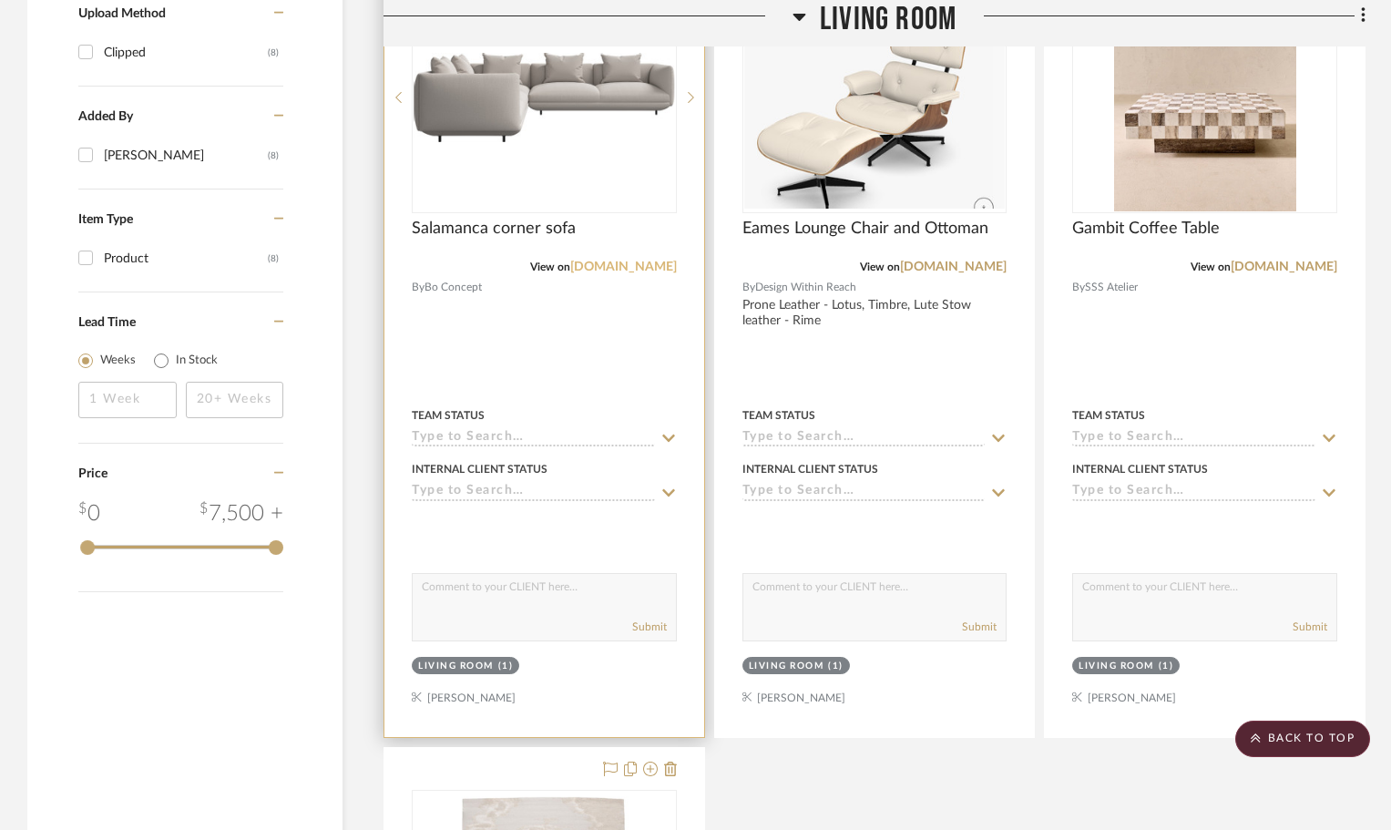
click at [648, 260] on link "[DOMAIN_NAME]" at bounding box center [623, 266] width 107 height 13
click at [545, 140] on img "0" at bounding box center [543, 97] width 261 height 88
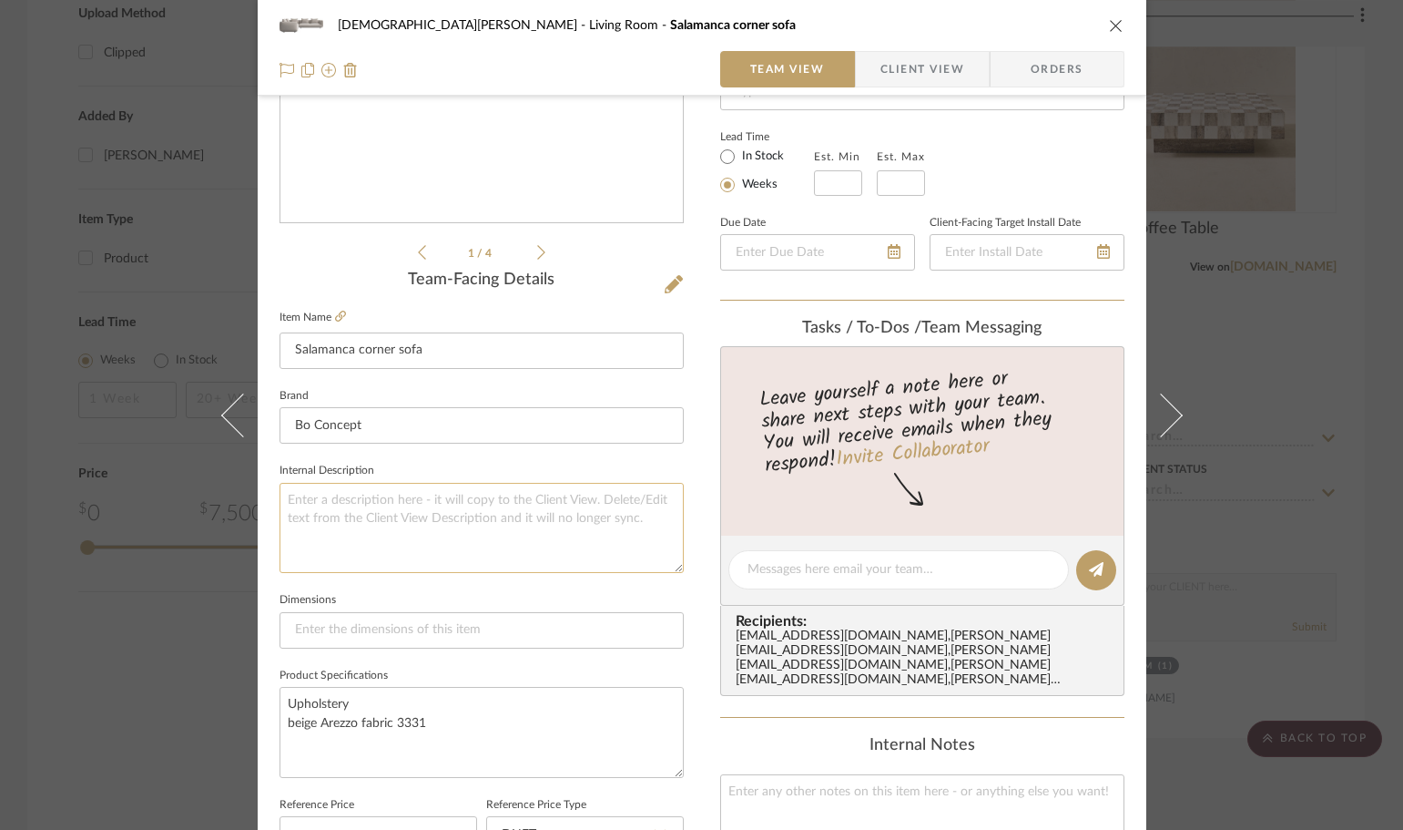
scroll to position [364, 0]
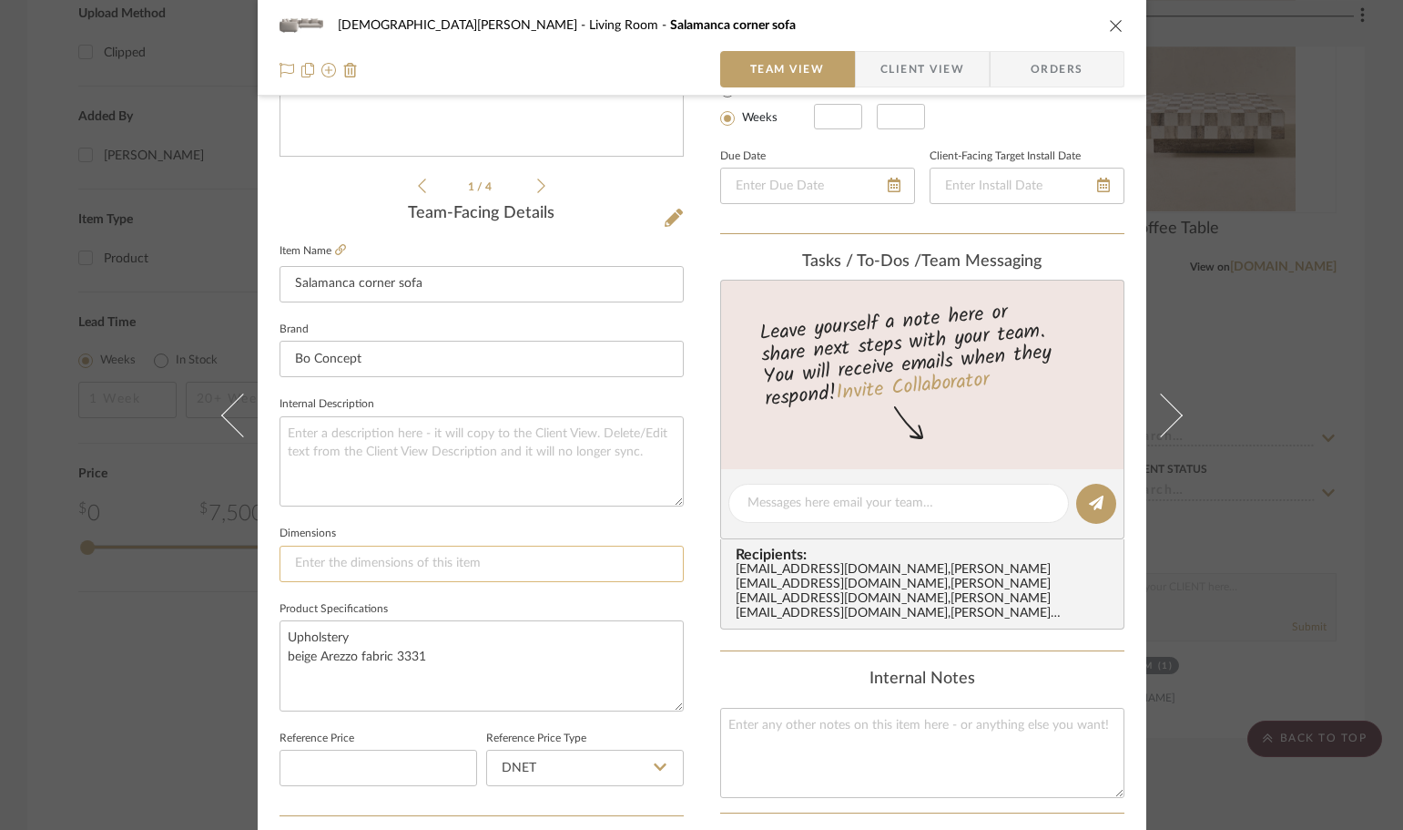
click at [428, 566] on input at bounding box center [482, 563] width 404 height 36
paste input "Armrest height 29¾ " Depth 129¼ " Height 37¼ " Legs height 3¾ " Seating height …"
click at [435, 567] on input "Armrest height 29¾ " Depth 129¼ " Height 37¼ " Legs height 3¾ " Seating height …" at bounding box center [482, 563] width 404 height 36
type input "Armrest height 29¾ " Depth 129¼ " Height 37¼ " Legs height 3¾ " Seating height …"
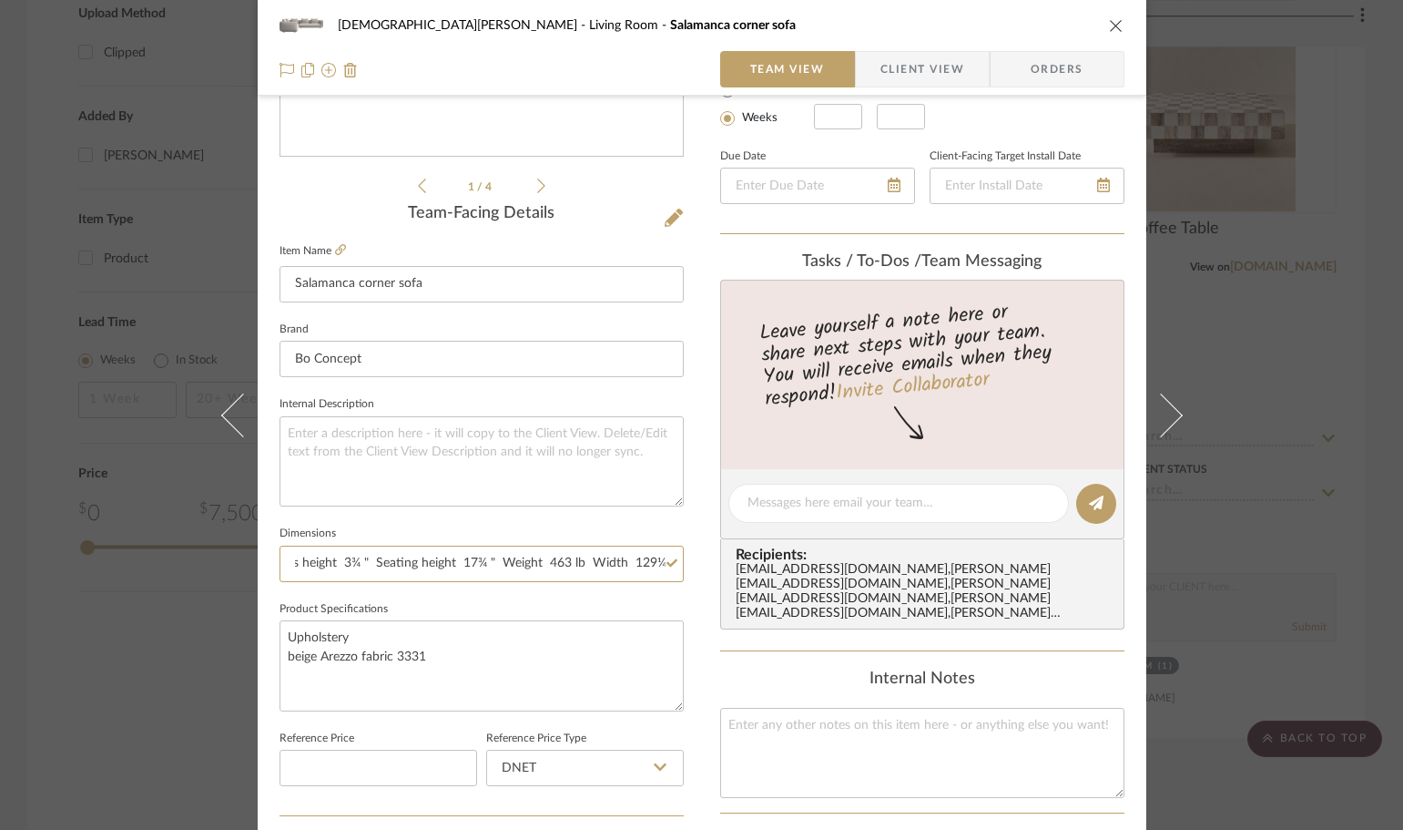
scroll to position [0, 0]
click at [1104, 11] on div "[PERSON_NAME] Living Room [GEOGRAPHIC_DATA] corner sofa" at bounding box center [702, 25] width 845 height 36
drag, startPoint x: 1106, startPoint y: 13, endPoint x: 1106, endPoint y: 23, distance: 10.1
click at [1106, 15] on div "[PERSON_NAME] Living Room [GEOGRAPHIC_DATA] corner sofa" at bounding box center [702, 25] width 845 height 36
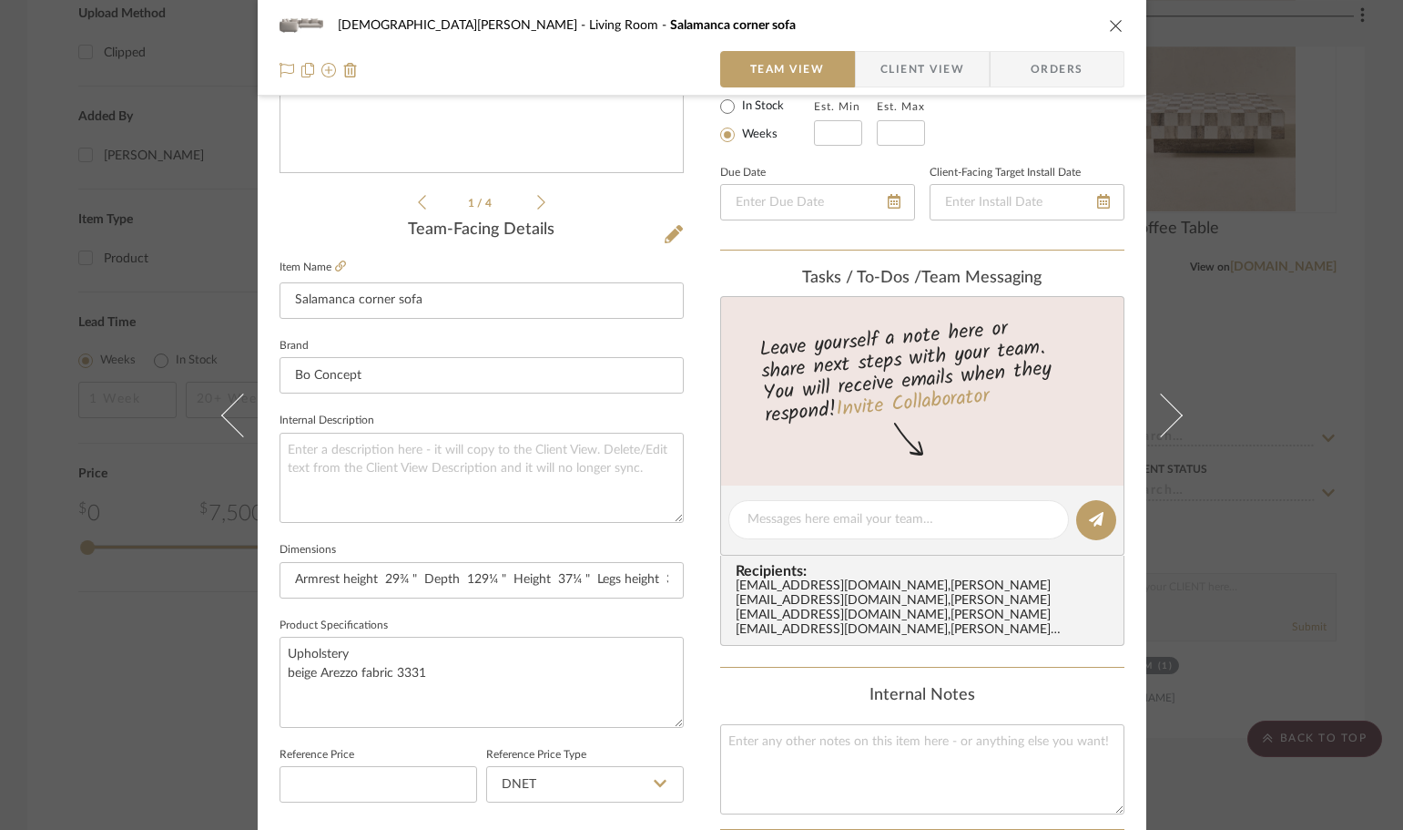
click at [1109, 32] on icon "close" at bounding box center [1116, 25] width 15 height 15
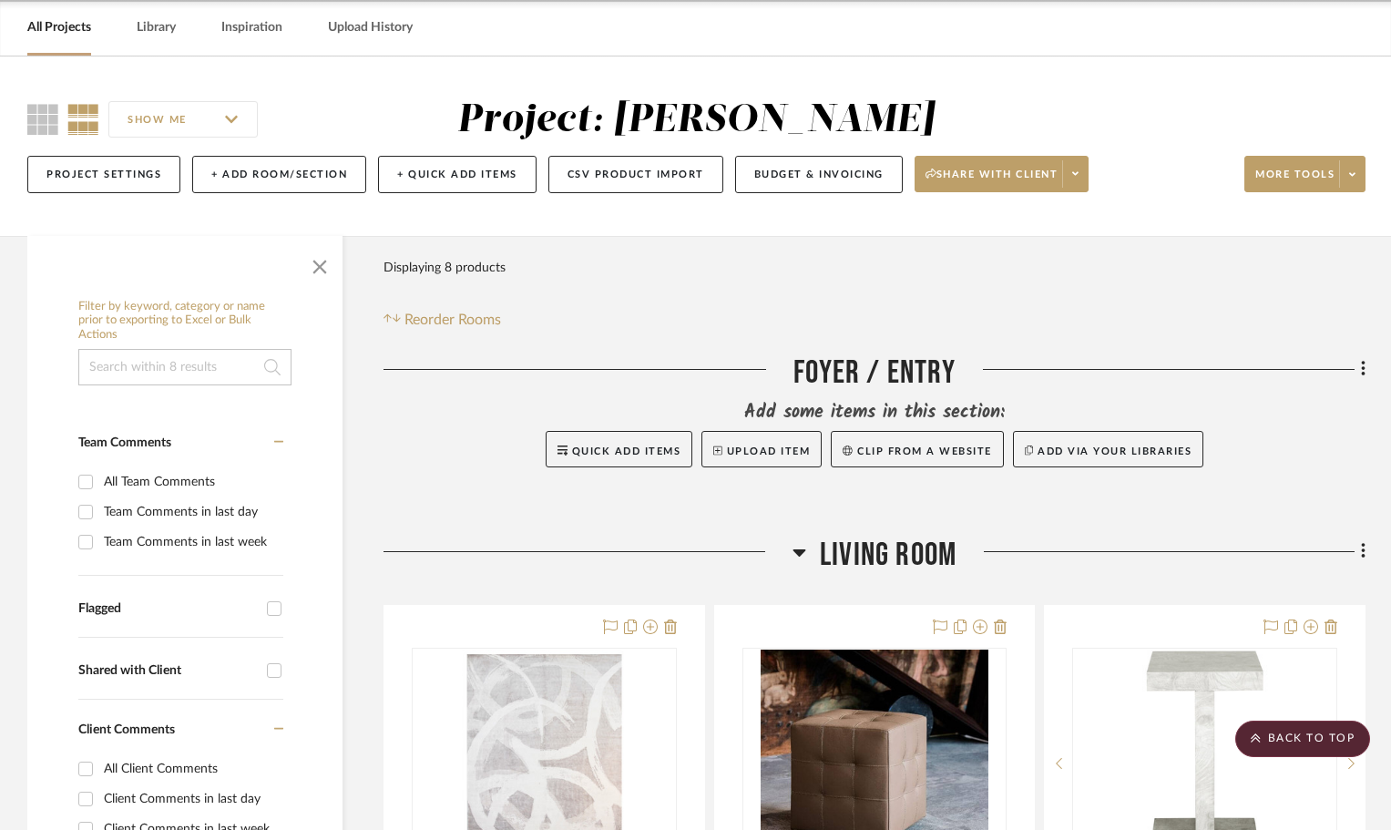
scroll to position [0, 0]
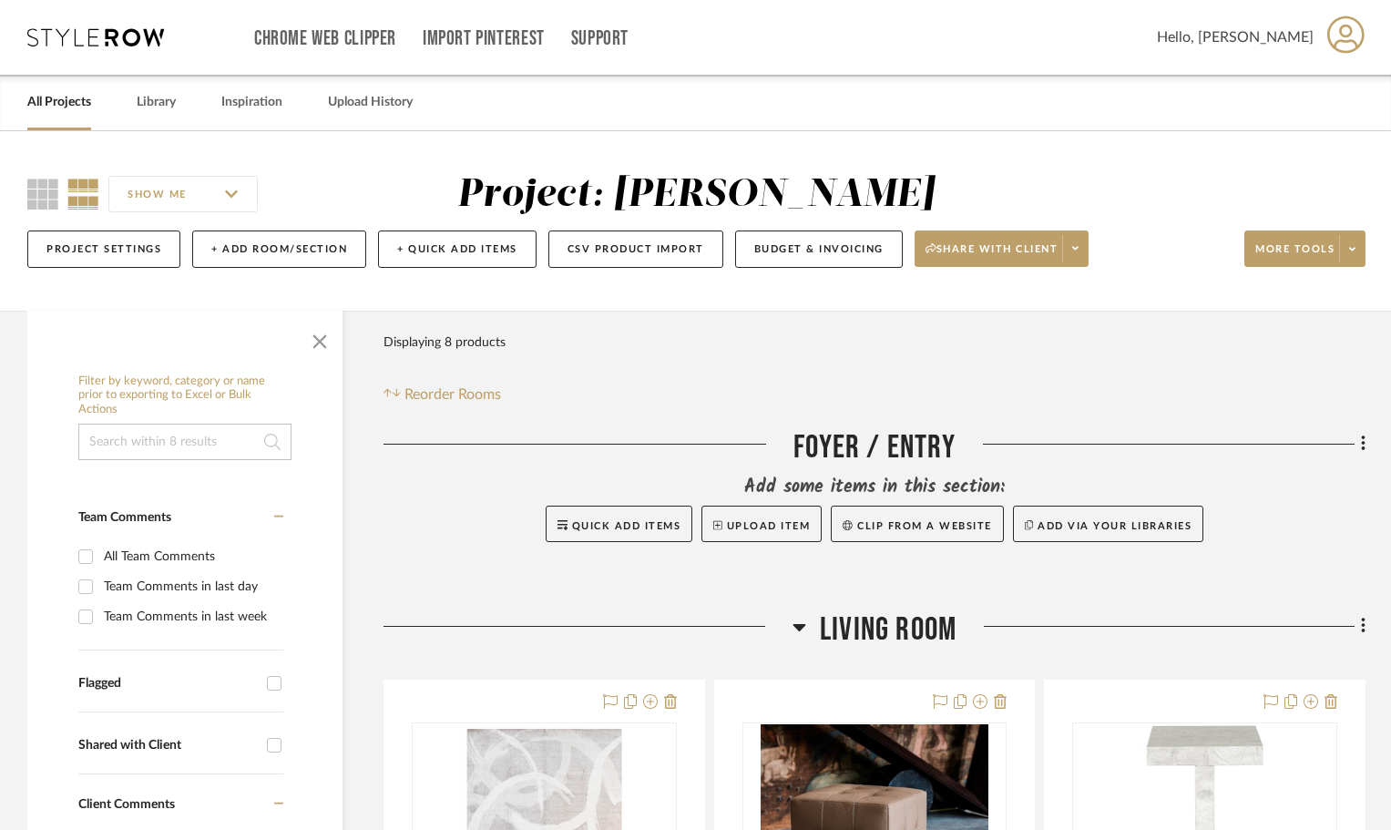
click at [197, 92] on div "All Projects Library Inspiration Upload History" at bounding box center [695, 103] width 1391 height 56
click at [183, 98] on div "All Projects Library Inspiration Upload History" at bounding box center [695, 103] width 1391 height 56
click at [173, 113] on link "Library" at bounding box center [156, 102] width 39 height 25
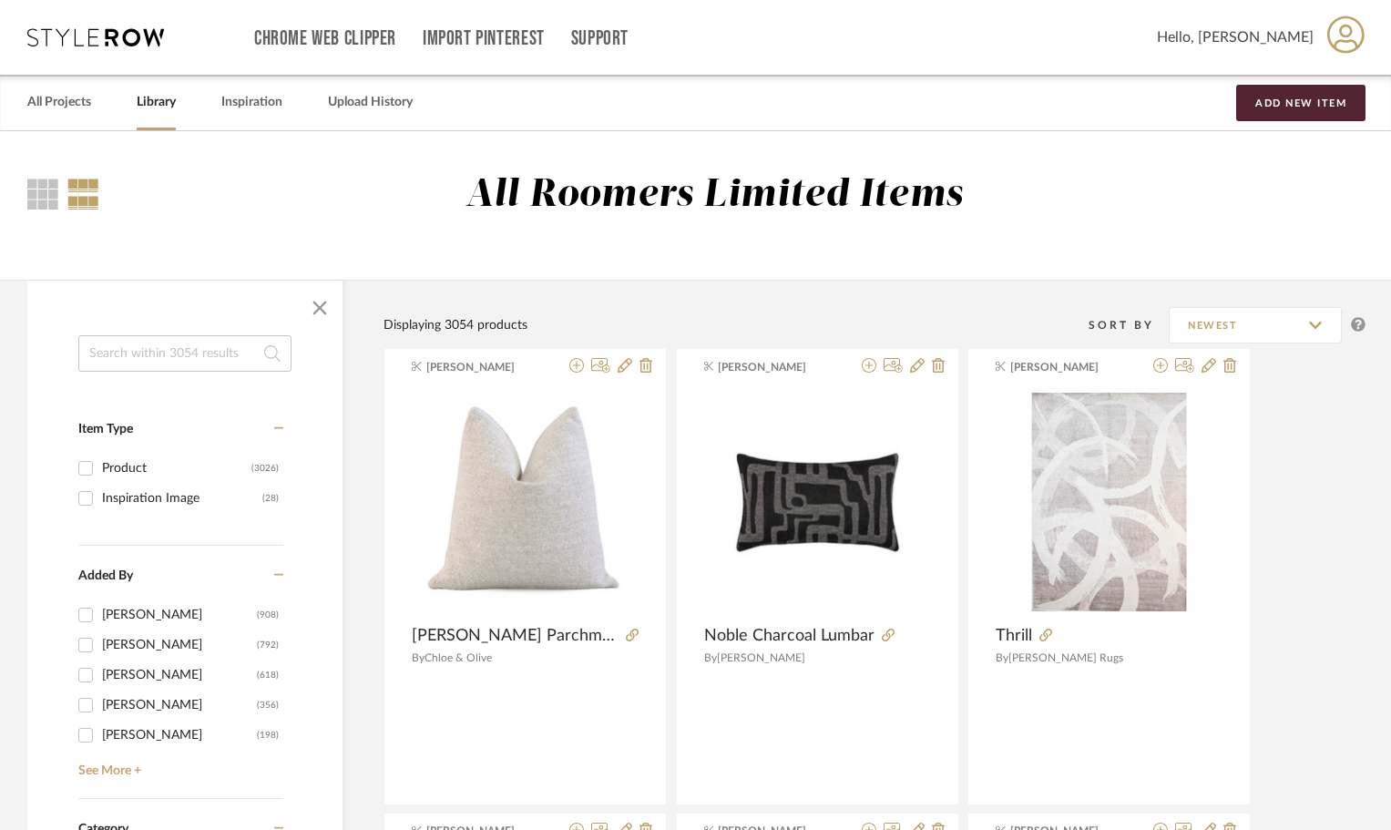
click at [132, 352] on input at bounding box center [184, 353] width 213 height 36
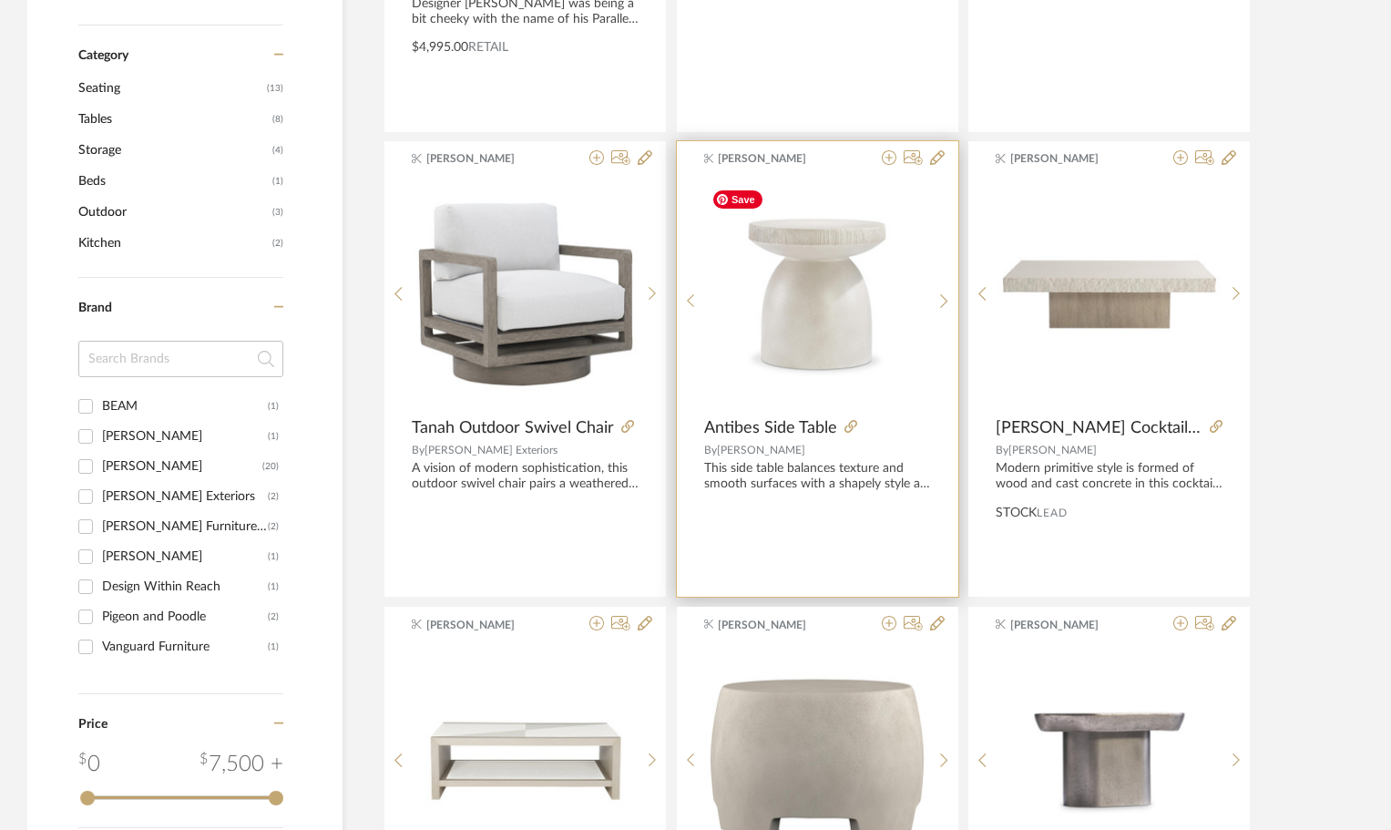
scroll to position [729, 0]
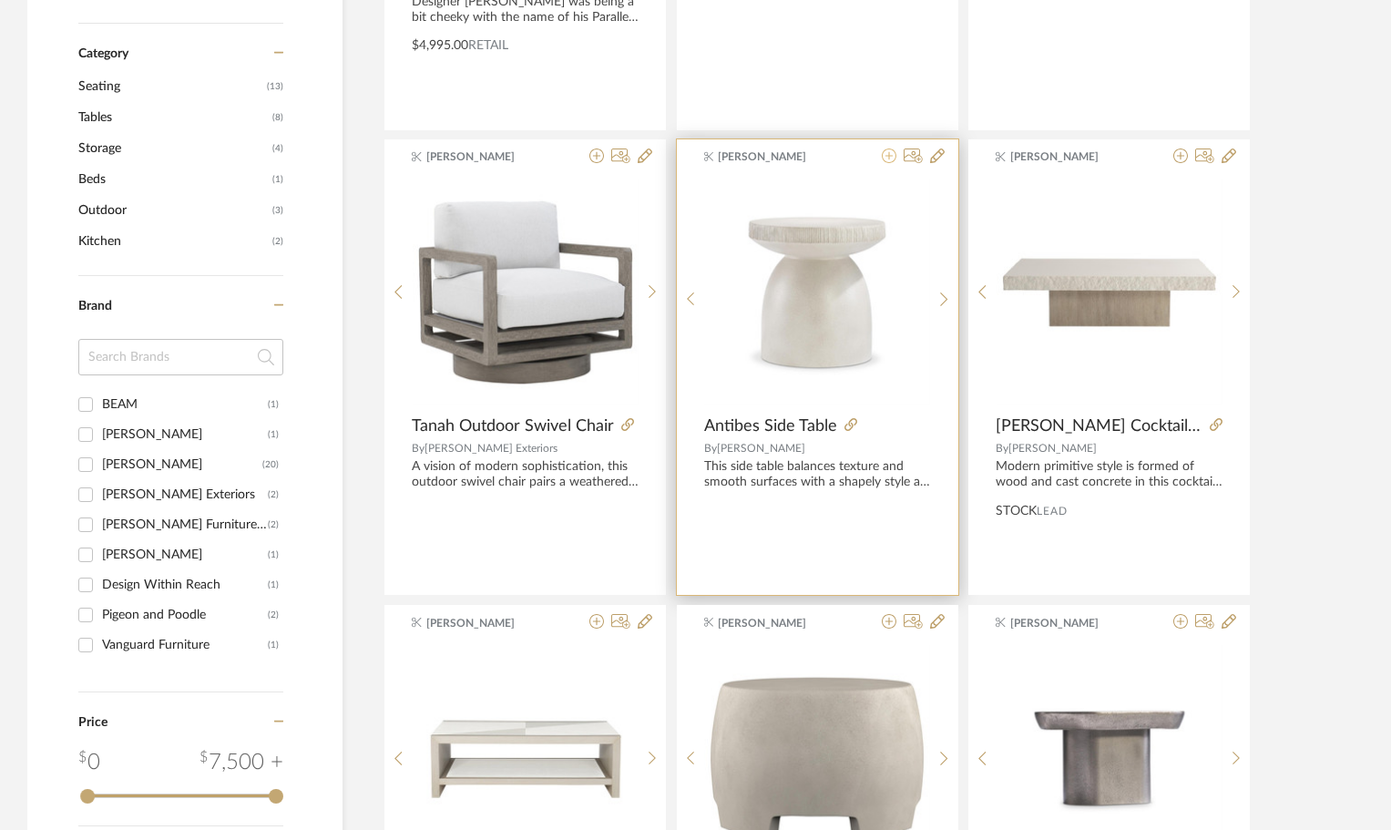
type input "bern"
click at [887, 153] on icon at bounding box center [889, 155] width 15 height 15
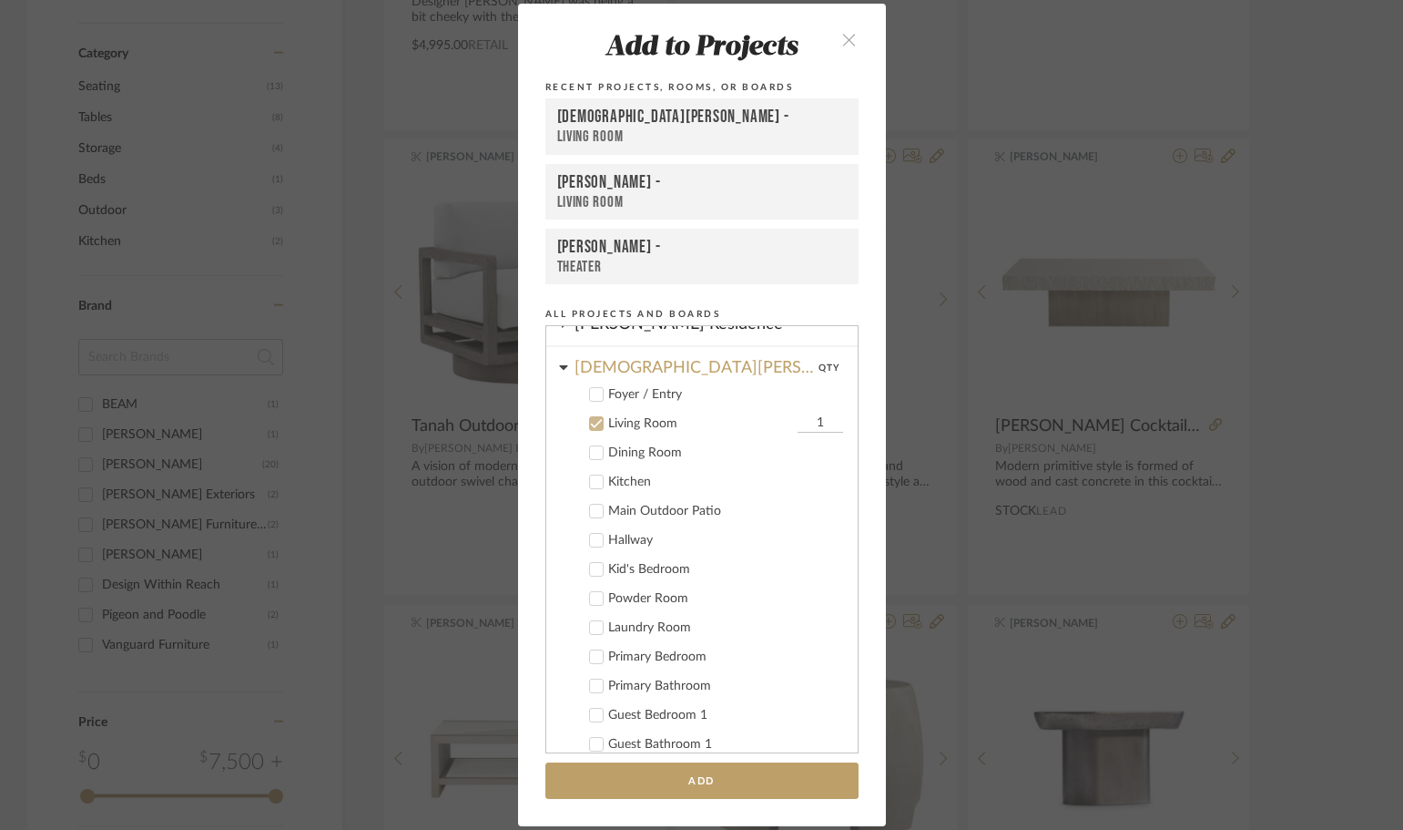
scroll to position [0, 0]
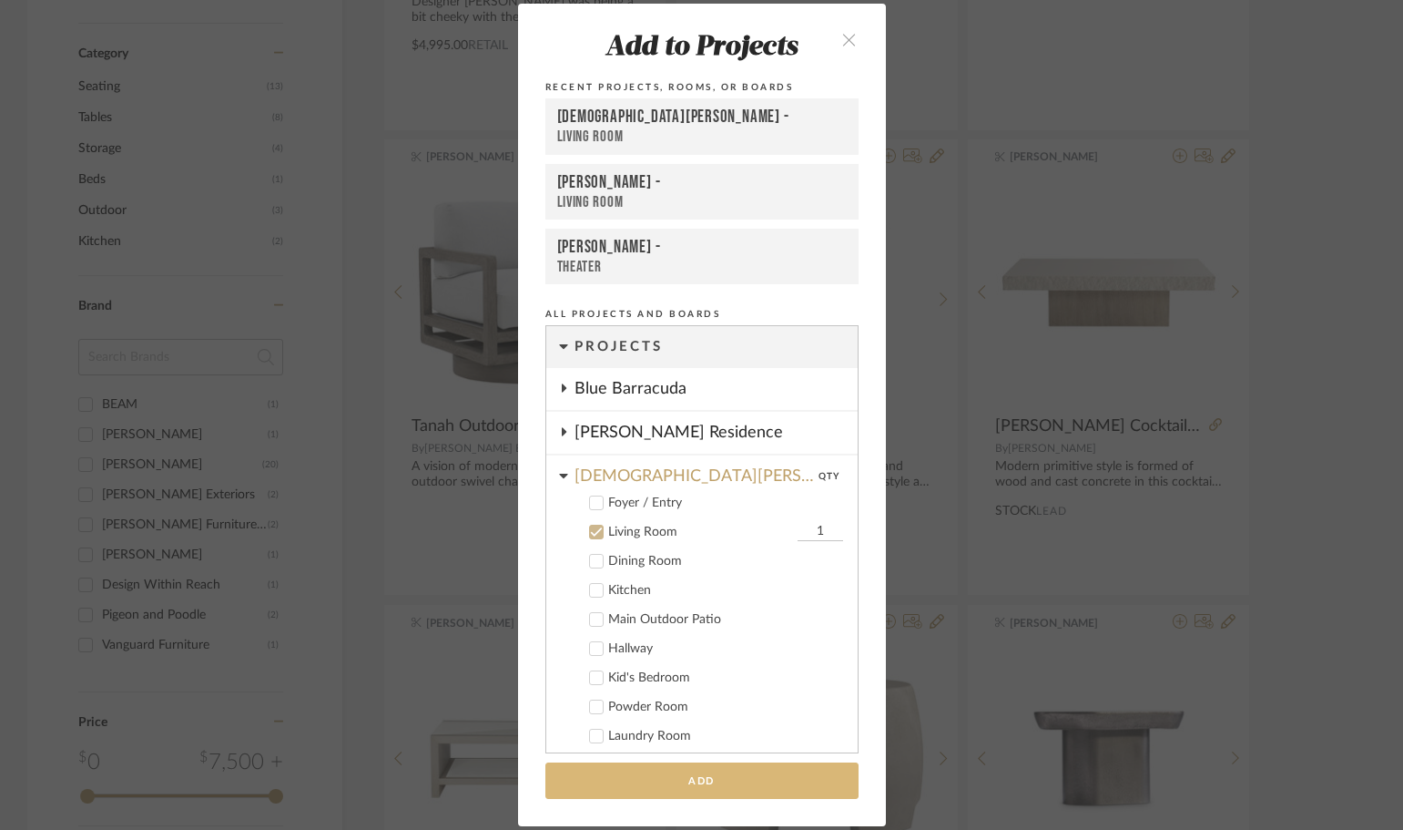
click at [681, 775] on button "Add" at bounding box center [701, 780] width 313 height 37
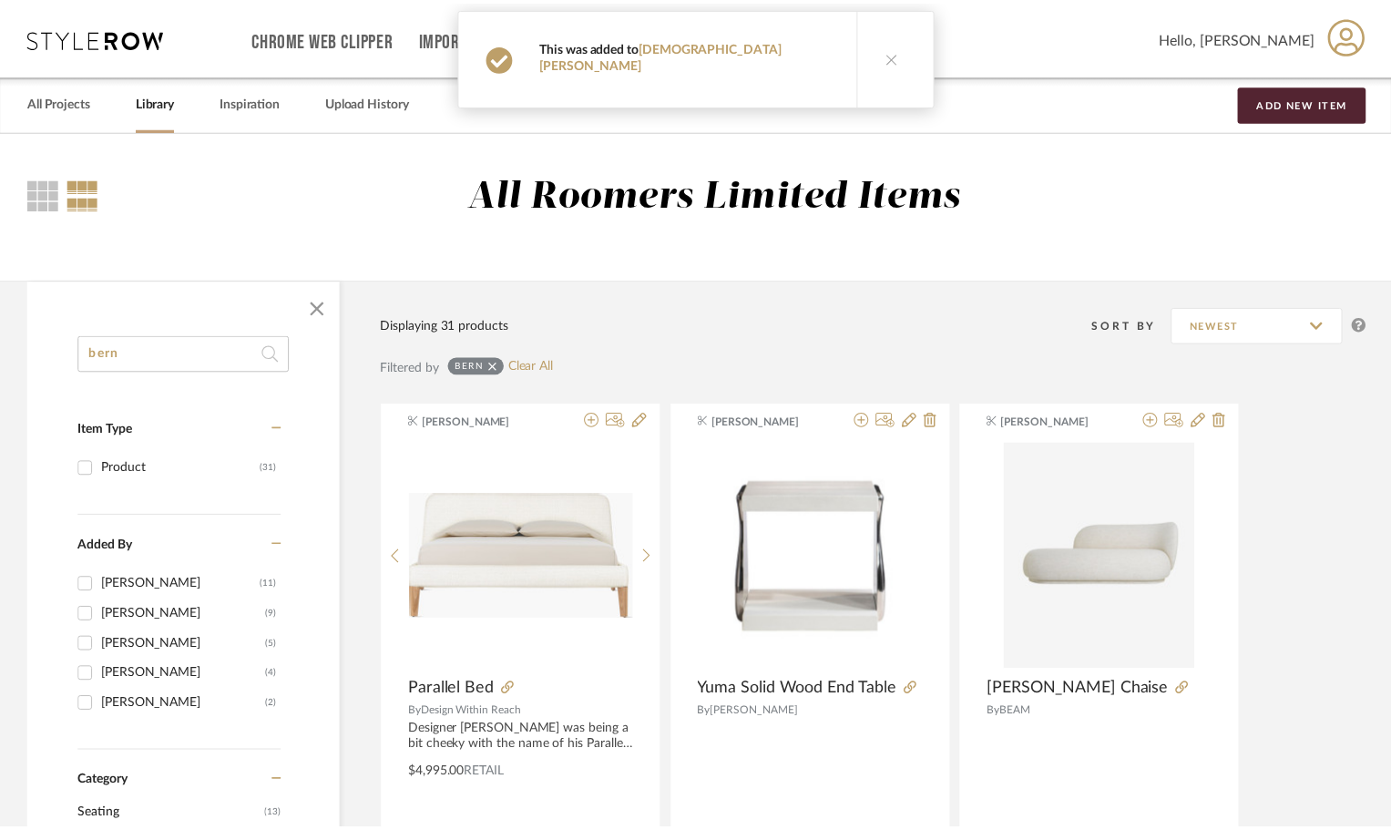
scroll to position [729, 0]
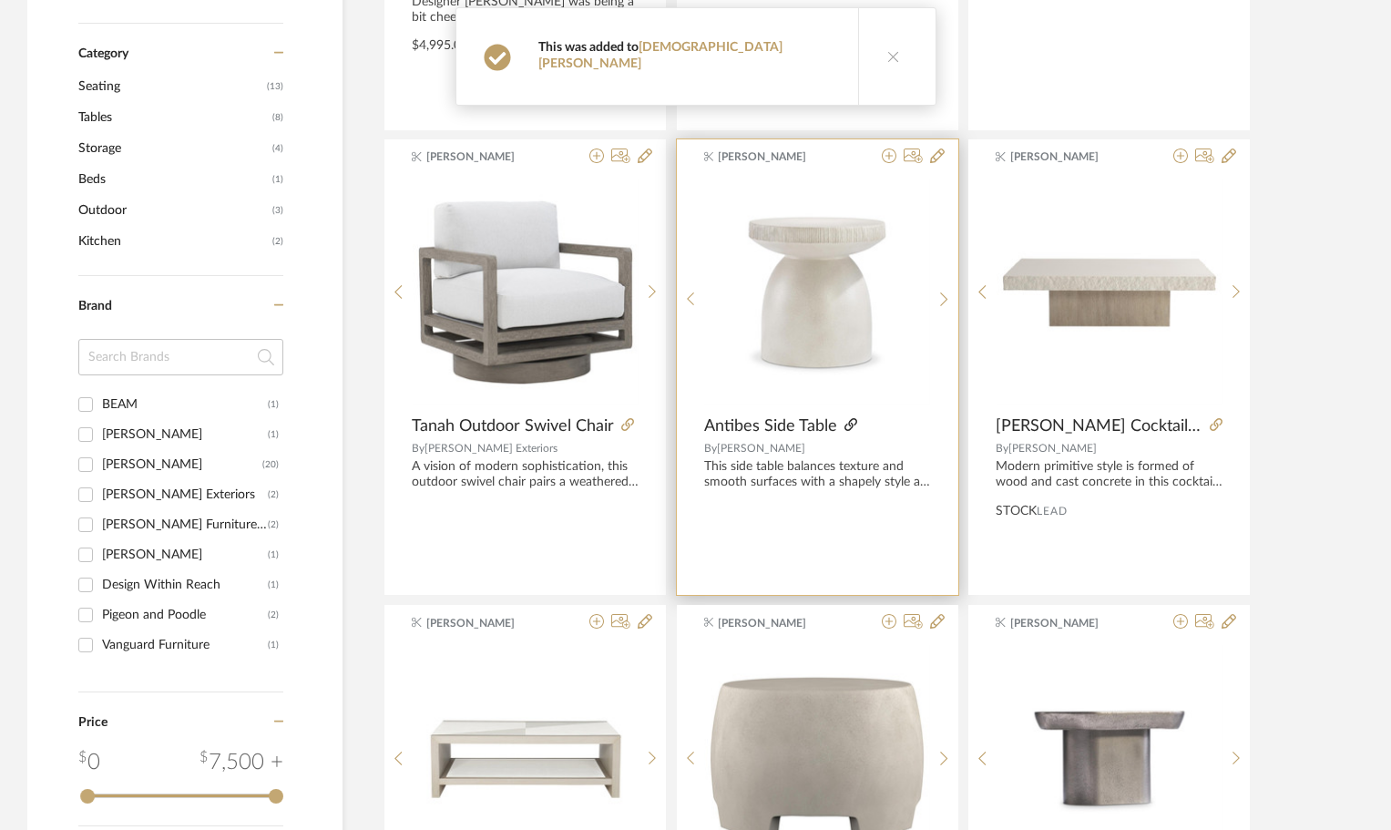
click at [847, 422] on icon at bounding box center [850, 424] width 13 height 13
